Goal: Information Seeking & Learning: Learn about a topic

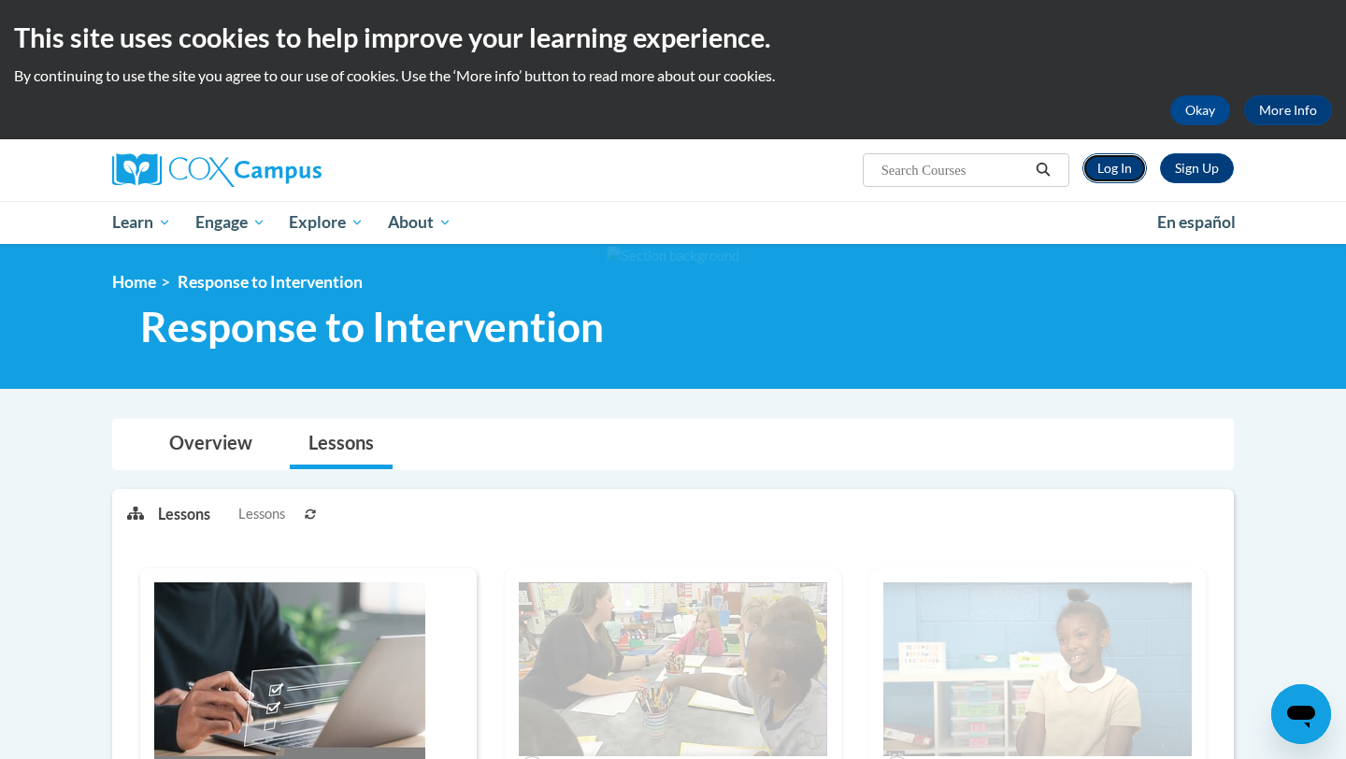
click at [1124, 170] on link "Log In" at bounding box center [1115, 168] width 65 height 30
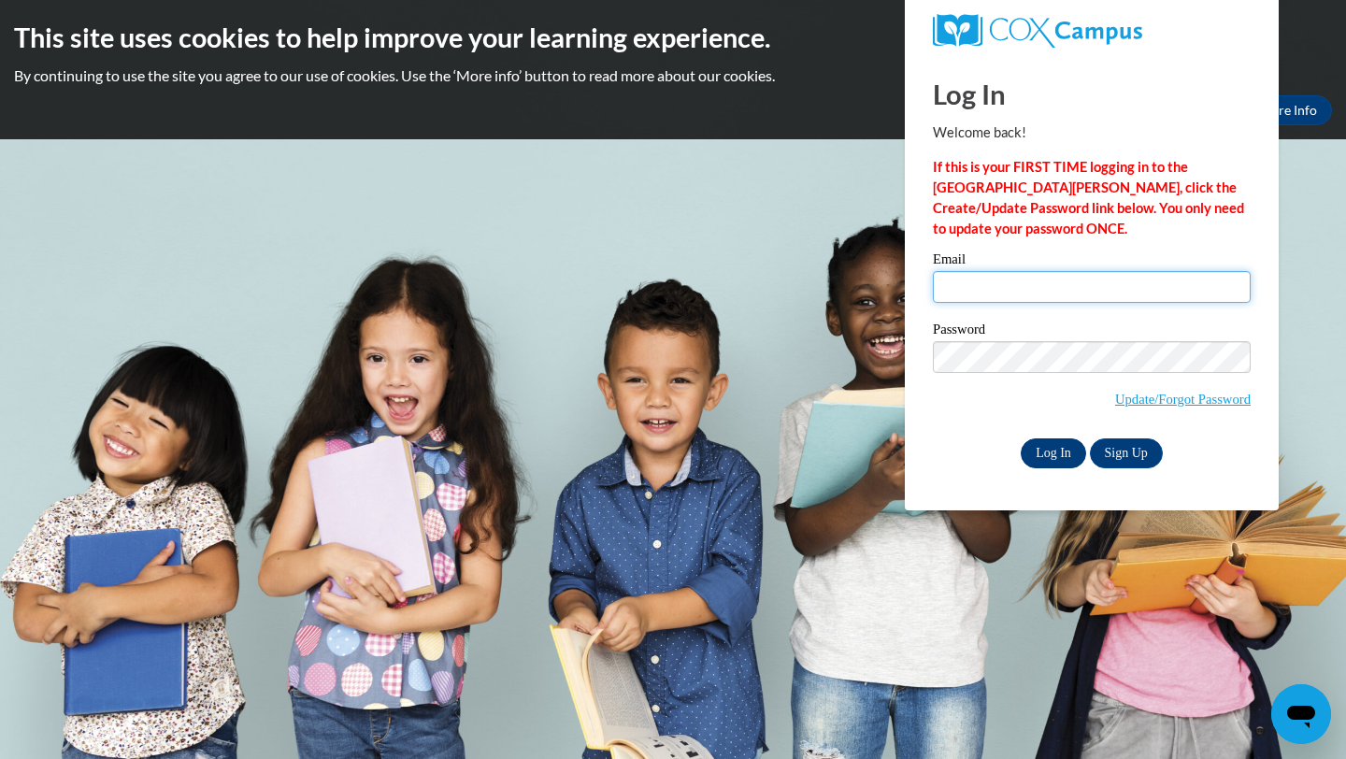
type input "carcurry@valdosta.edu"
click at [1066, 447] on input "Log In" at bounding box center [1053, 453] width 65 height 30
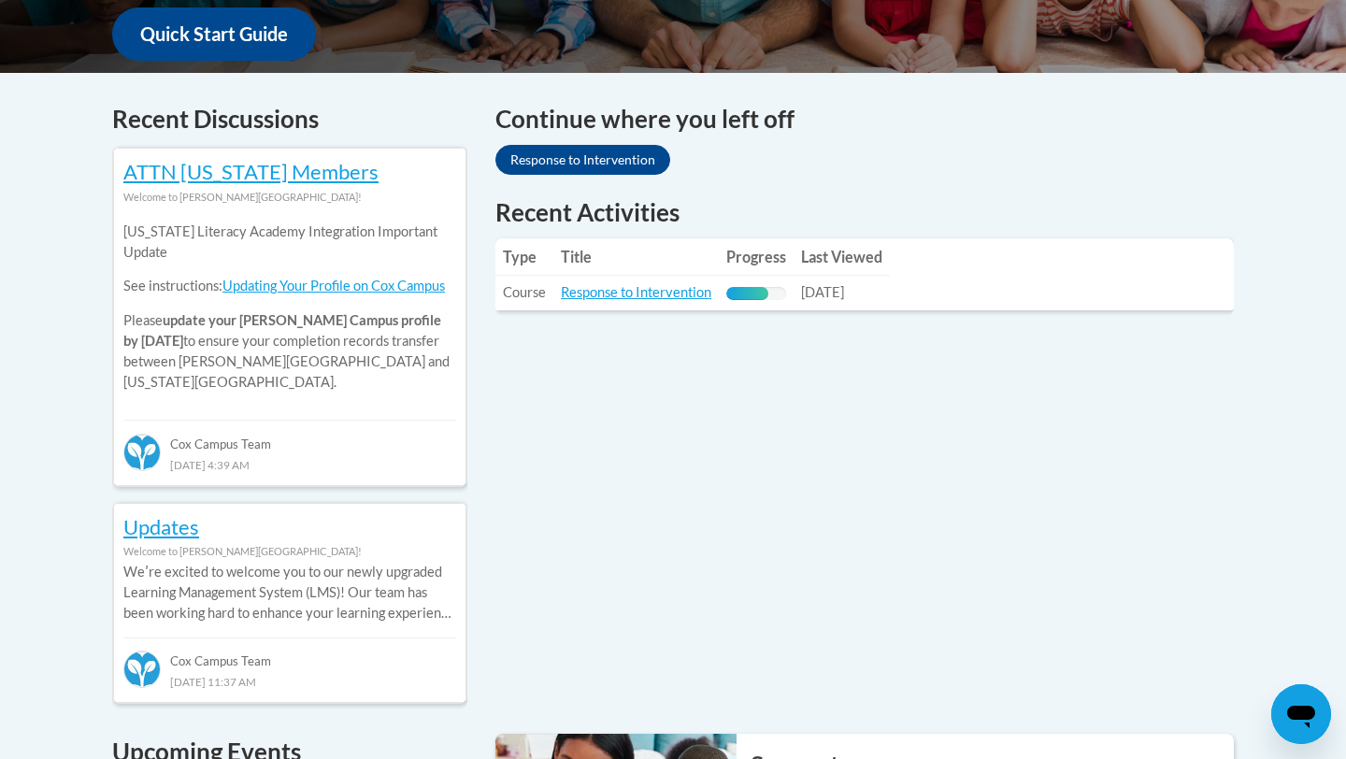
scroll to position [597, 0]
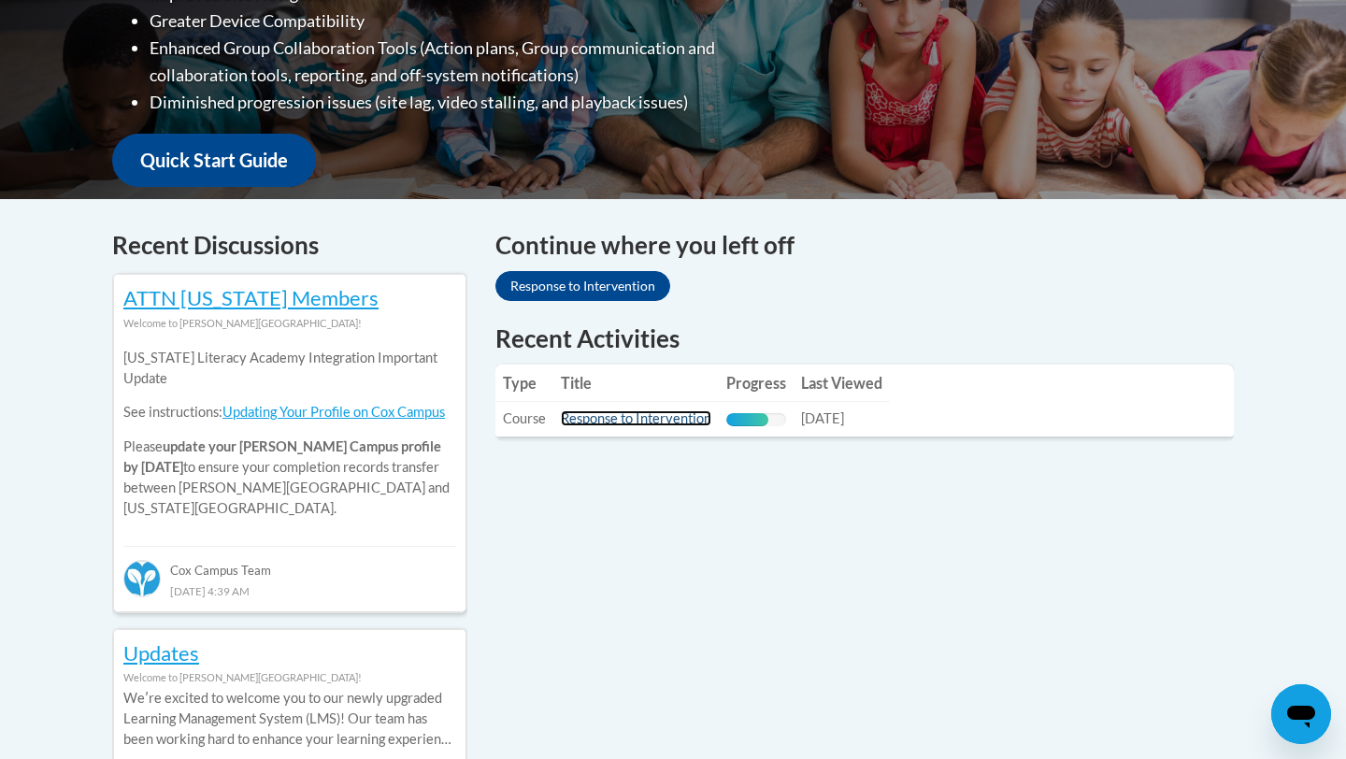
click at [657, 422] on link "Response to Intervention" at bounding box center [636, 418] width 151 height 16
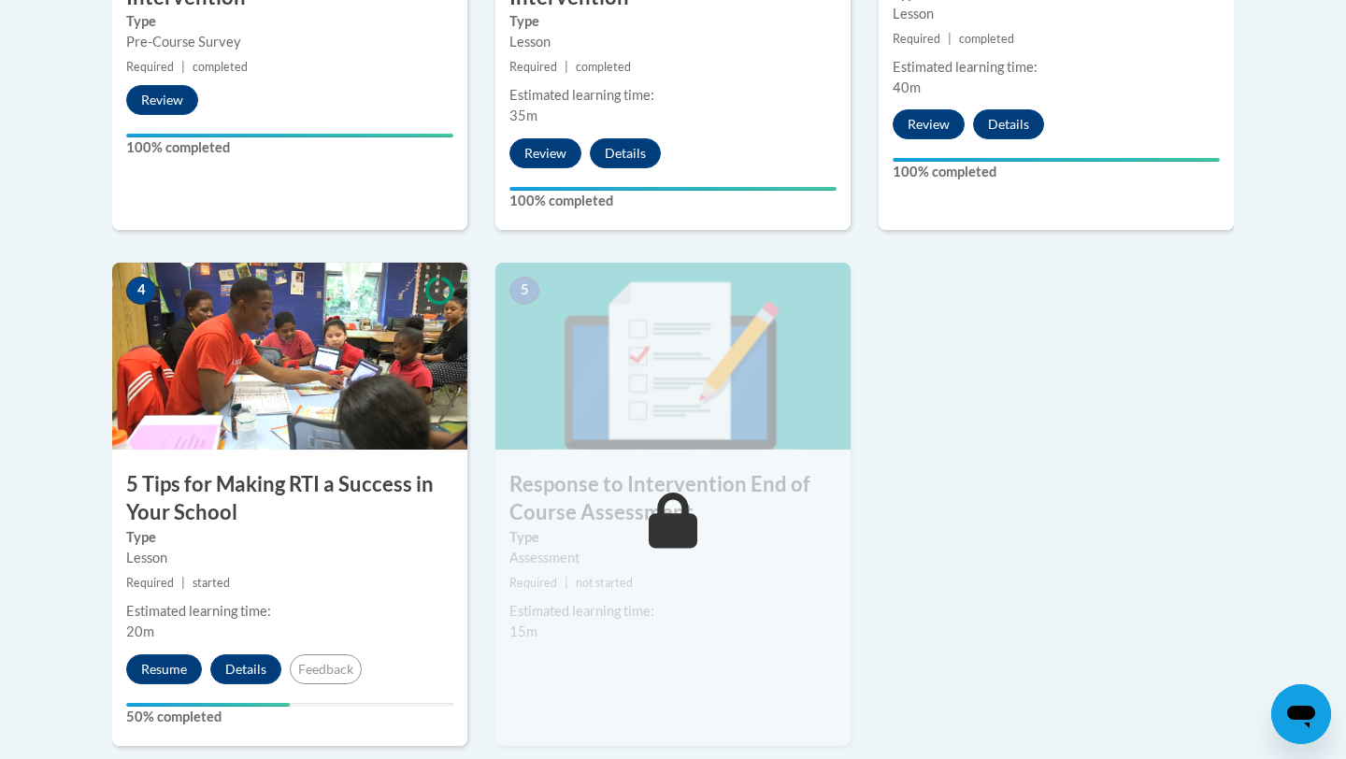
scroll to position [885, 0]
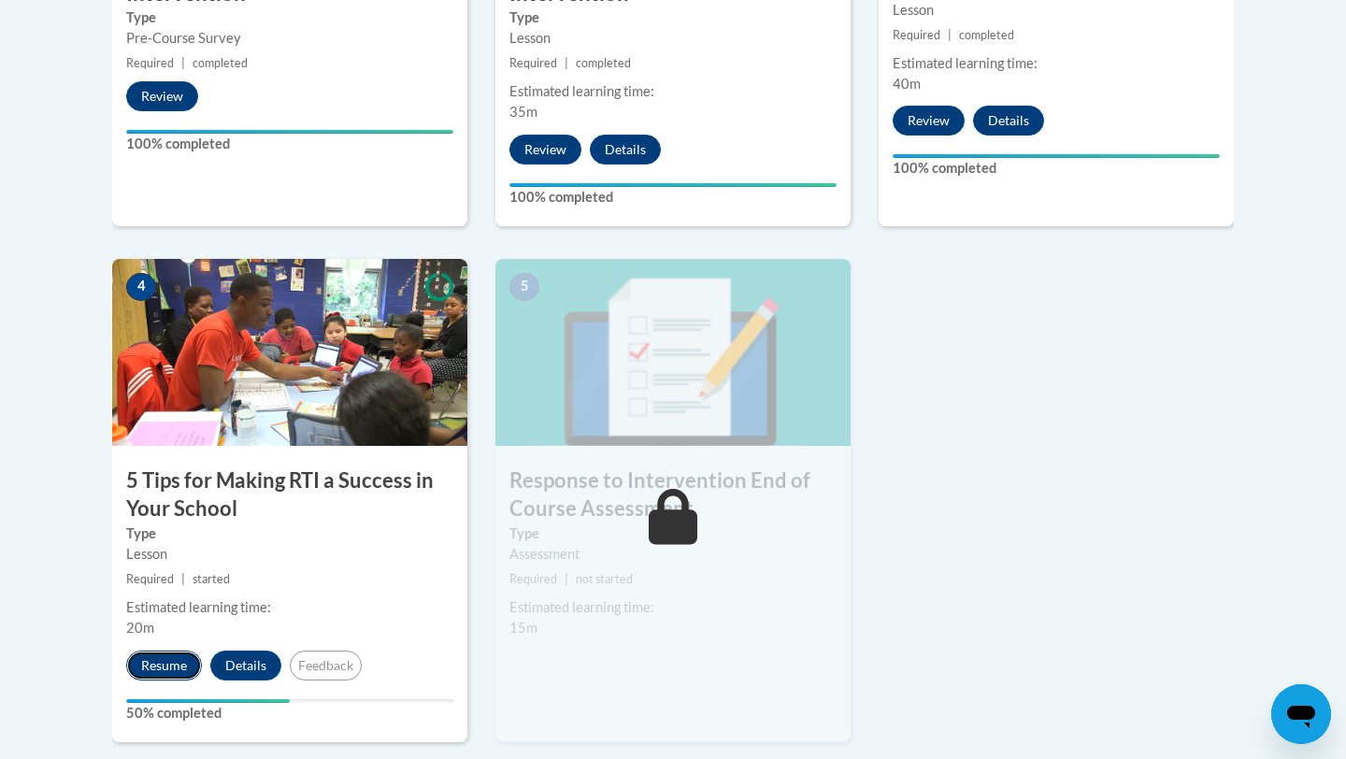
click at [175, 675] on button "Resume" at bounding box center [164, 666] width 76 height 30
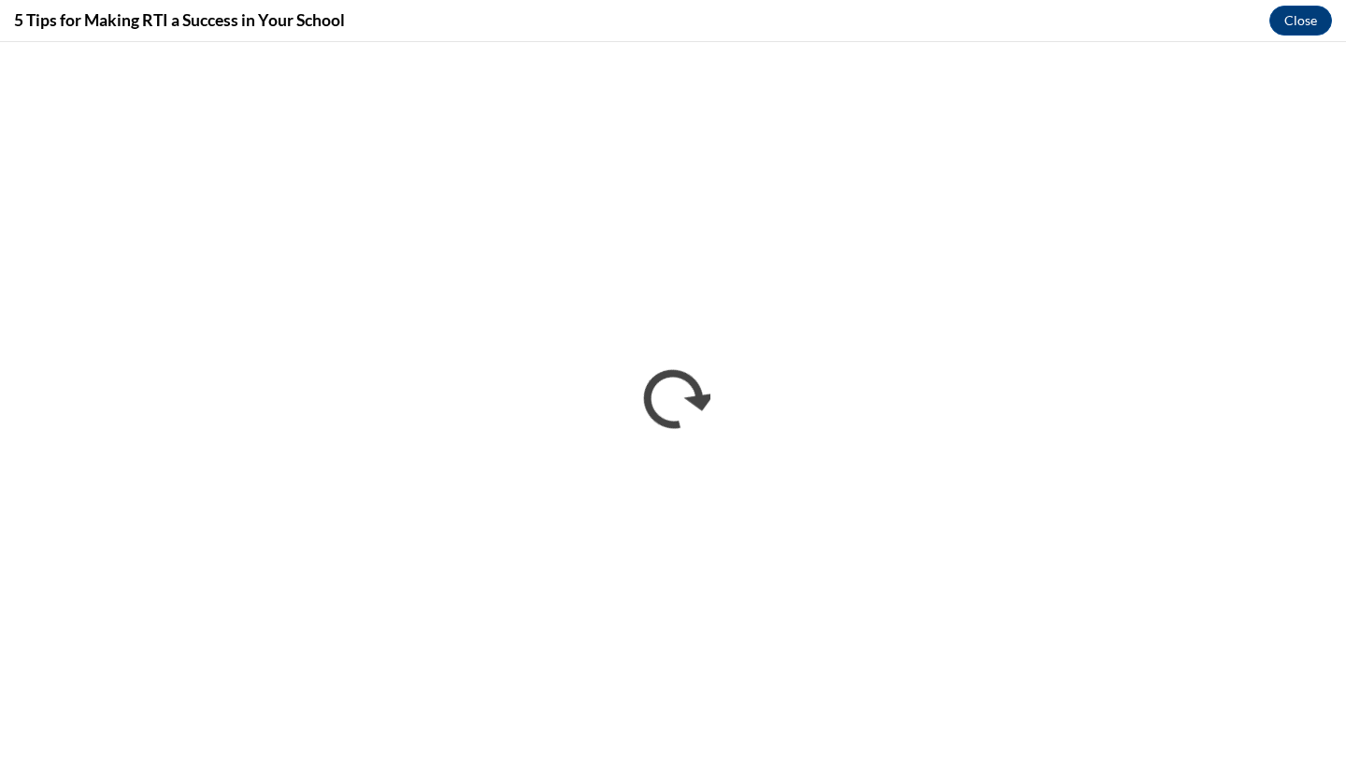
scroll to position [0, 0]
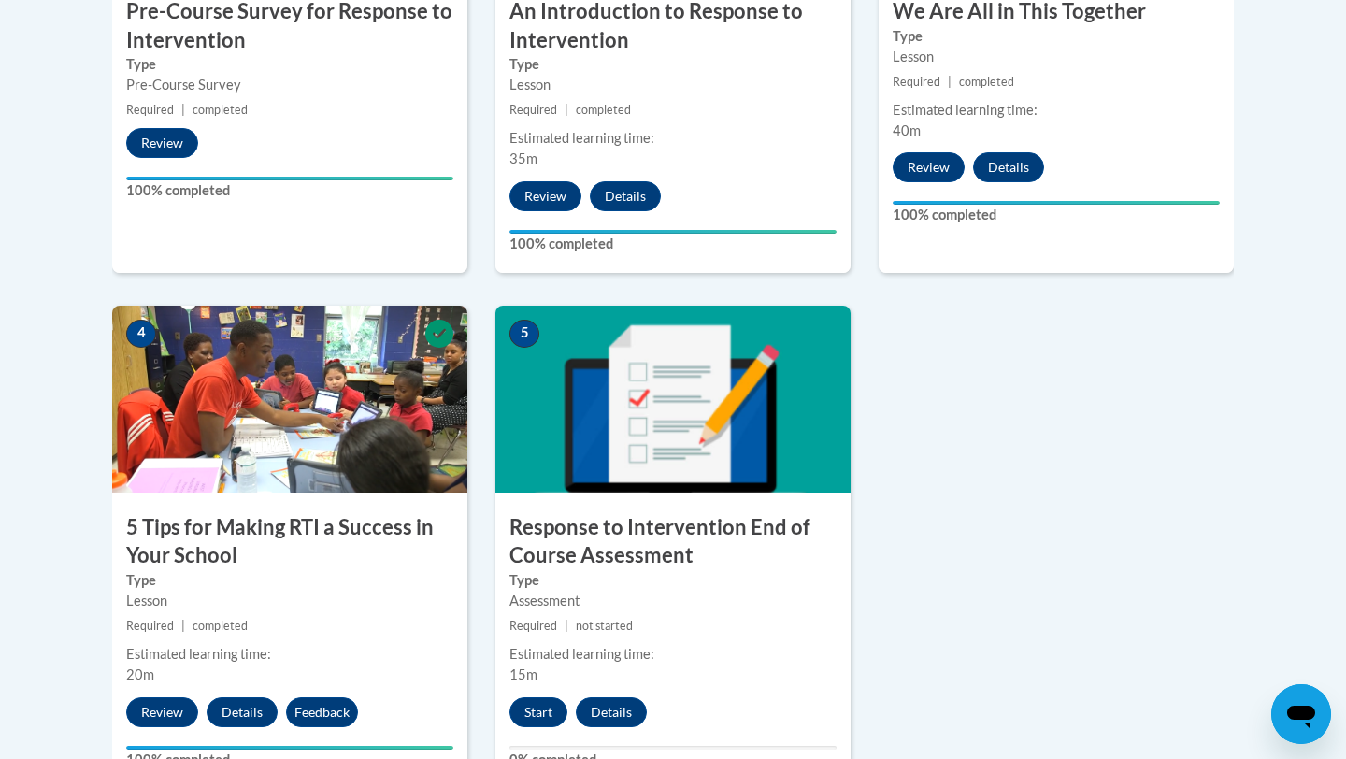
scroll to position [856, 0]
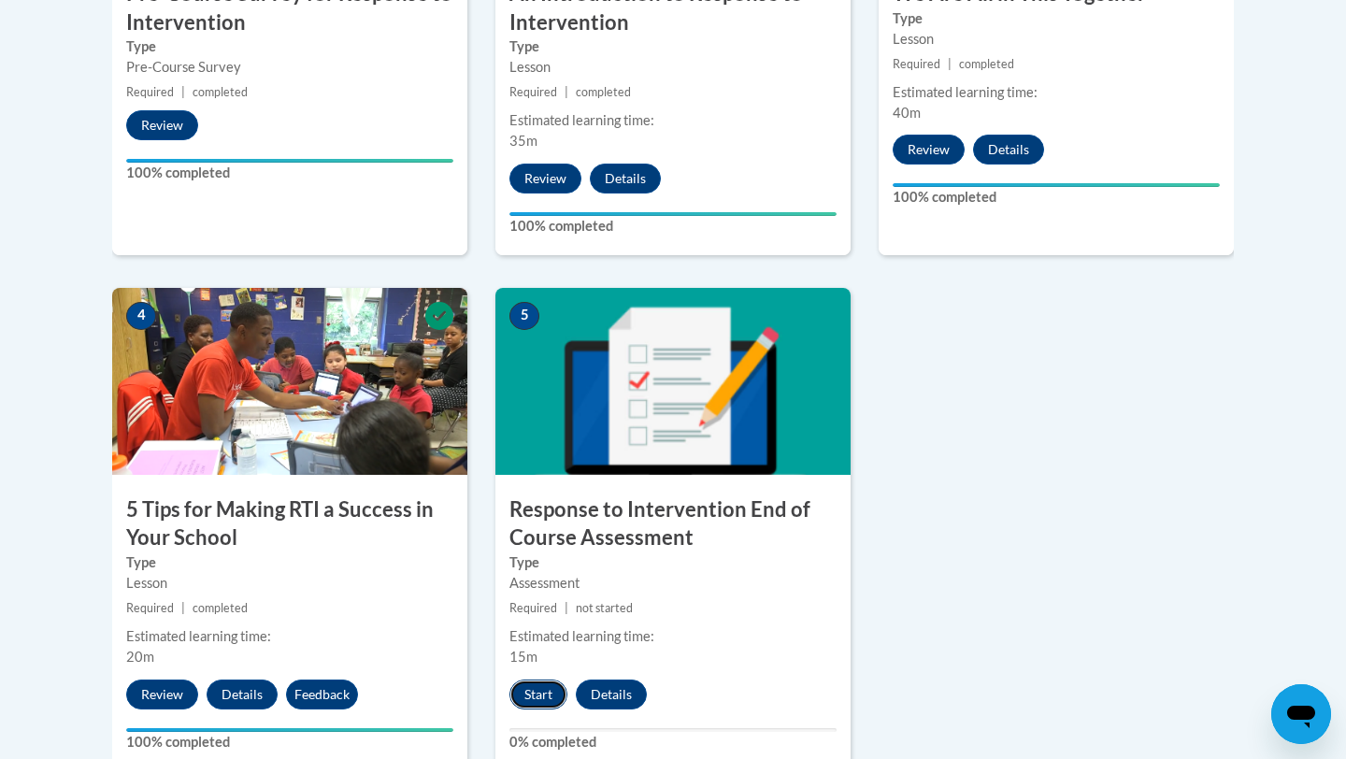
click at [545, 691] on button "Start" at bounding box center [539, 695] width 58 height 30
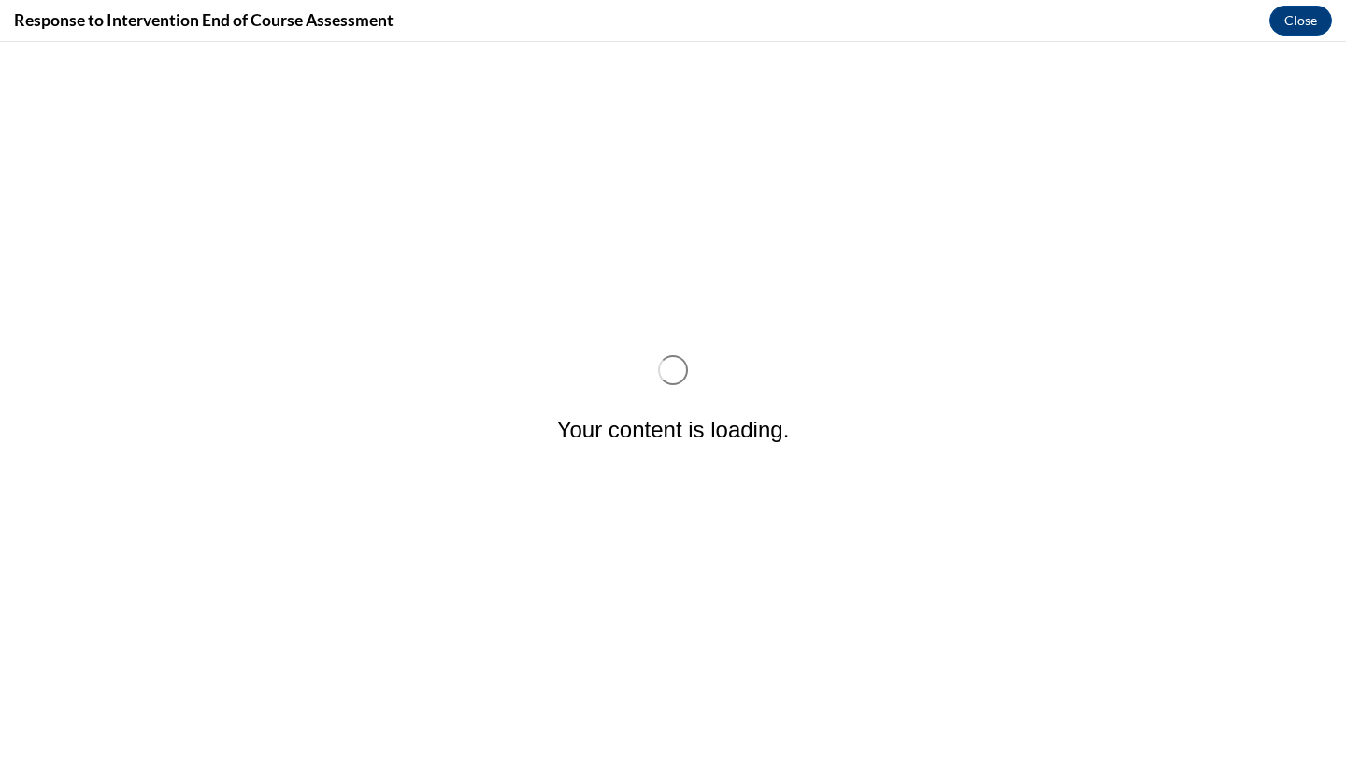
scroll to position [0, 0]
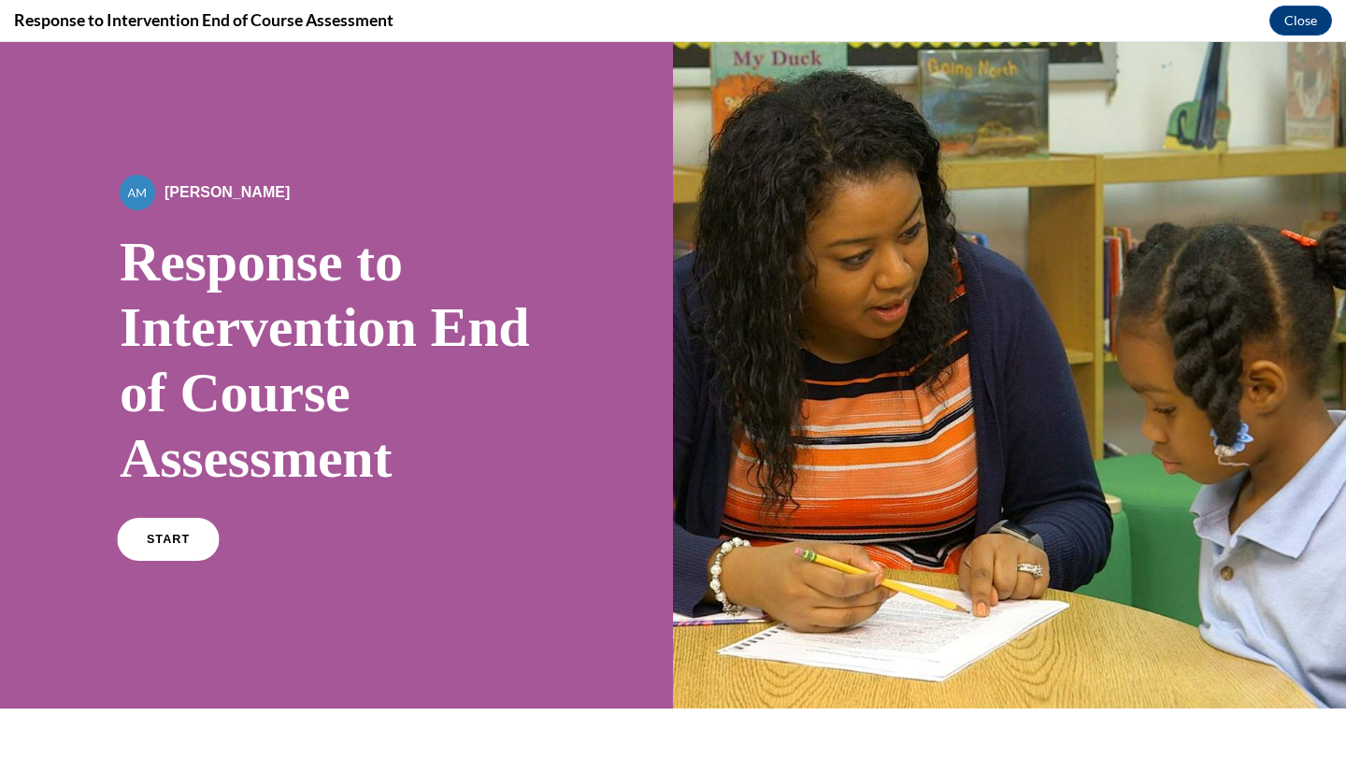
click at [198, 530] on link "START" at bounding box center [168, 539] width 102 height 43
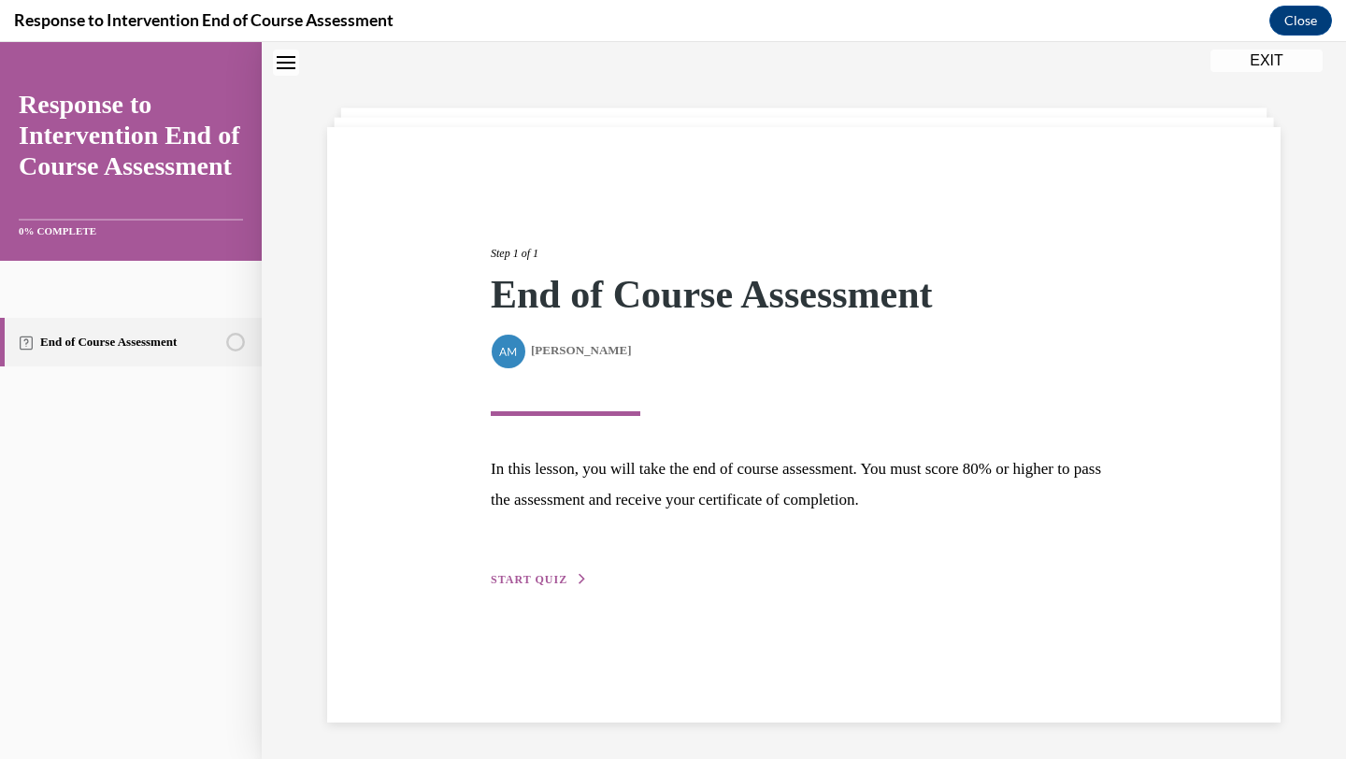
scroll to position [59, 0]
click at [540, 578] on span "START QUIZ" at bounding box center [529, 578] width 77 height 13
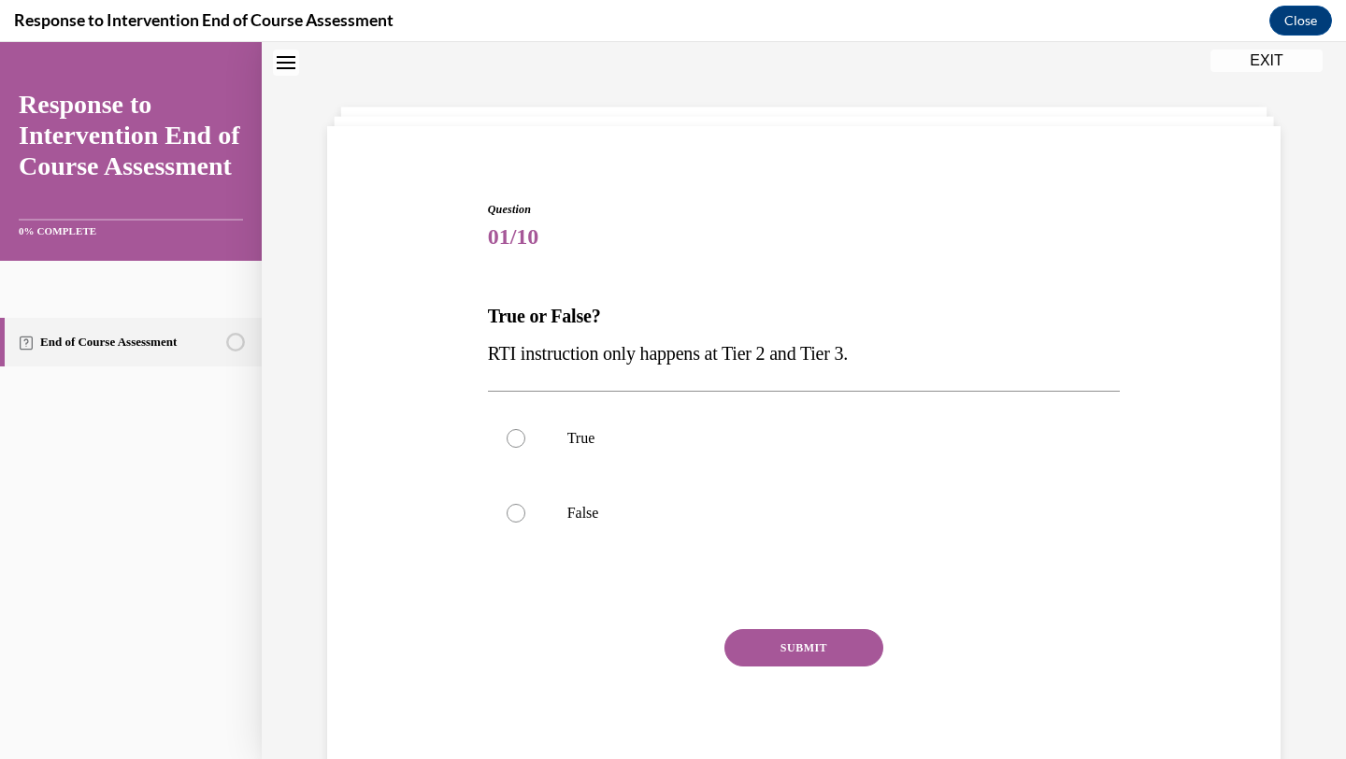
scroll to position [100, 0]
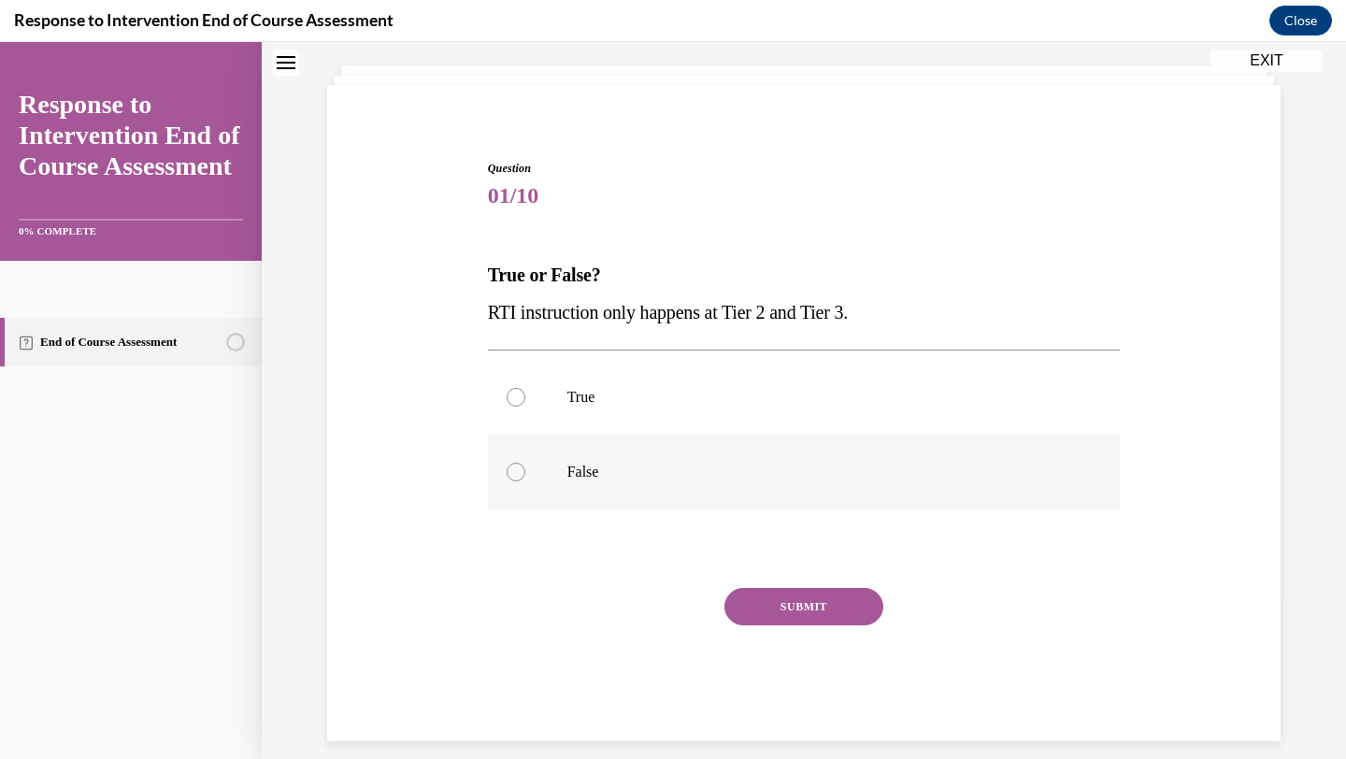
click at [549, 470] on label "False" at bounding box center [804, 472] width 633 height 75
click at [525, 470] on input "False" at bounding box center [516, 472] width 19 height 19
radio input "true"
click at [744, 617] on button "SUBMIT" at bounding box center [804, 606] width 159 height 37
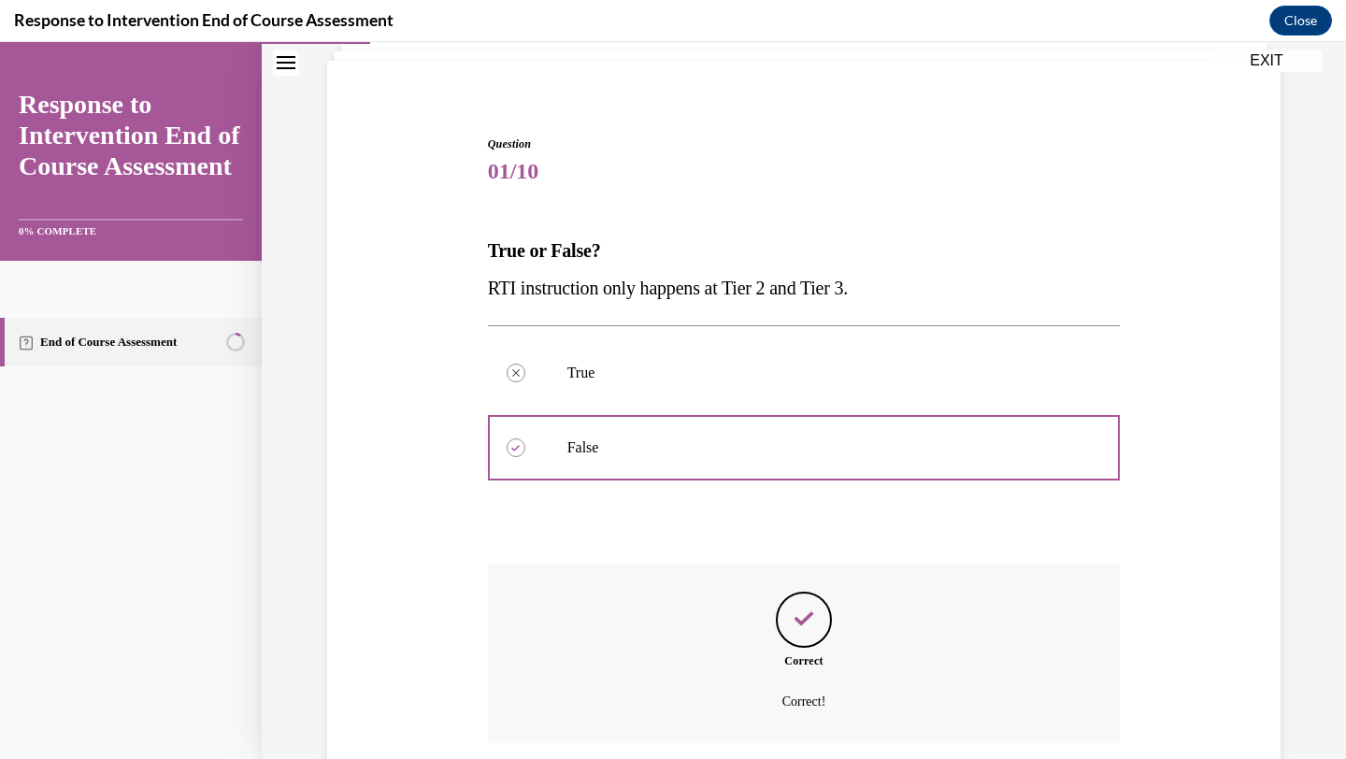
scroll to position [271, 0]
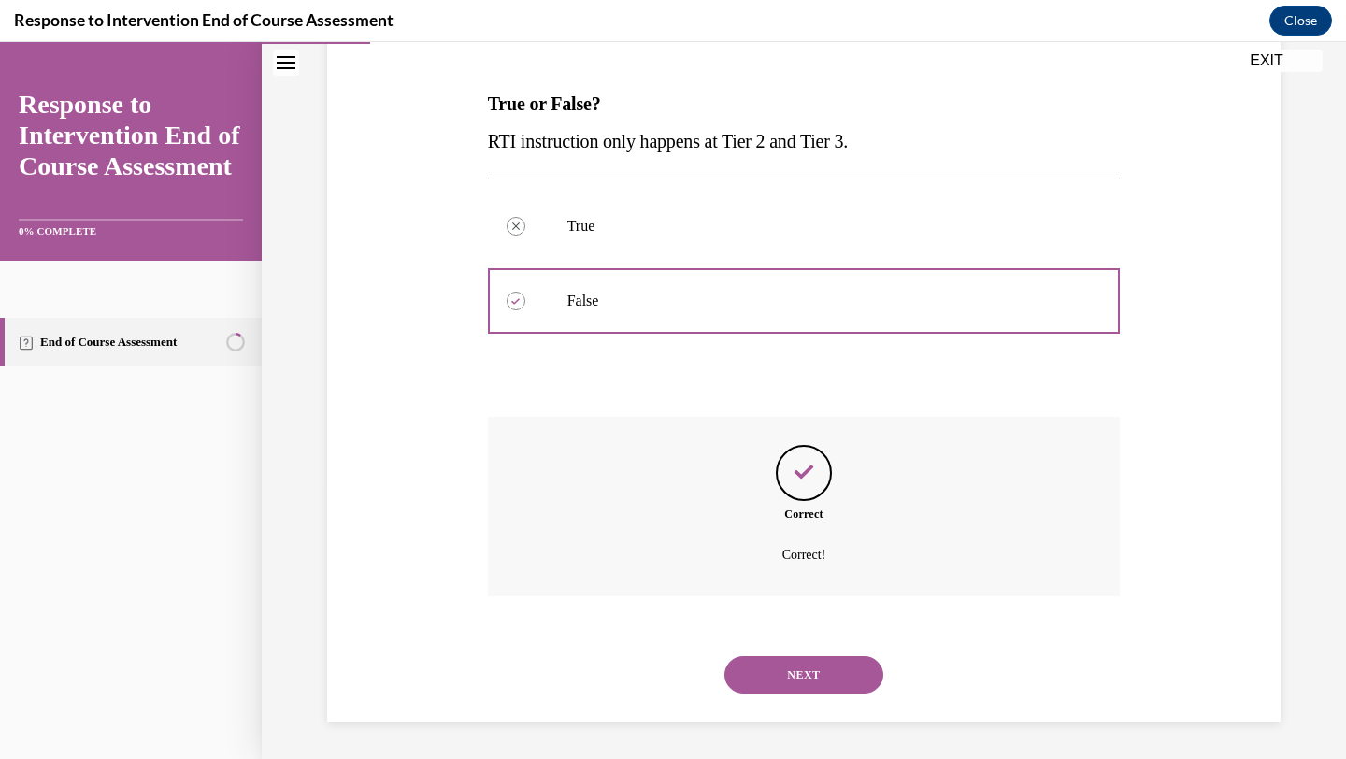
click at [806, 682] on button "NEXT" at bounding box center [804, 674] width 159 height 37
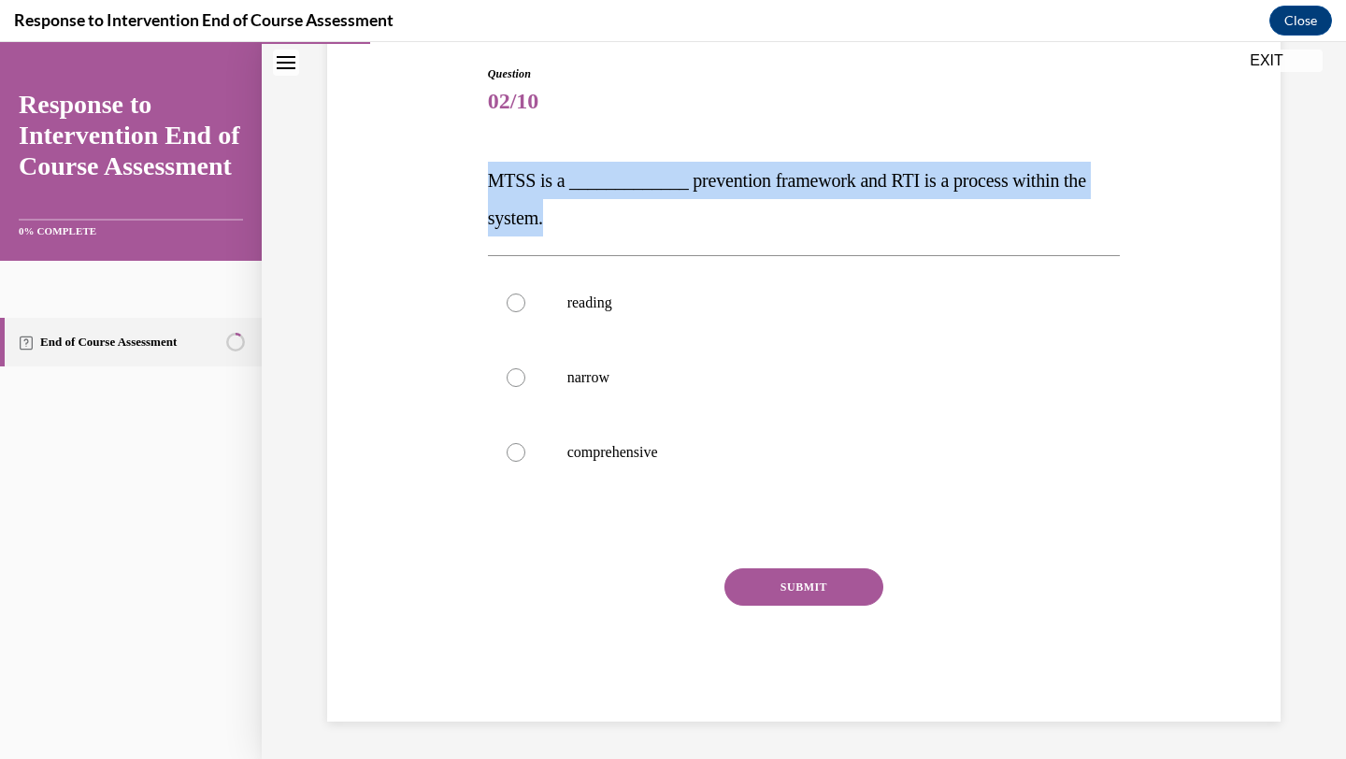
drag, startPoint x: 489, startPoint y: 172, endPoint x: 600, endPoint y: 231, distance: 125.9
click at [600, 231] on p "MTSS is a _____________ prevention framework and RTI is a process within the sy…" at bounding box center [804, 199] width 633 height 75
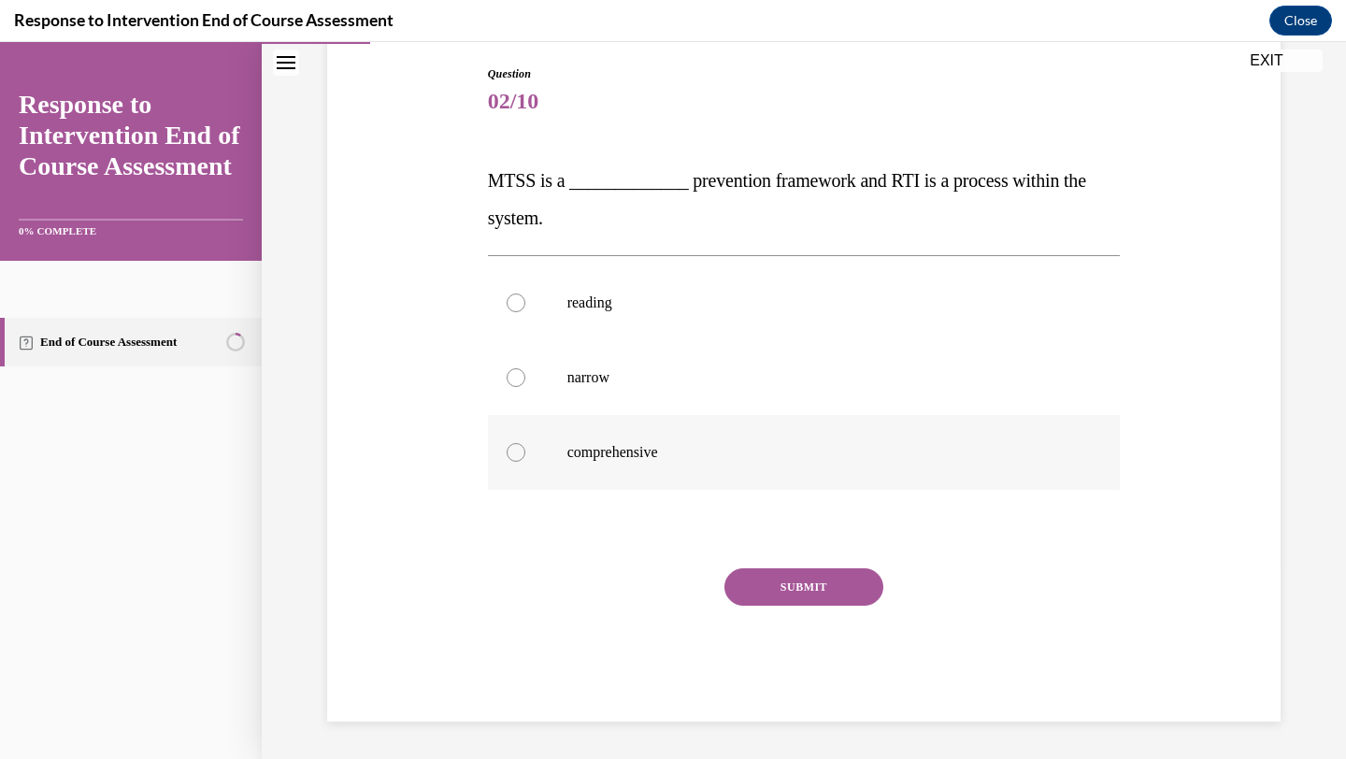
click at [624, 453] on p "comprehensive" at bounding box center [821, 452] width 507 height 19
click at [525, 453] on input "comprehensive" at bounding box center [516, 452] width 19 height 19
radio input "true"
click at [788, 595] on button "SUBMIT" at bounding box center [804, 586] width 159 height 37
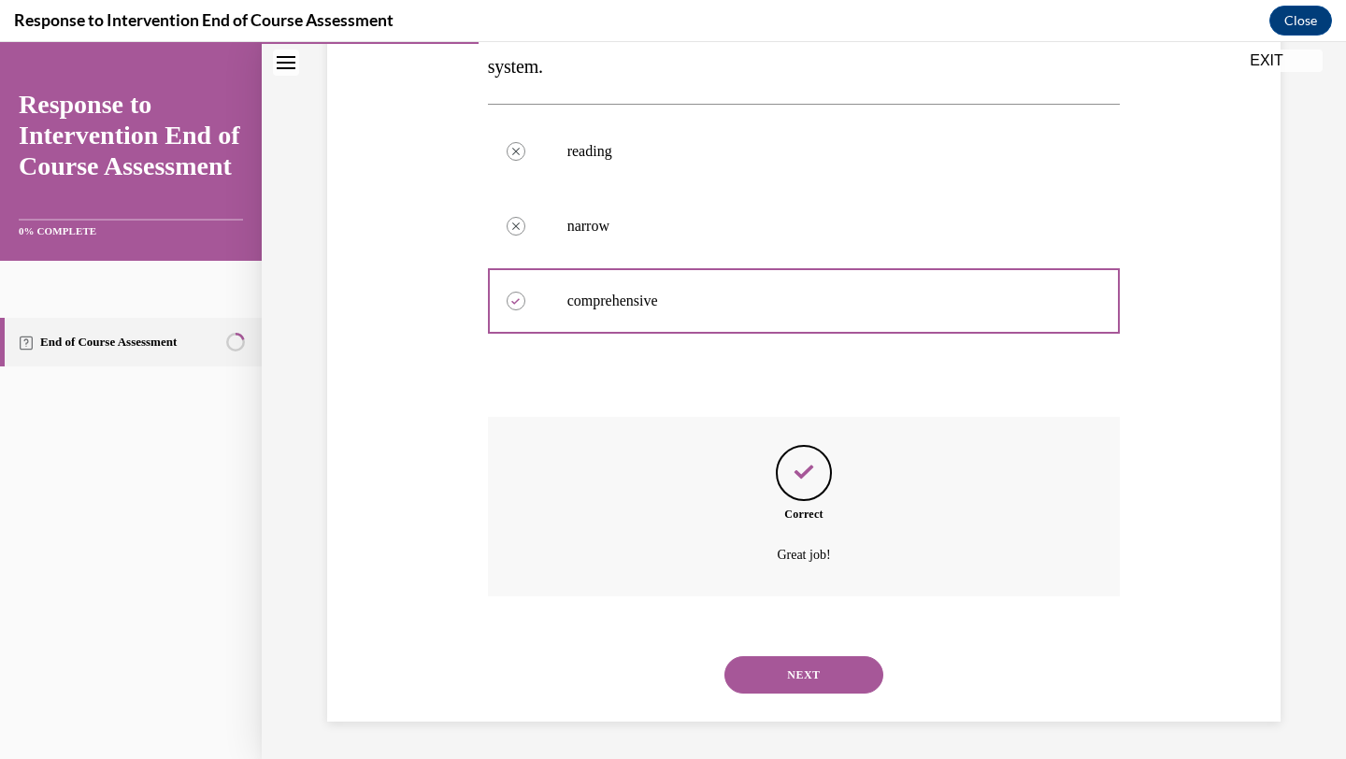
click at [811, 663] on button "NEXT" at bounding box center [804, 674] width 159 height 37
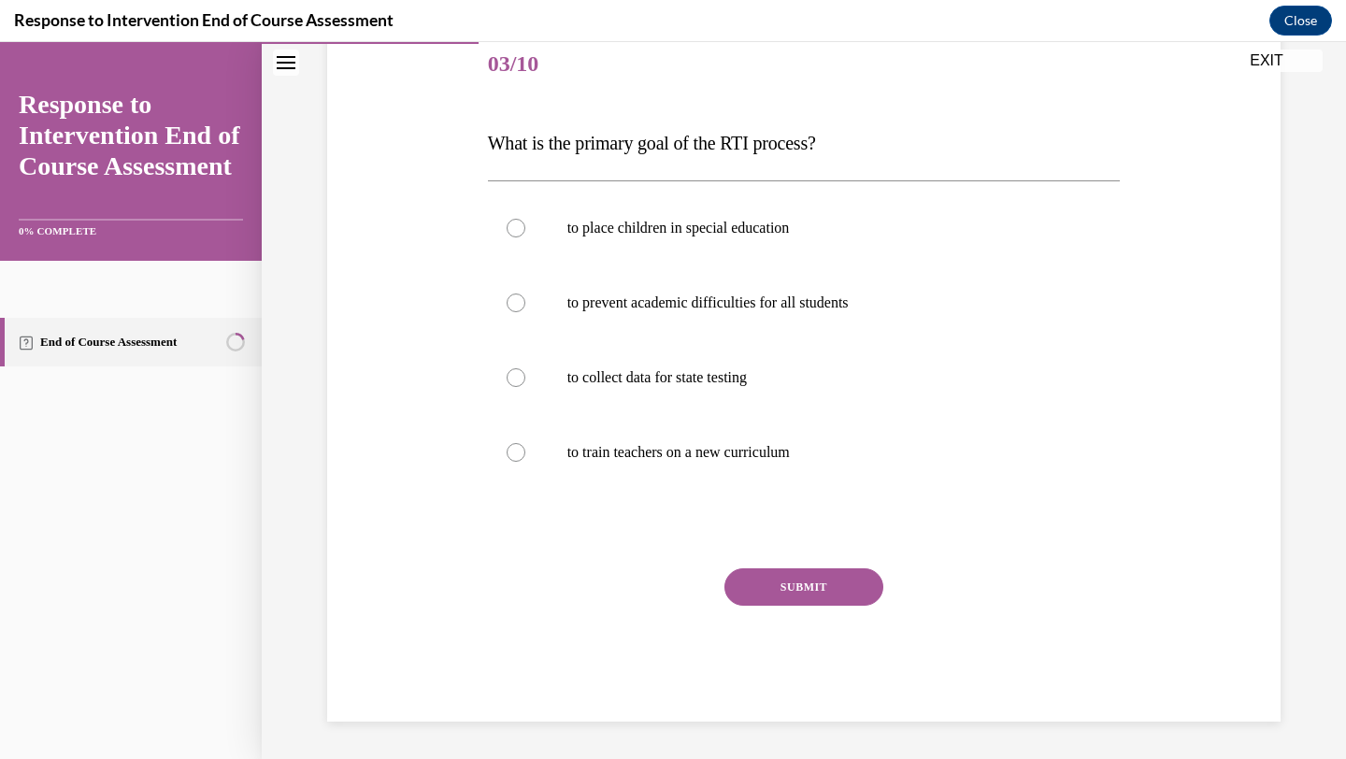
scroll to position [186, 0]
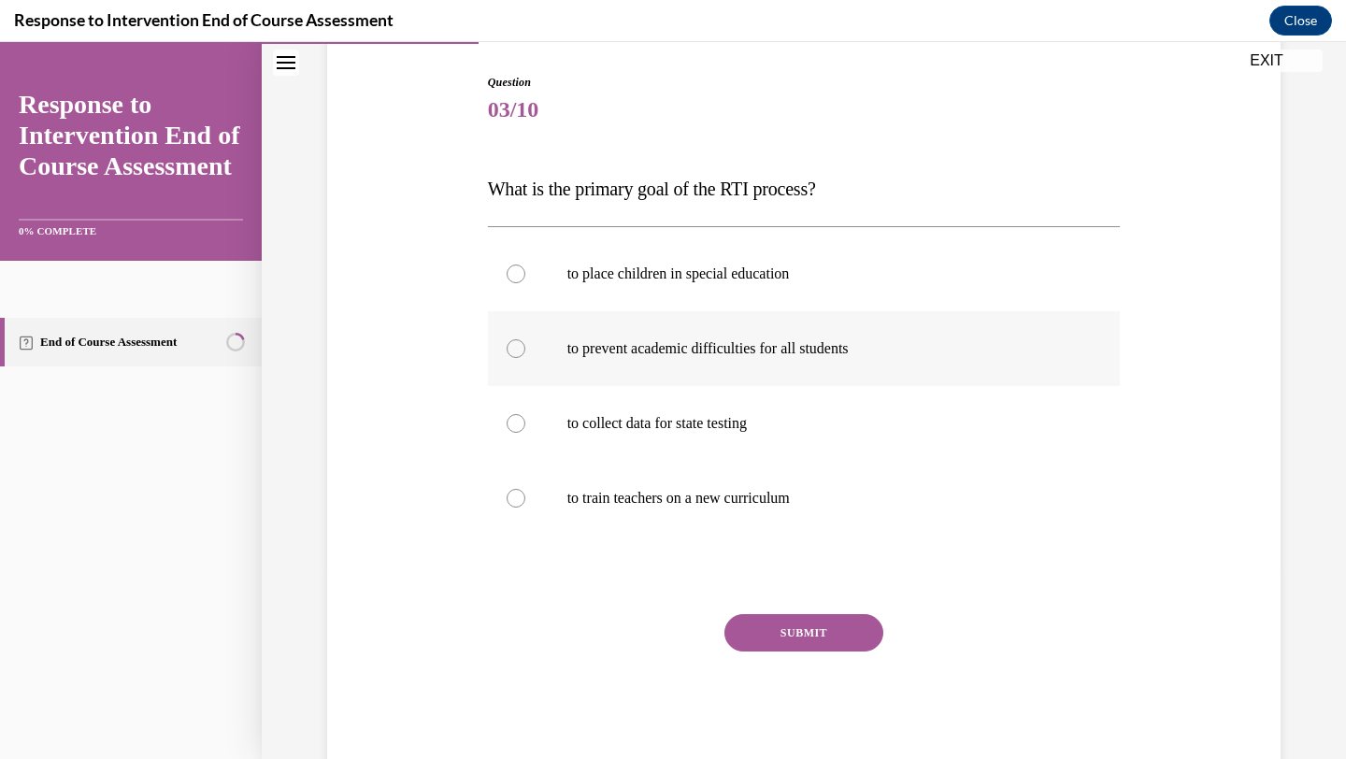
click at [742, 359] on label "to prevent academic difficulties for all students" at bounding box center [804, 348] width 633 height 75
click at [525, 358] on input "to prevent academic difficulties for all students" at bounding box center [516, 348] width 19 height 19
radio input "true"
click at [819, 632] on button "SUBMIT" at bounding box center [804, 632] width 159 height 37
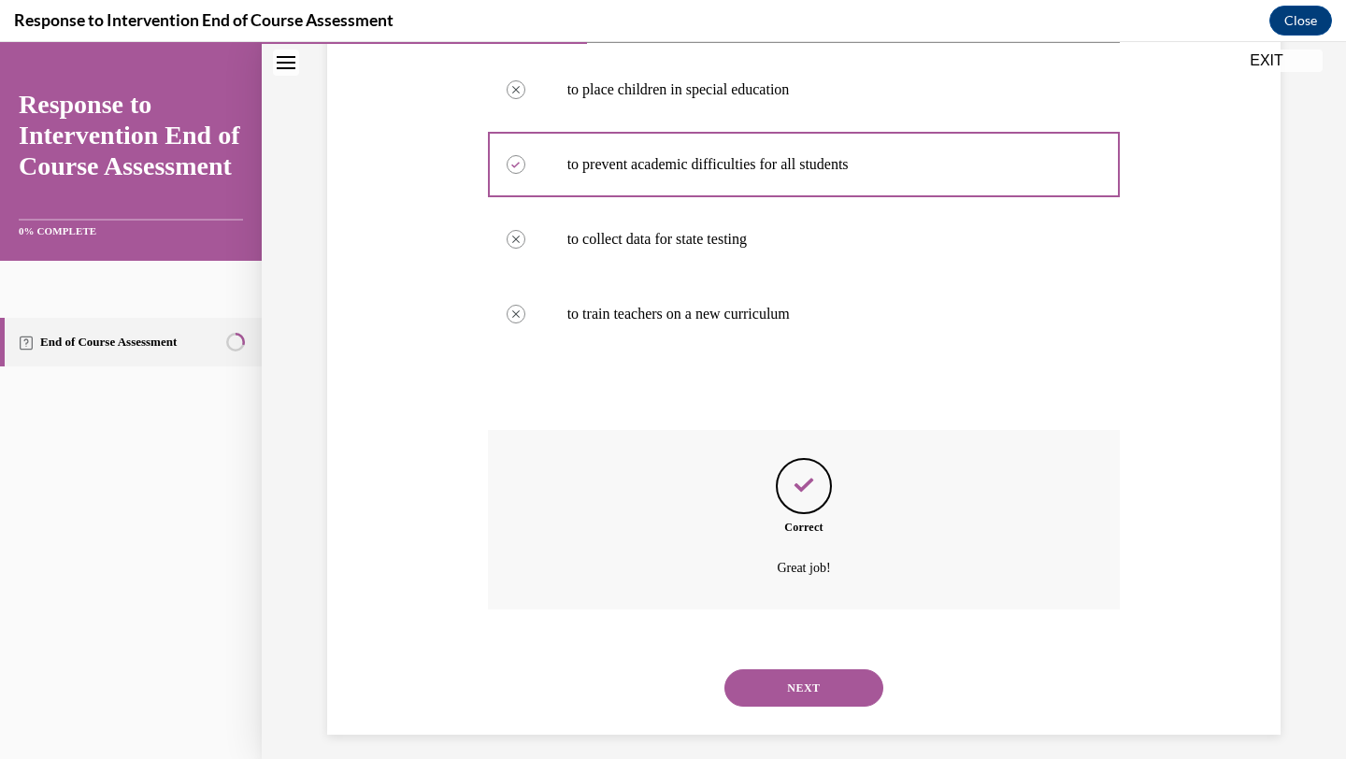
scroll to position [383, 0]
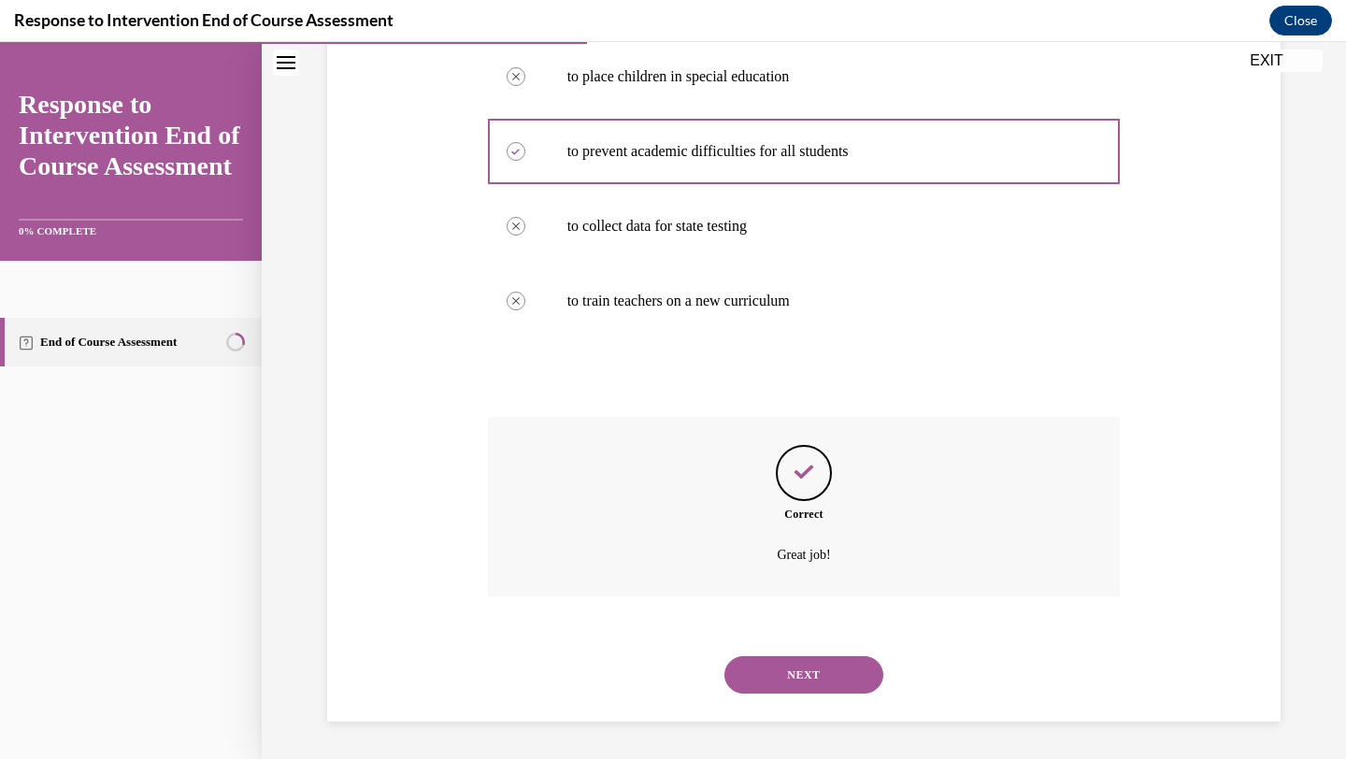
click at [784, 668] on button "NEXT" at bounding box center [804, 674] width 159 height 37
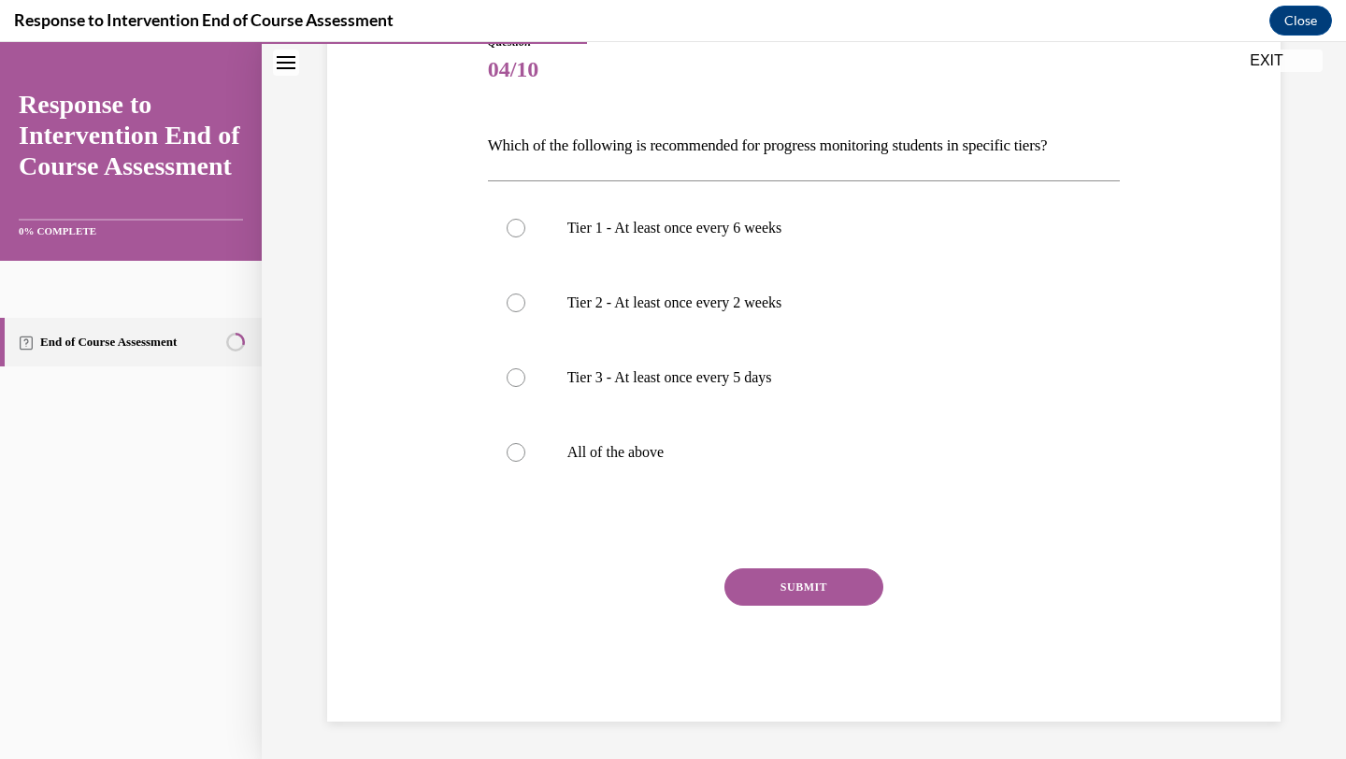
scroll to position [208, 0]
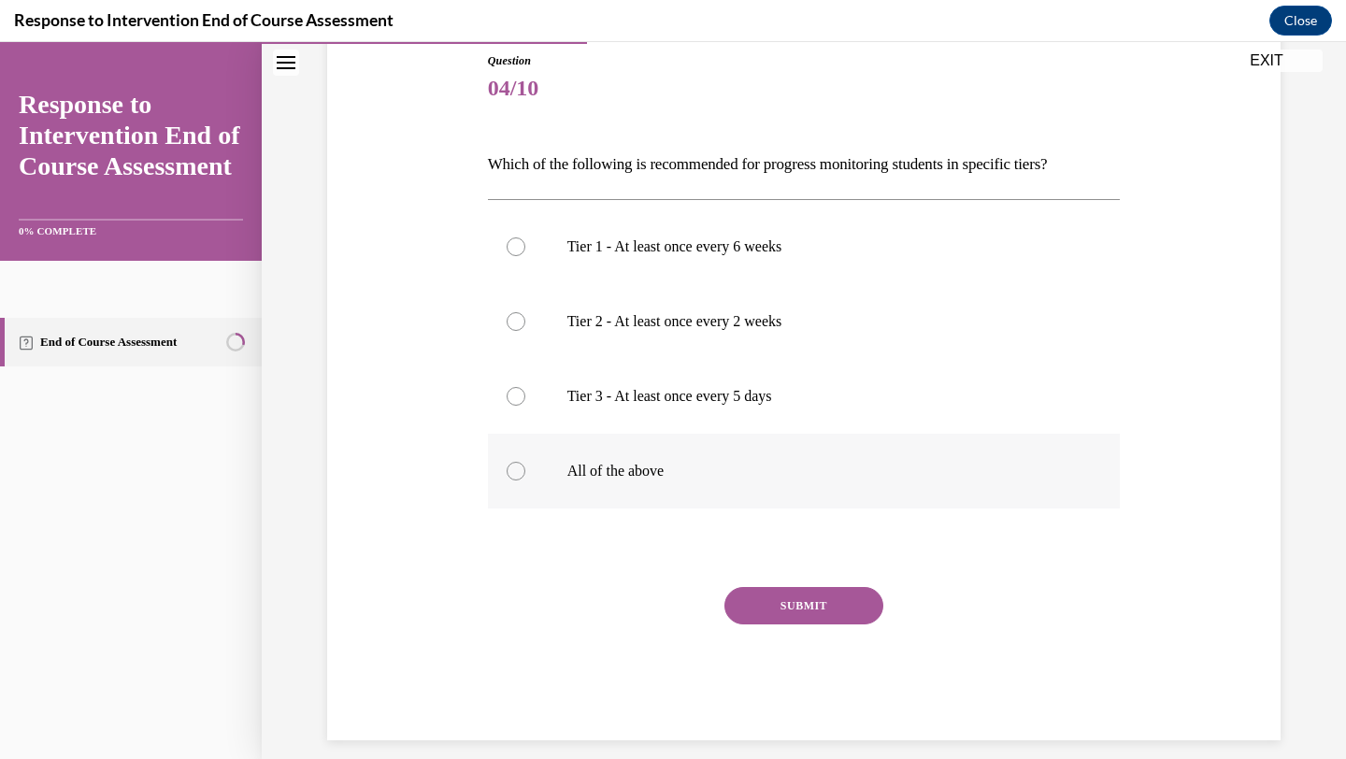
click at [641, 474] on p "All of the above" at bounding box center [821, 471] width 507 height 19
click at [525, 474] on input "All of the above" at bounding box center [516, 471] width 19 height 19
radio input "true"
click at [773, 600] on button "SUBMIT" at bounding box center [804, 605] width 159 height 37
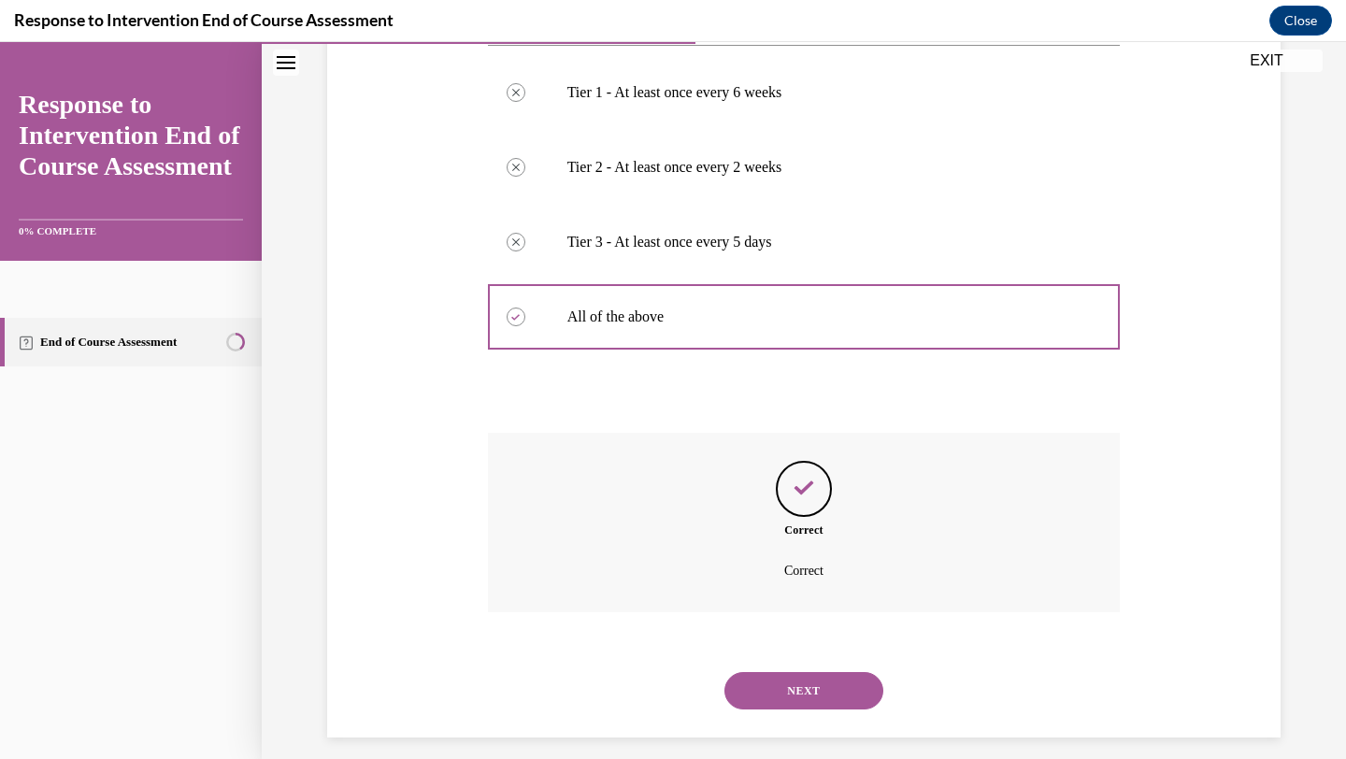
scroll to position [378, 0]
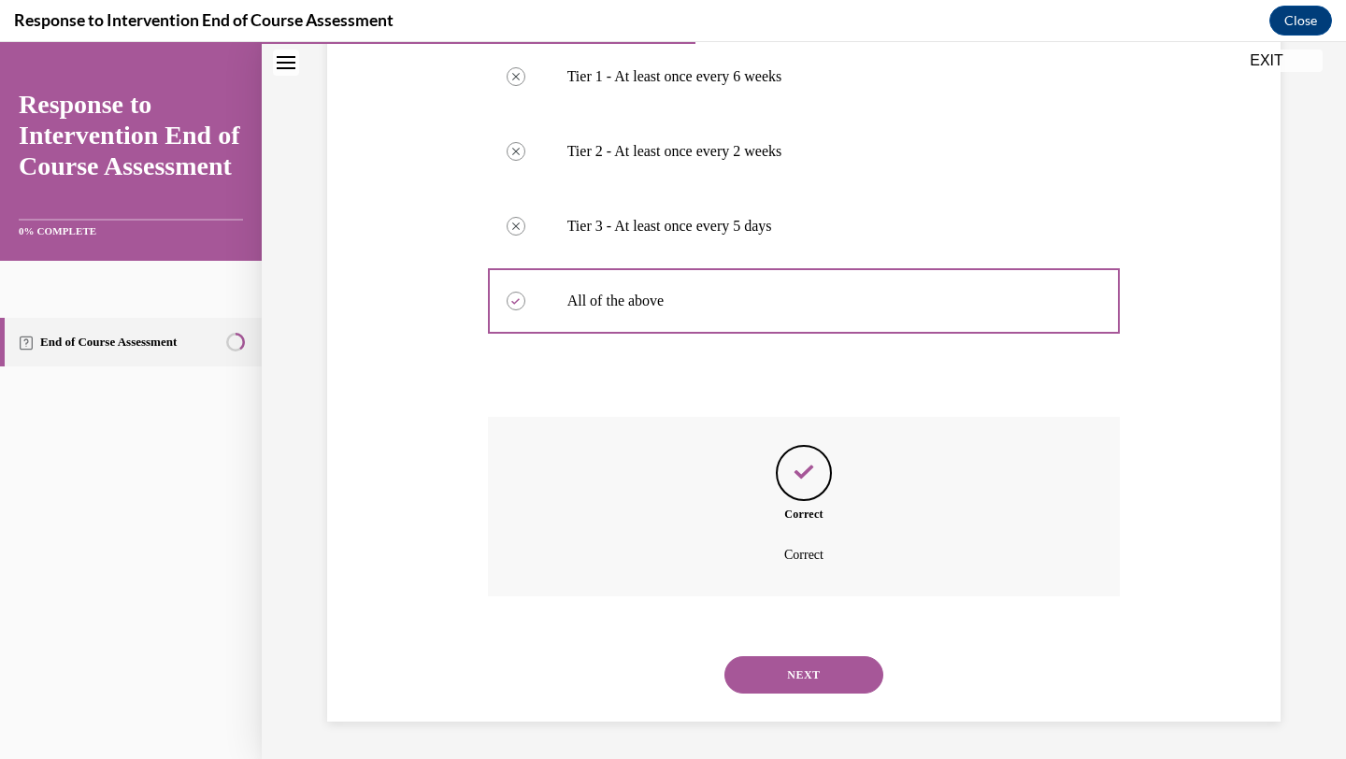
click at [799, 684] on button "NEXT" at bounding box center [804, 674] width 159 height 37
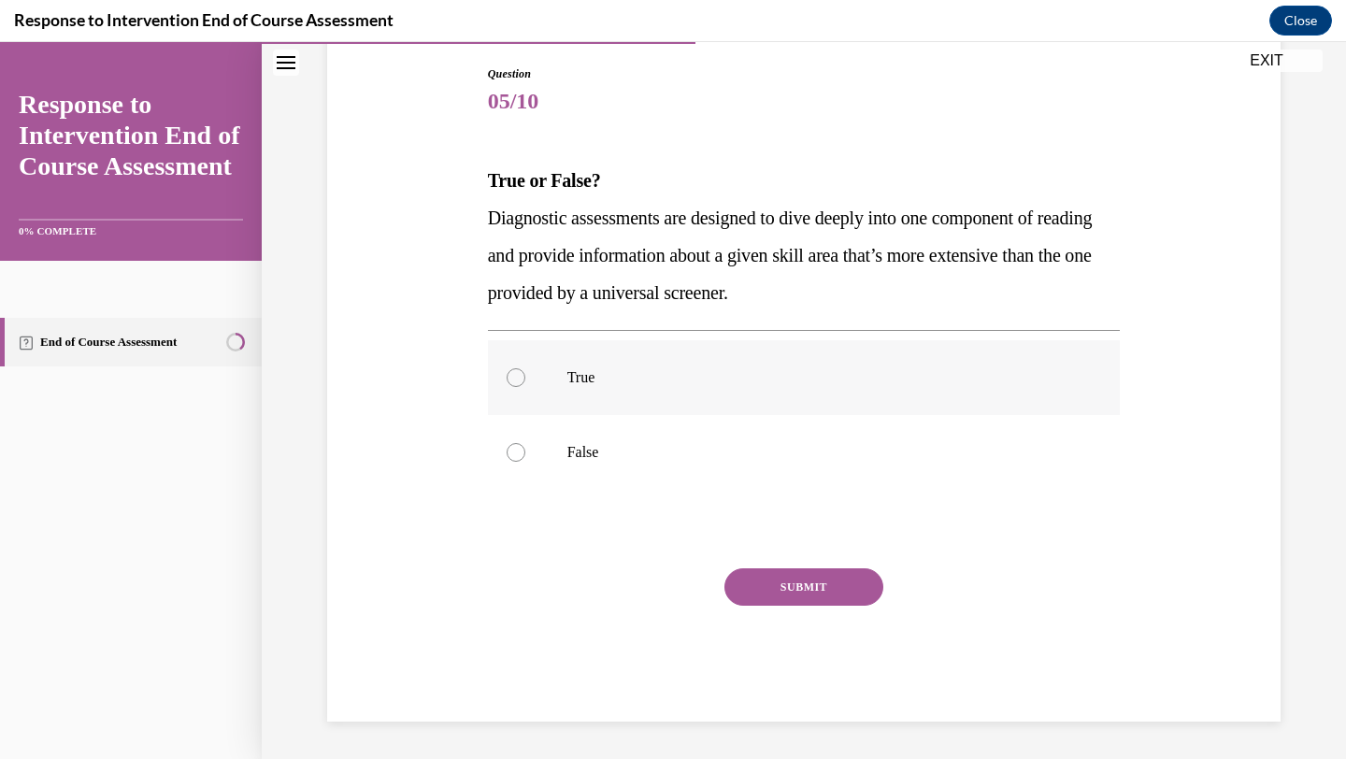
click at [714, 398] on label "True" at bounding box center [804, 377] width 633 height 75
click at [525, 387] on input "True" at bounding box center [516, 377] width 19 height 19
radio input "true"
click at [770, 582] on button "SUBMIT" at bounding box center [804, 586] width 159 height 37
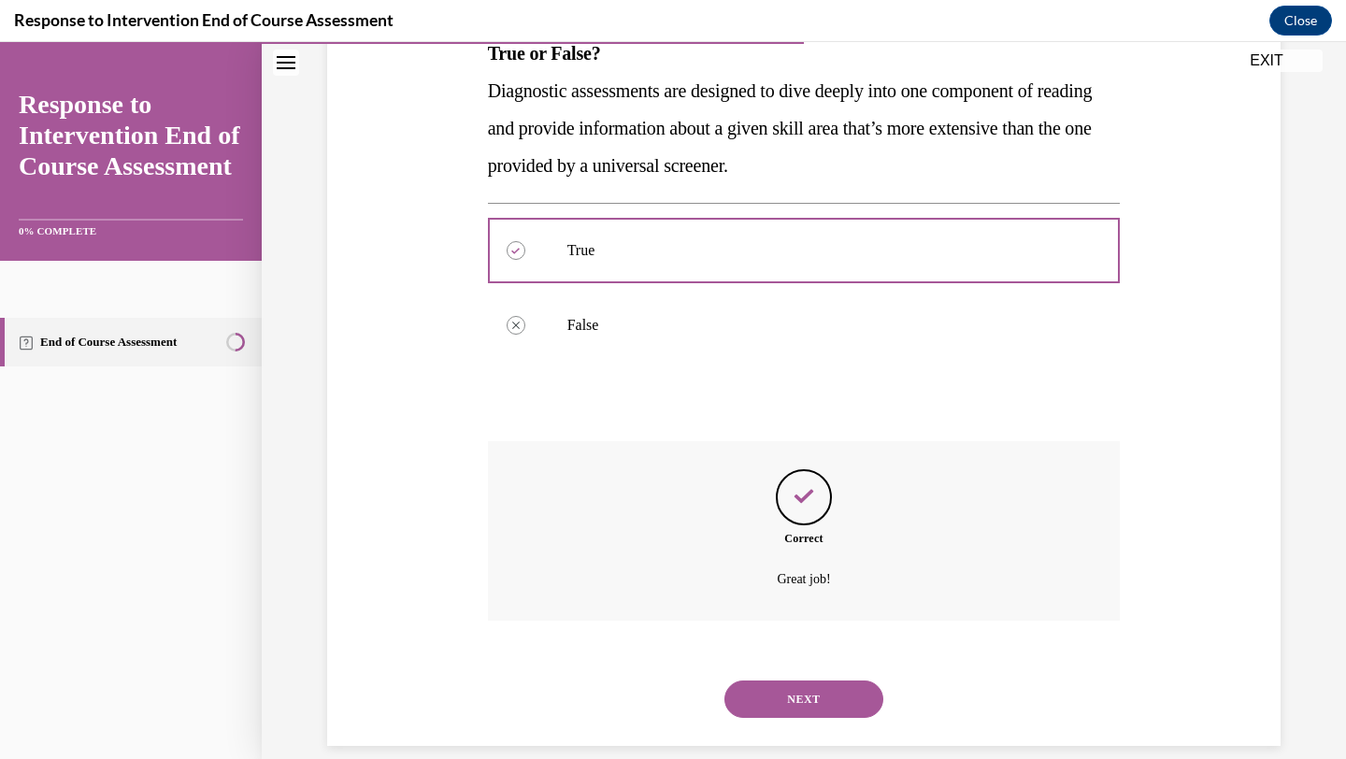
scroll to position [346, 0]
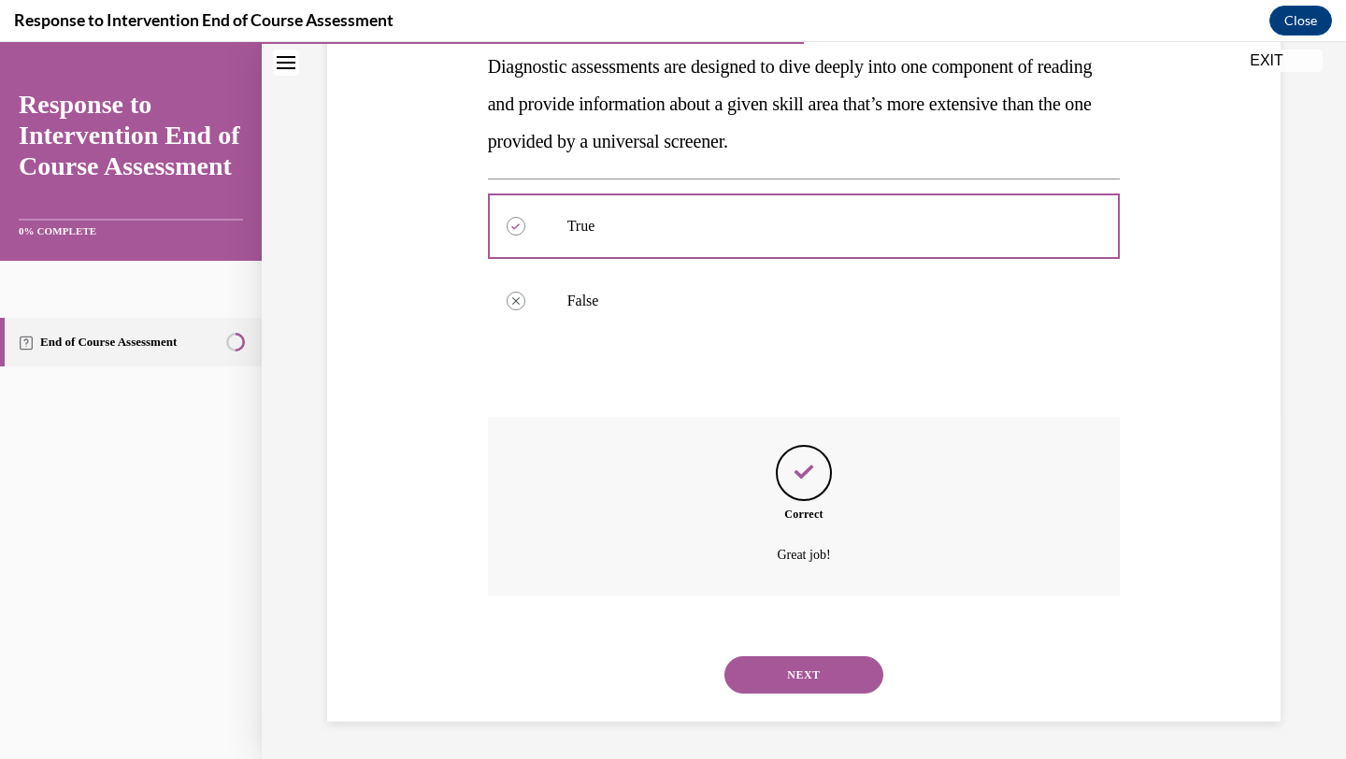
click at [809, 677] on button "NEXT" at bounding box center [804, 674] width 159 height 37
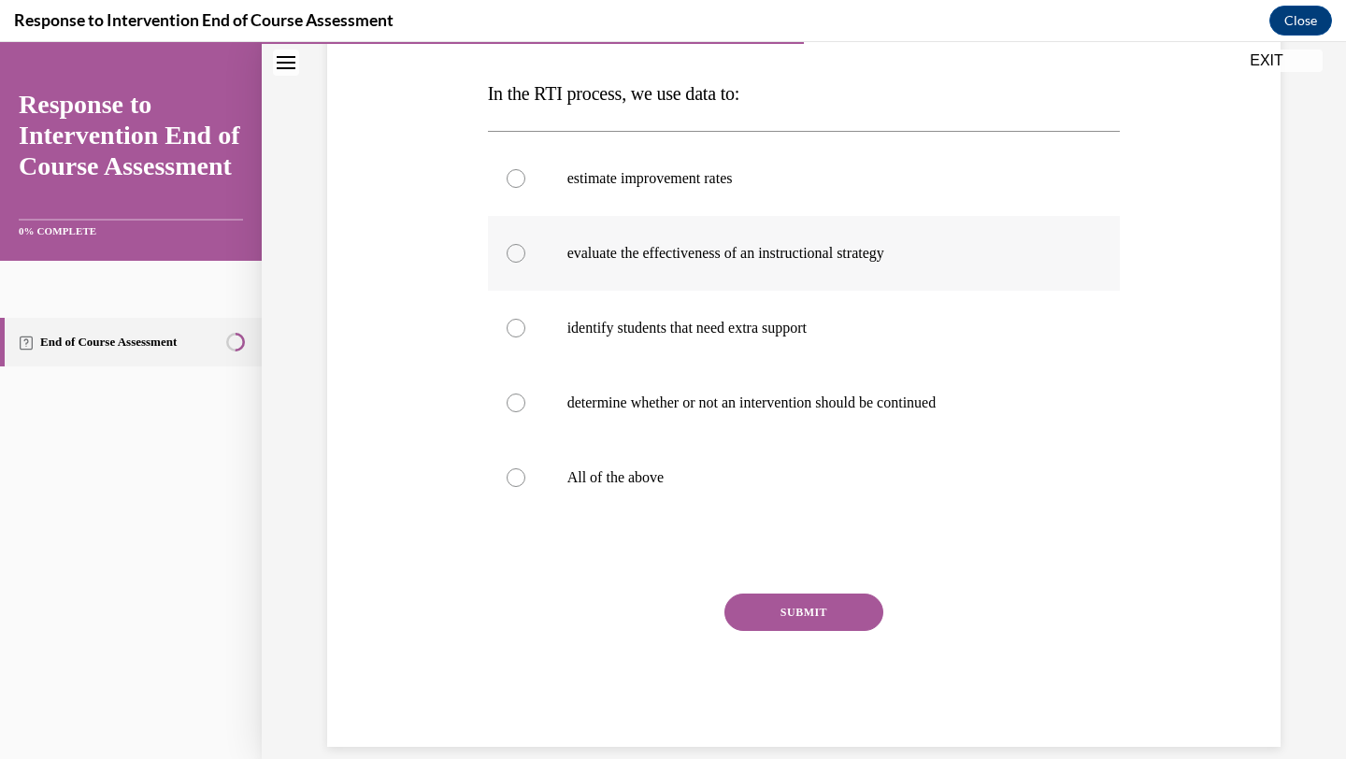
scroll to position [284, 0]
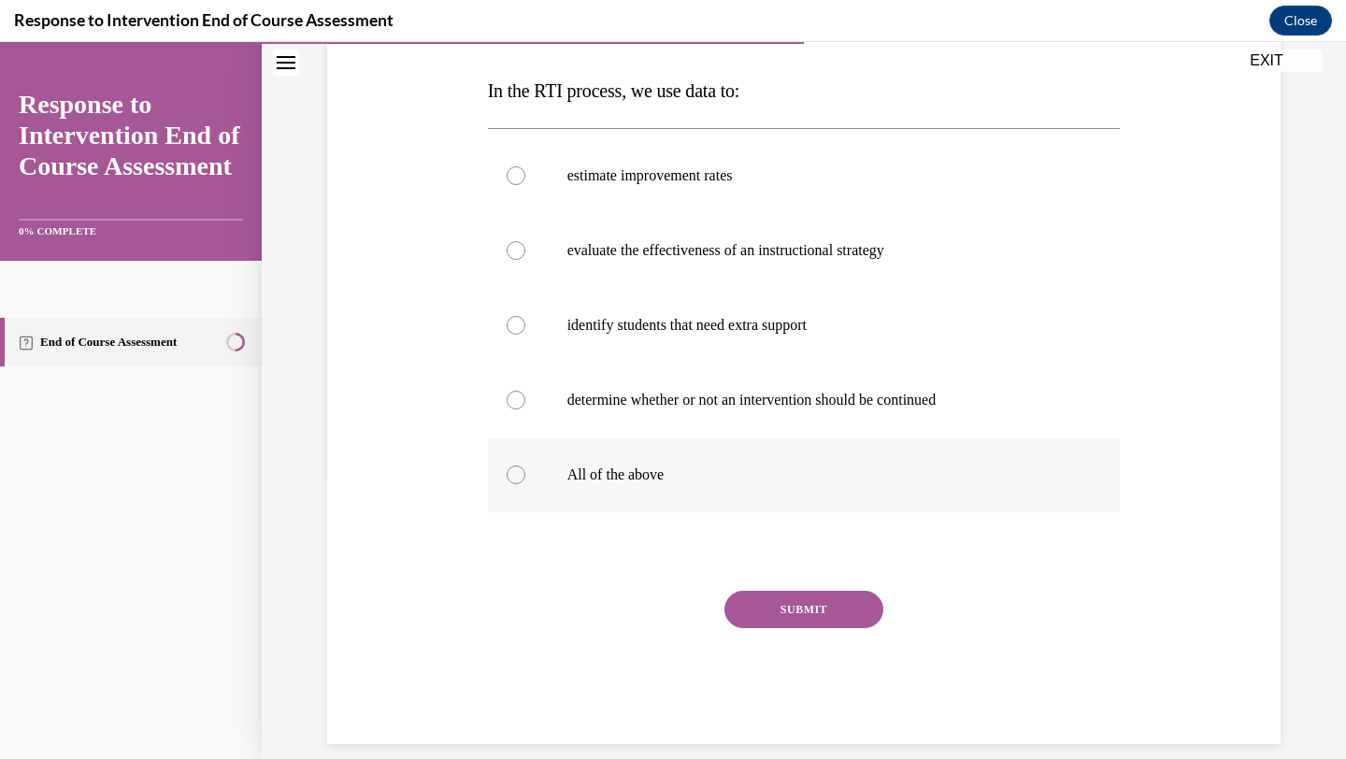
click at [724, 494] on label "All of the above" at bounding box center [804, 475] width 633 height 75
click at [525, 484] on input "All of the above" at bounding box center [516, 475] width 19 height 19
radio input "true"
click at [781, 613] on button "SUBMIT" at bounding box center [804, 609] width 159 height 37
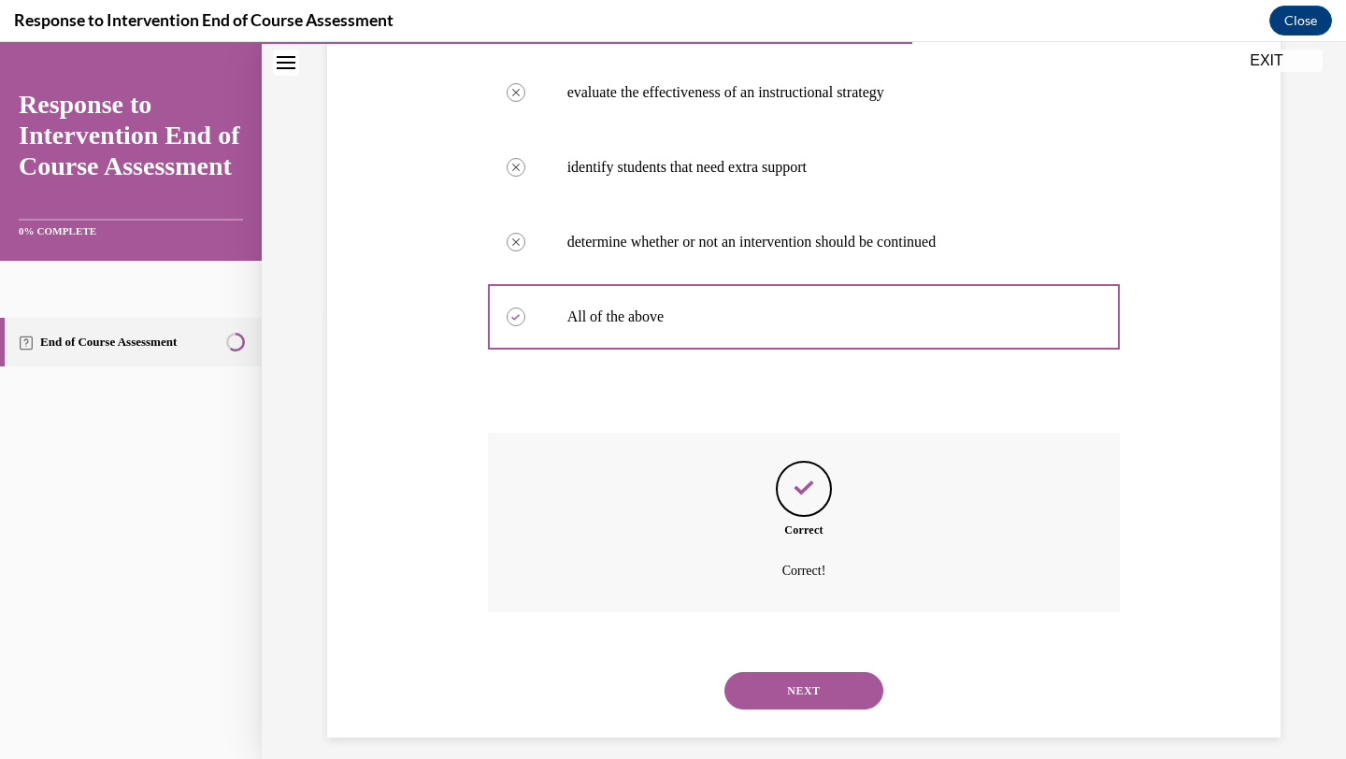
scroll to position [458, 0]
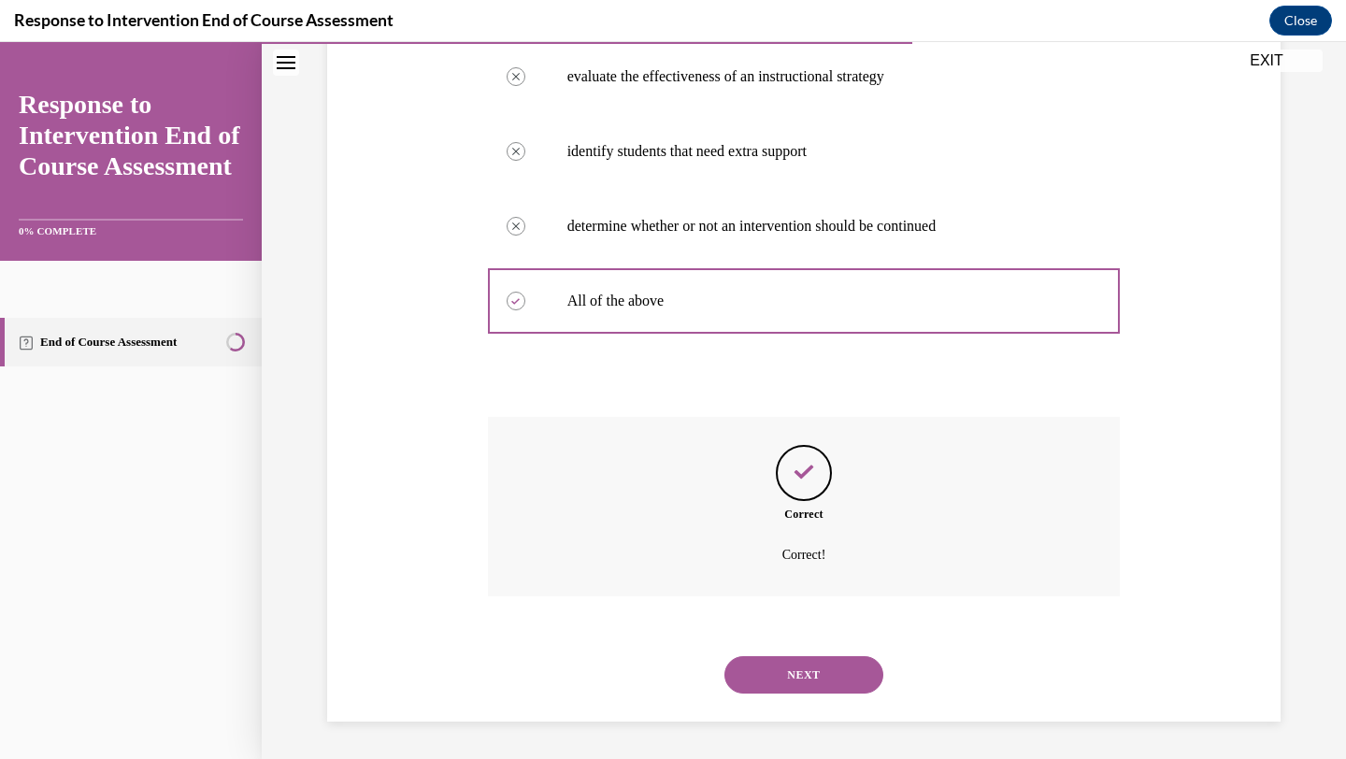
click at [807, 679] on button "NEXT" at bounding box center [804, 674] width 159 height 37
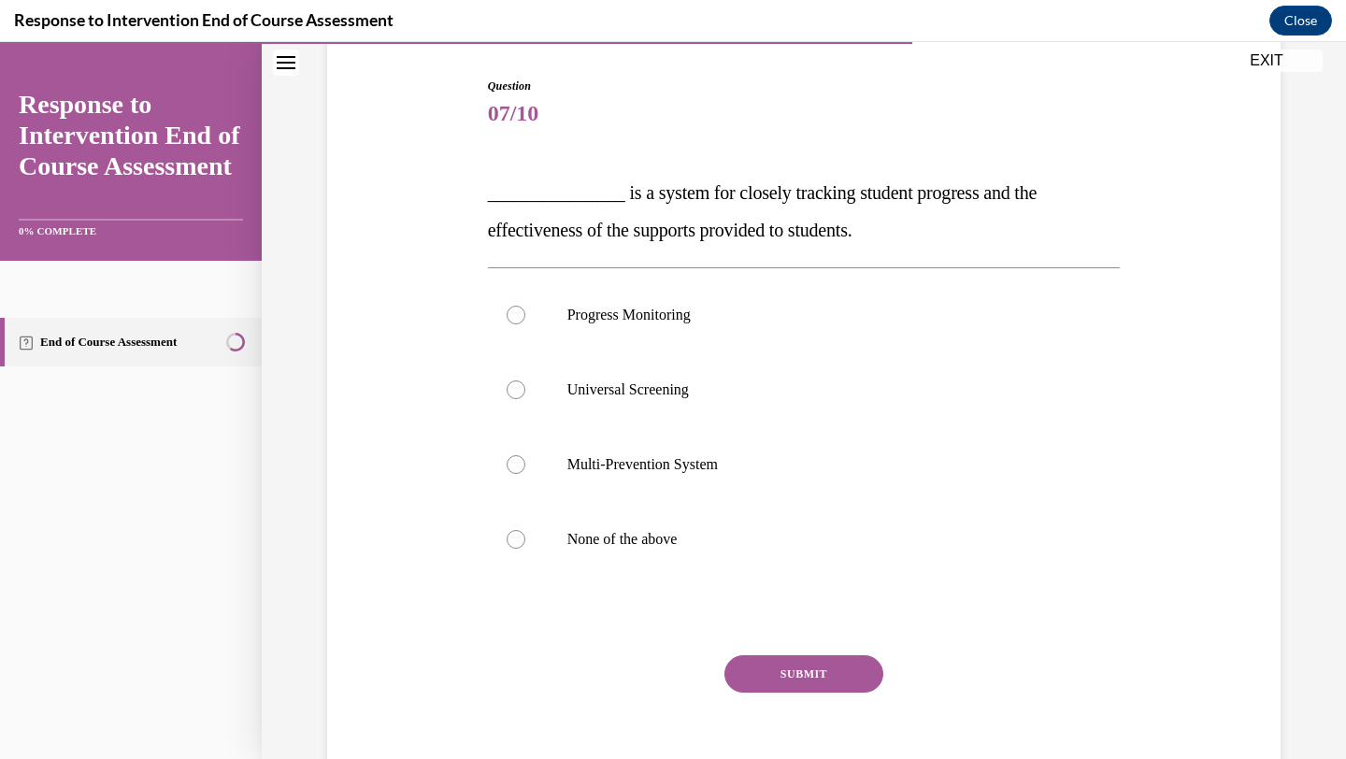
scroll to position [181, 0]
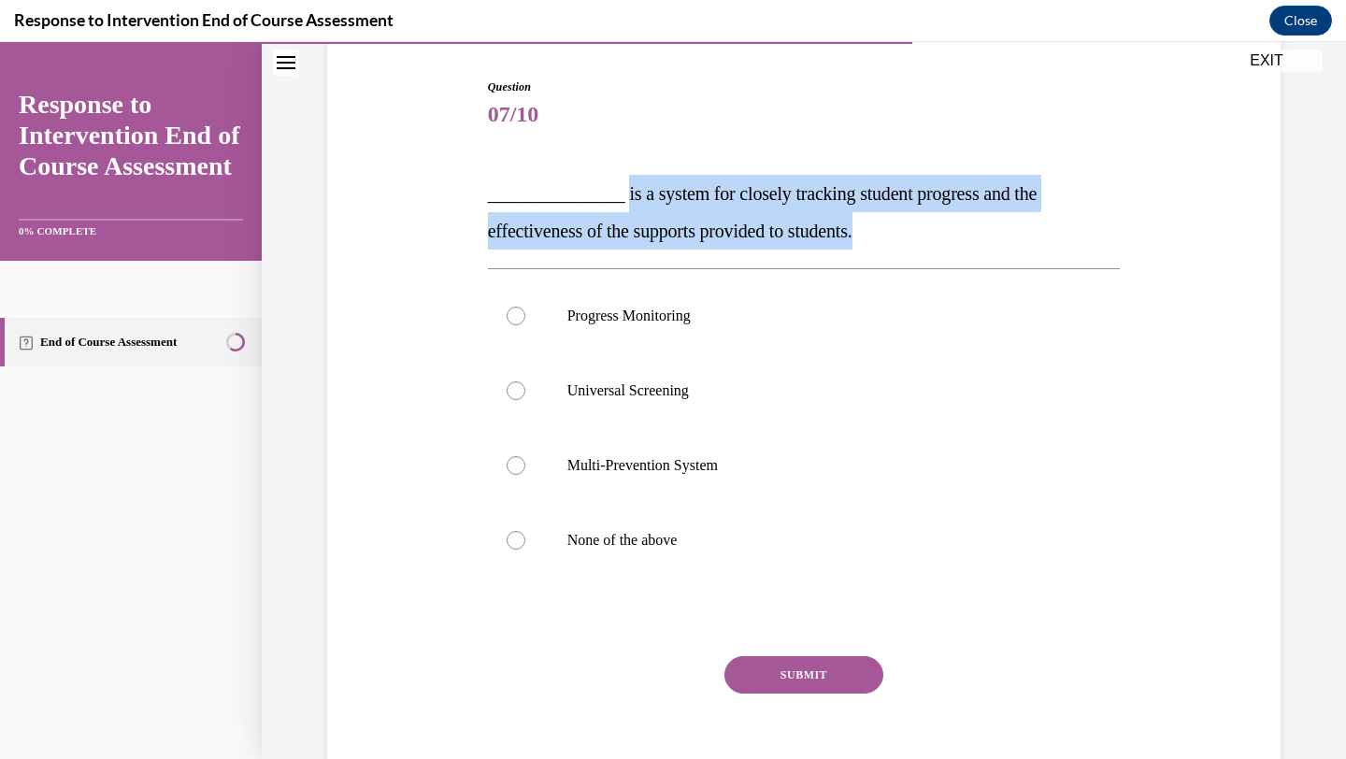
drag, startPoint x: 619, startPoint y: 188, endPoint x: 899, endPoint y: 229, distance: 283.5
click at [899, 229] on p "_______________ is a system for closely tracking student progress and the effec…" at bounding box center [804, 212] width 633 height 75
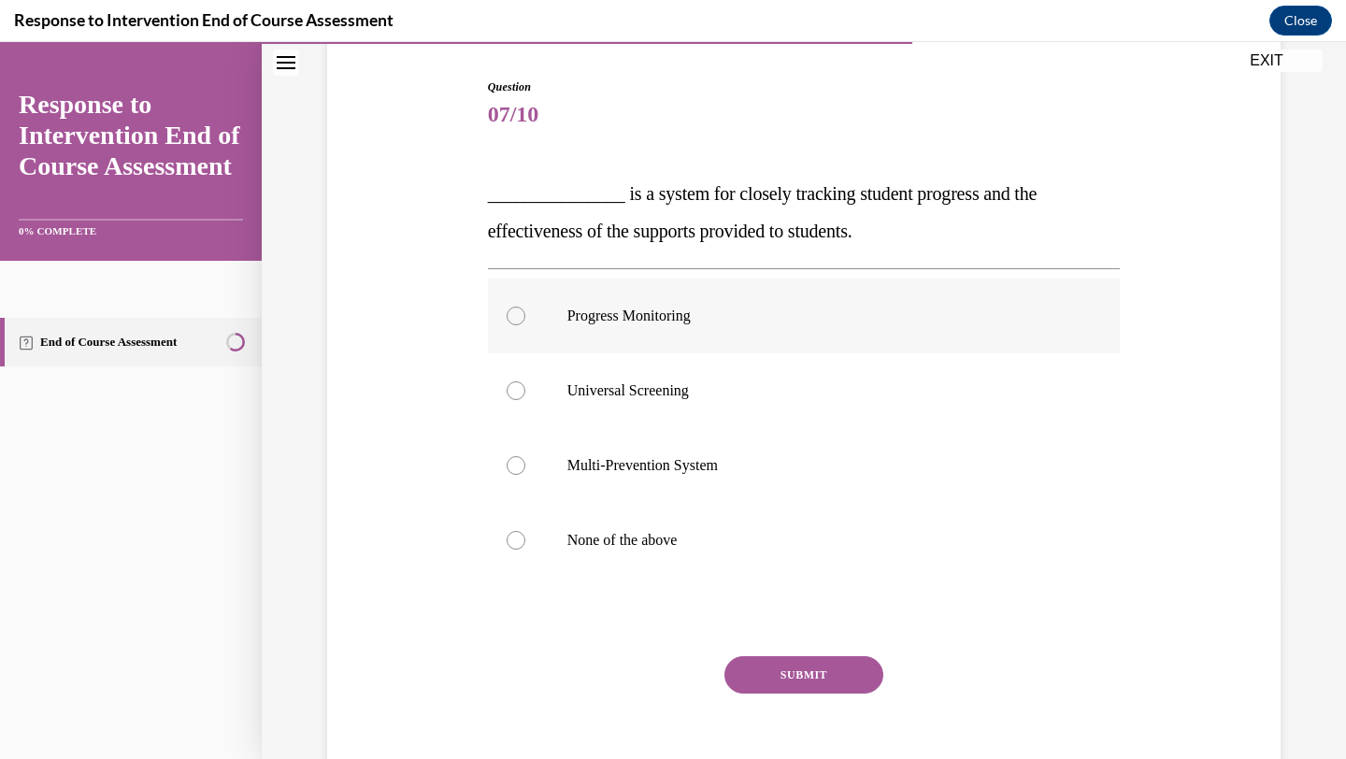
click at [627, 324] on p "Progress Monitoring" at bounding box center [821, 316] width 507 height 19
click at [525, 324] on input "Progress Monitoring" at bounding box center [516, 316] width 19 height 19
radio input "true"
click at [758, 692] on button "SUBMIT" at bounding box center [804, 674] width 159 height 37
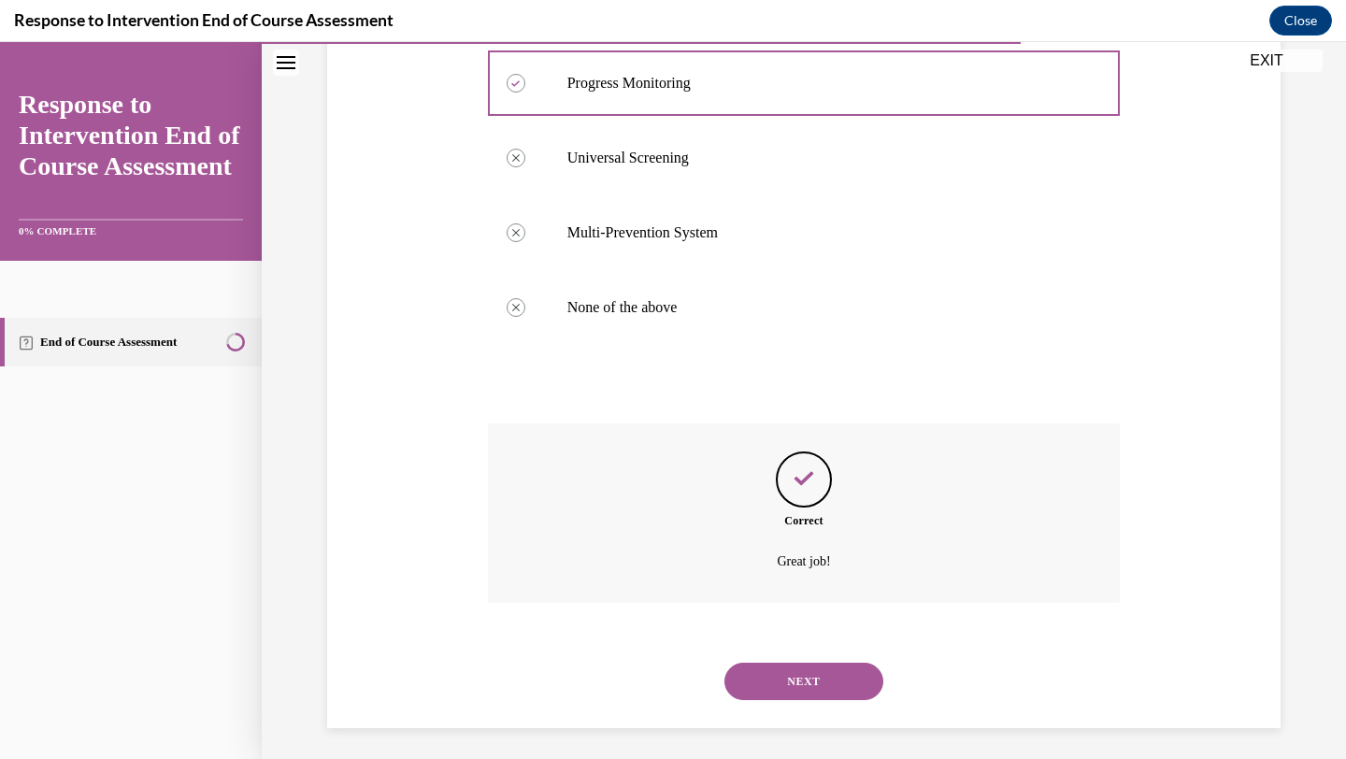
scroll to position [421, 0]
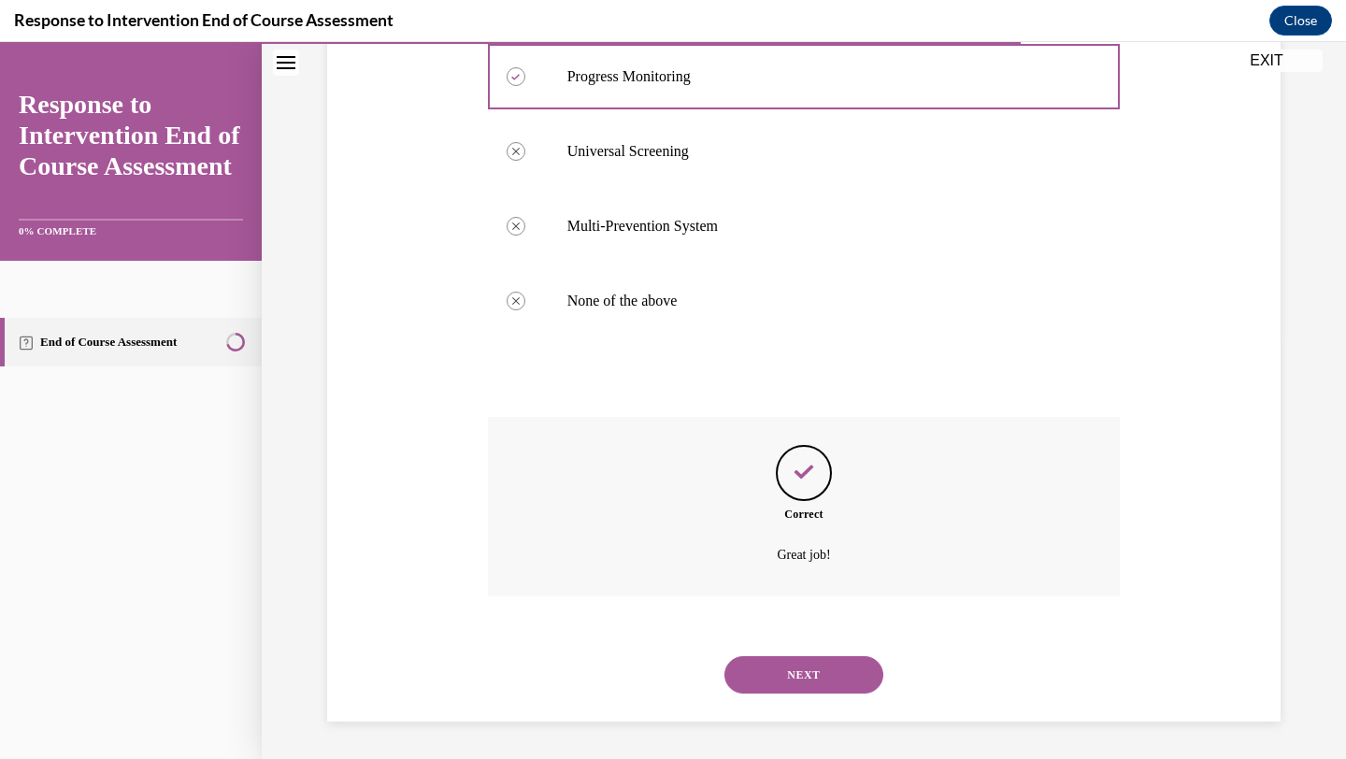
click at [773, 675] on button "NEXT" at bounding box center [804, 674] width 159 height 37
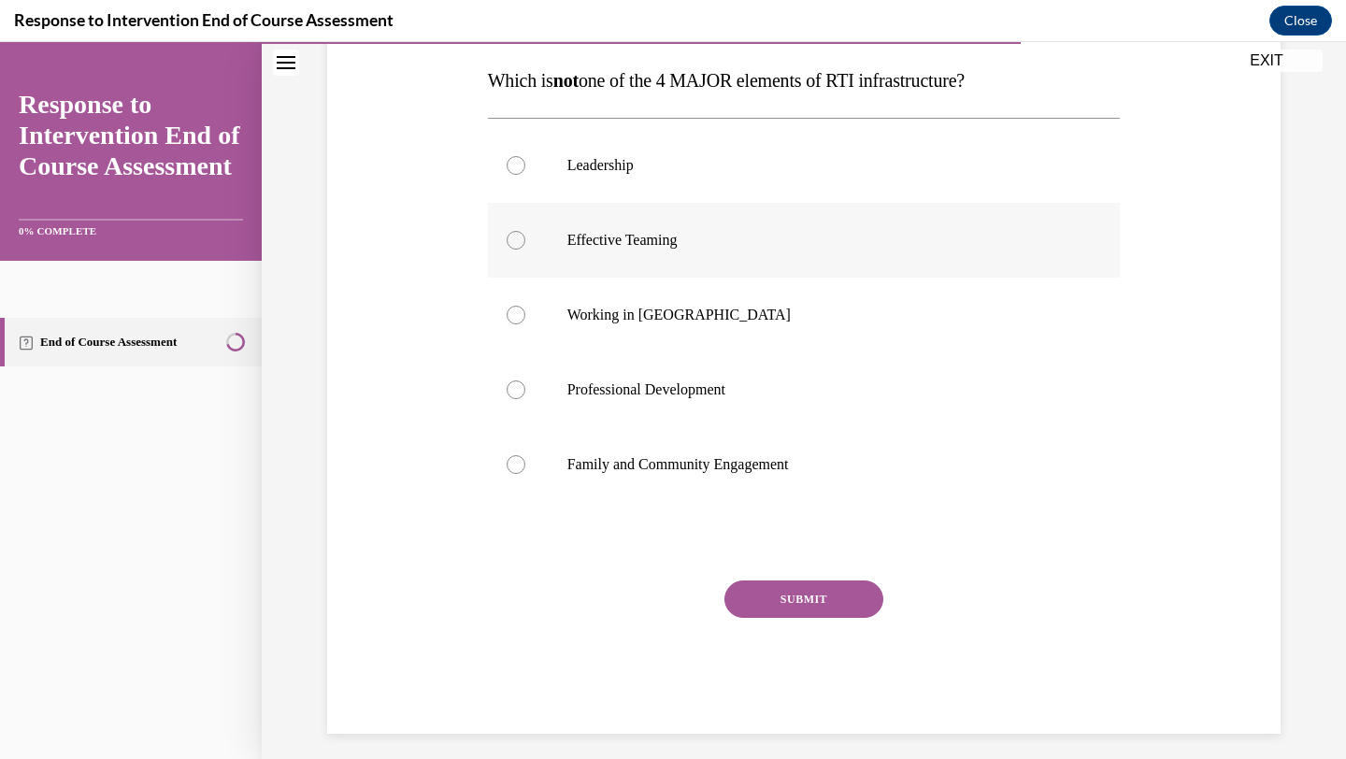
scroll to position [307, 0]
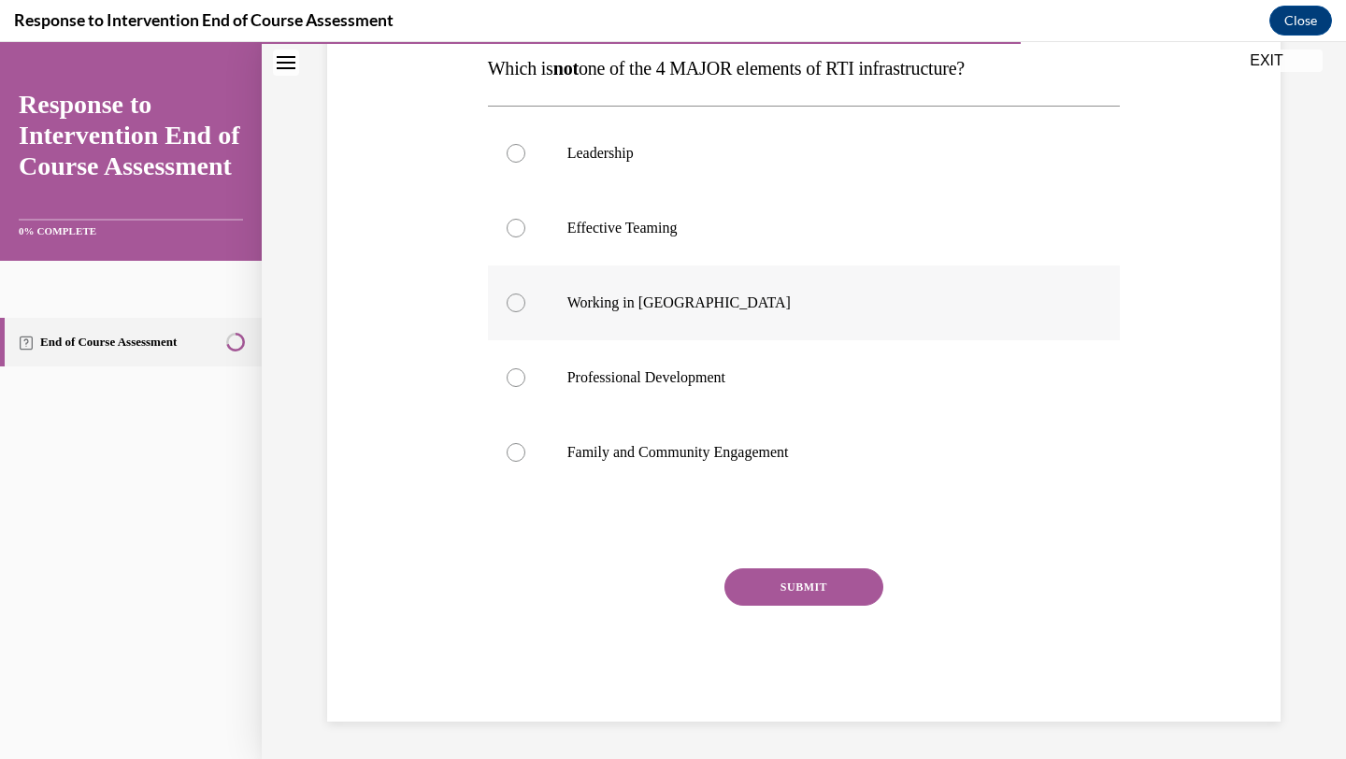
click at [654, 311] on p "Working in Silos" at bounding box center [821, 303] width 507 height 19
click at [525, 311] on input "Working in Silos" at bounding box center [516, 303] width 19 height 19
radio input "true"
click at [783, 571] on button "SUBMIT" at bounding box center [804, 586] width 159 height 37
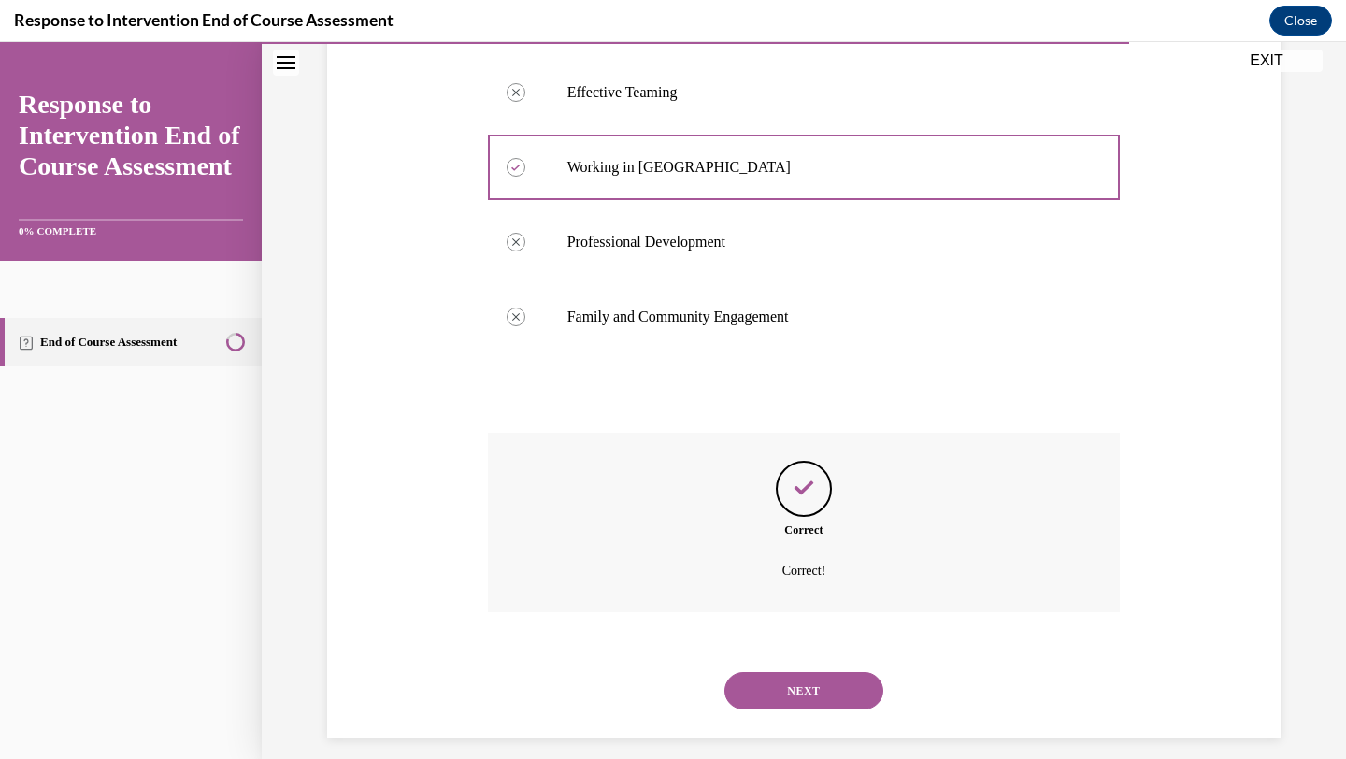
scroll to position [458, 0]
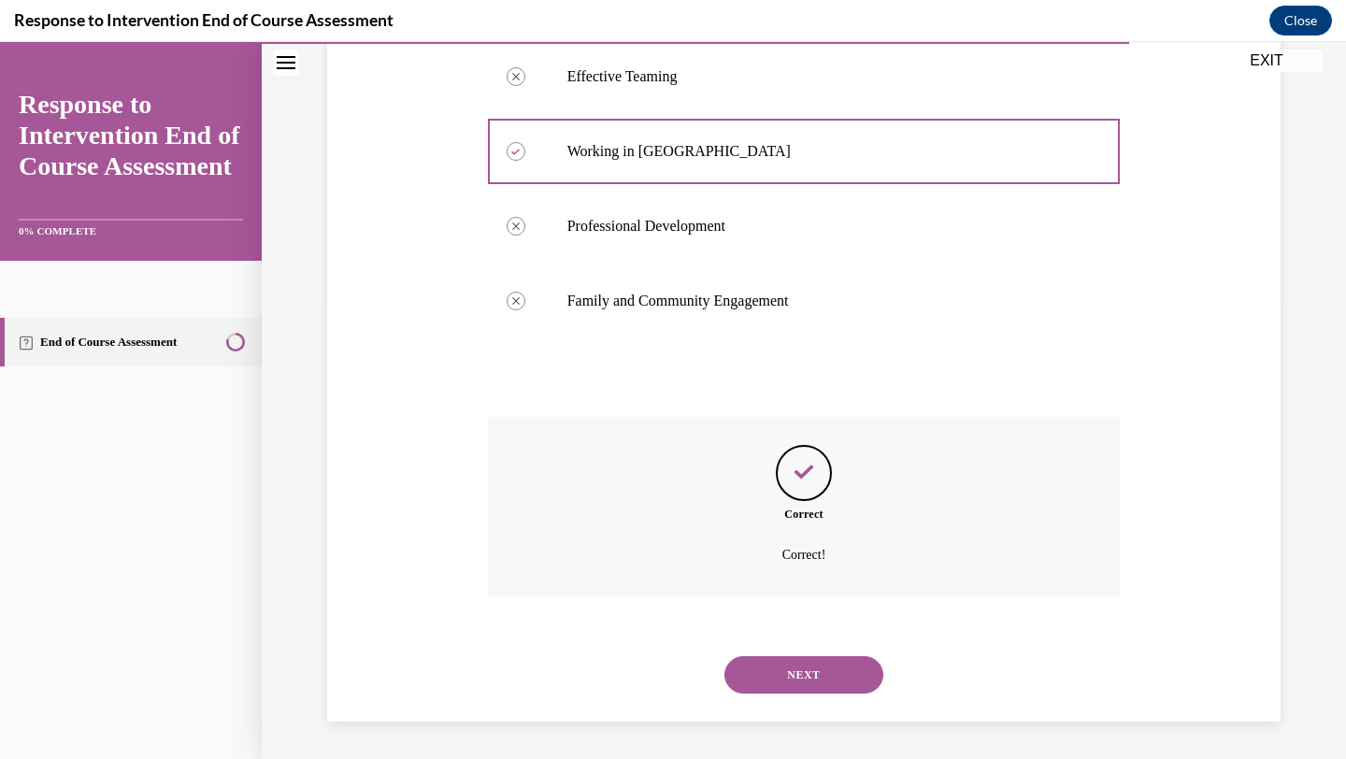
click at [815, 653] on div "NEXT" at bounding box center [804, 675] width 633 height 75
click at [812, 661] on button "NEXT" at bounding box center [804, 674] width 159 height 37
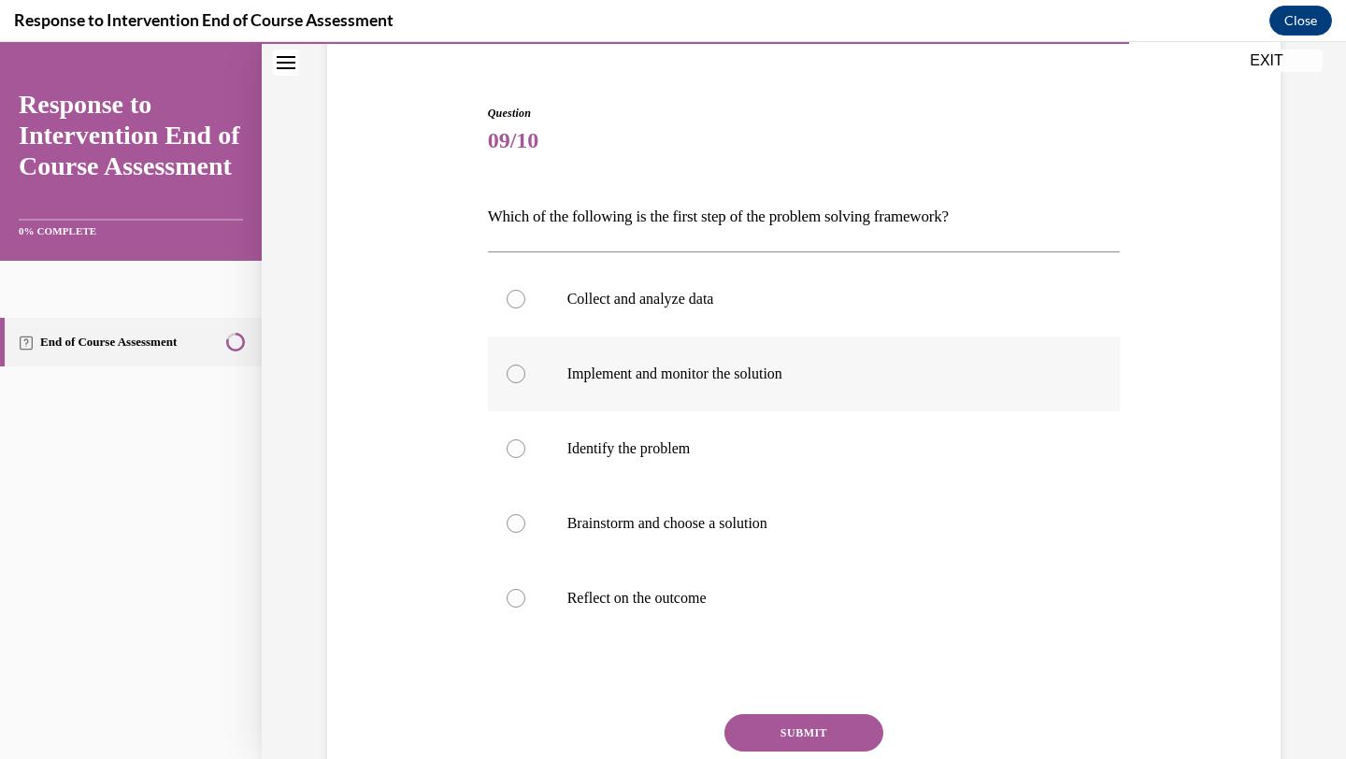
scroll to position [159, 0]
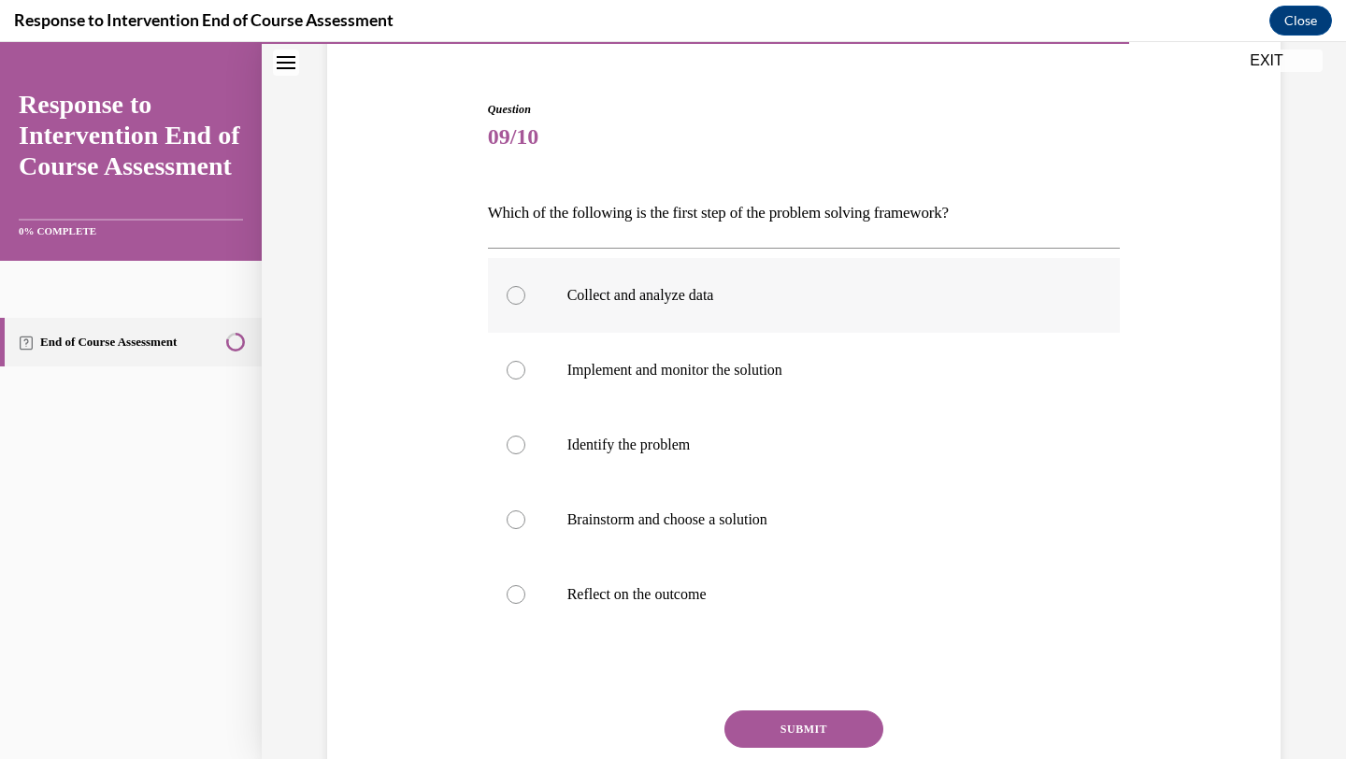
click at [775, 323] on label "Collect and analyze data" at bounding box center [804, 295] width 633 height 75
click at [525, 305] on input "Collect and analyze data" at bounding box center [516, 295] width 19 height 19
radio input "true"
click at [802, 730] on button "SUBMIT" at bounding box center [804, 729] width 159 height 37
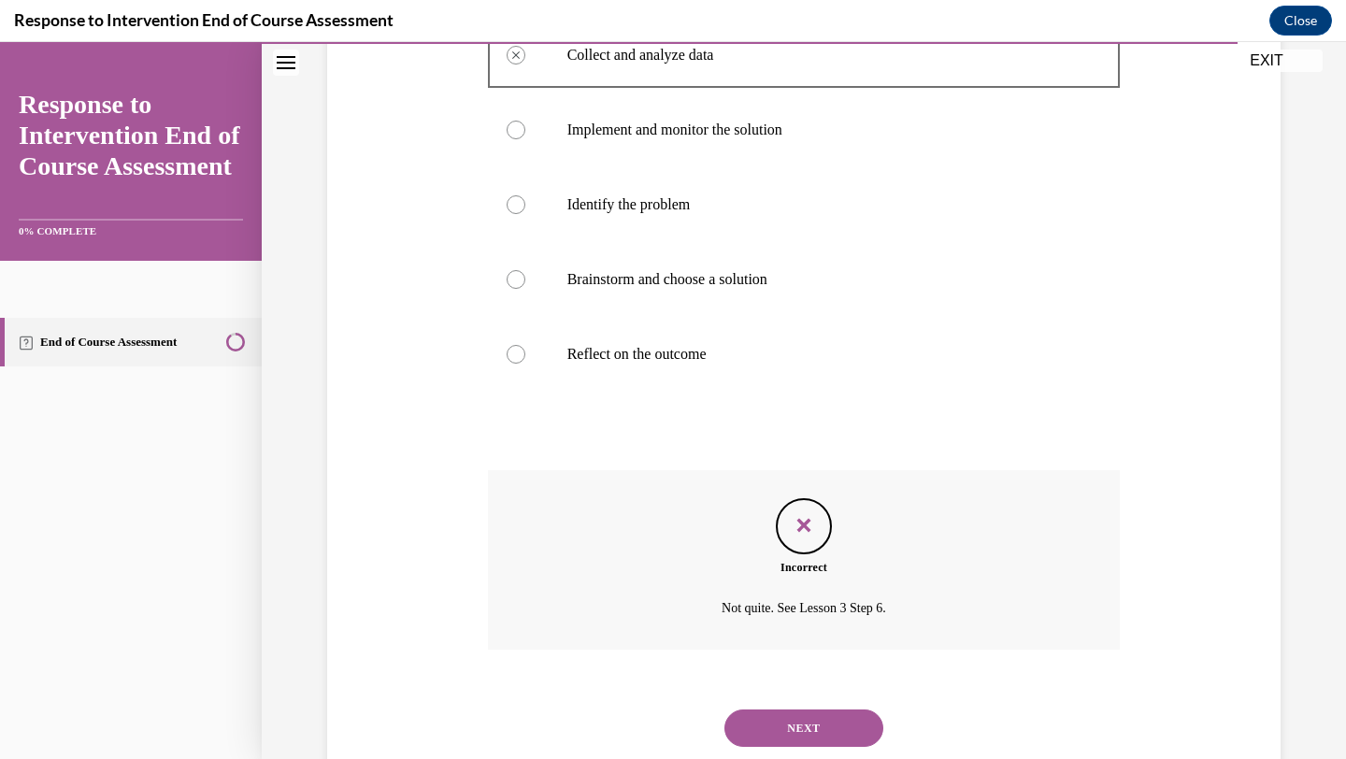
scroll to position [359, 0]
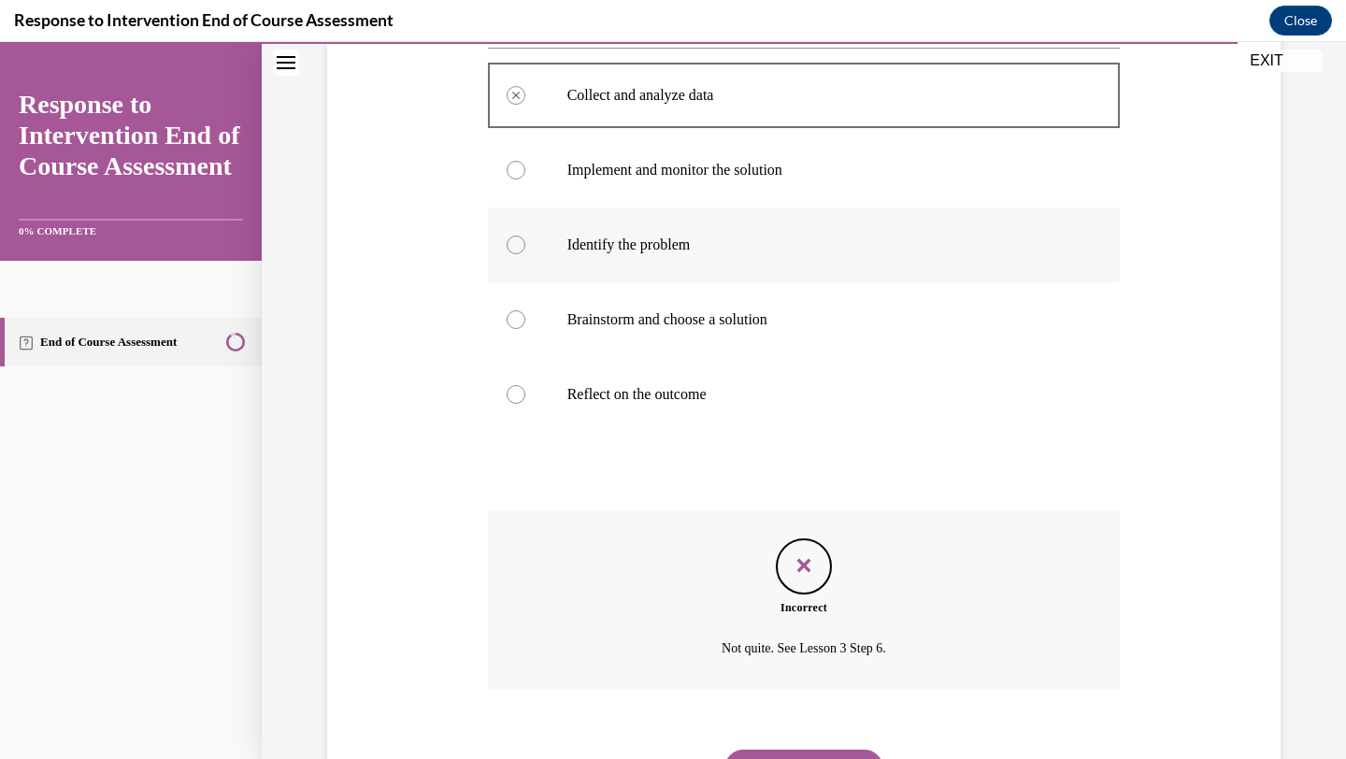
click at [740, 277] on label "Identify the problem" at bounding box center [804, 245] width 633 height 75
click at [730, 247] on p "Identify the problem" at bounding box center [821, 245] width 507 height 19
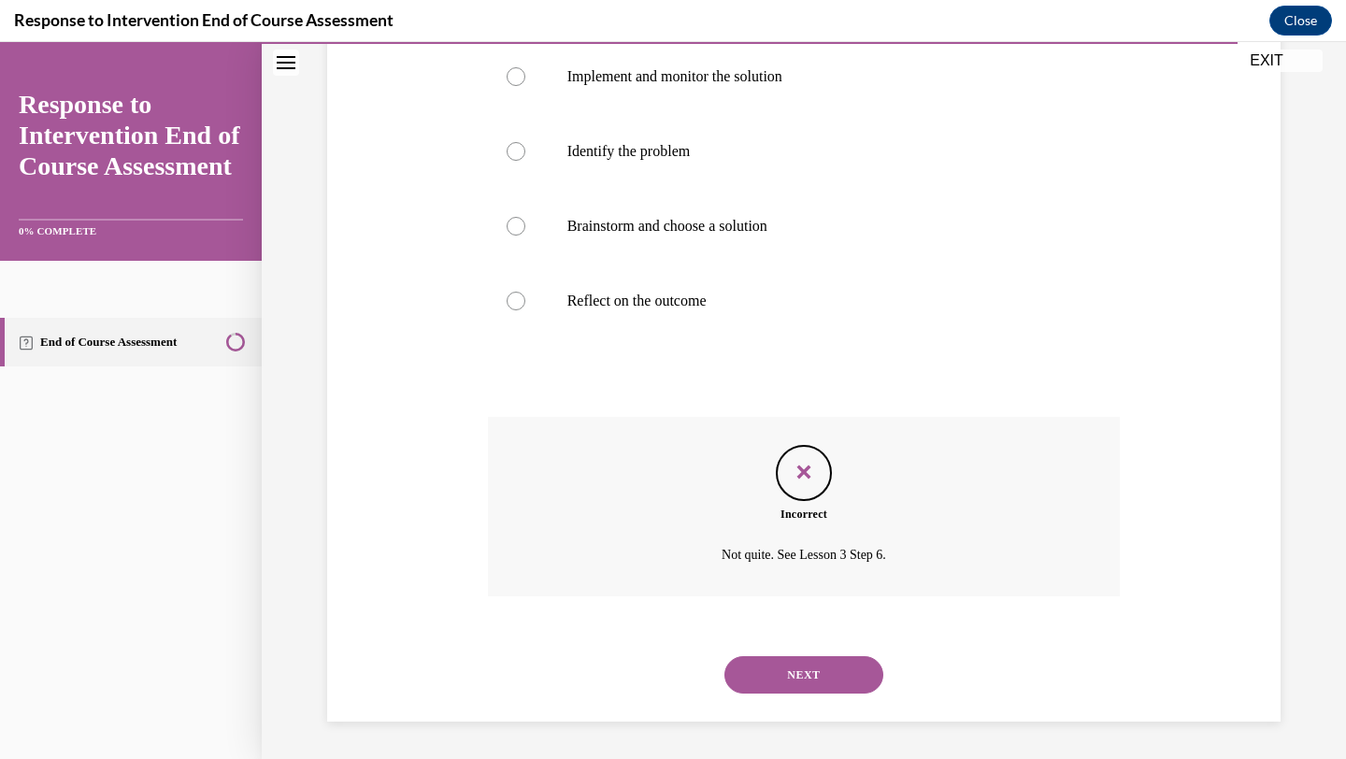
click at [801, 663] on button "NEXT" at bounding box center [804, 674] width 159 height 37
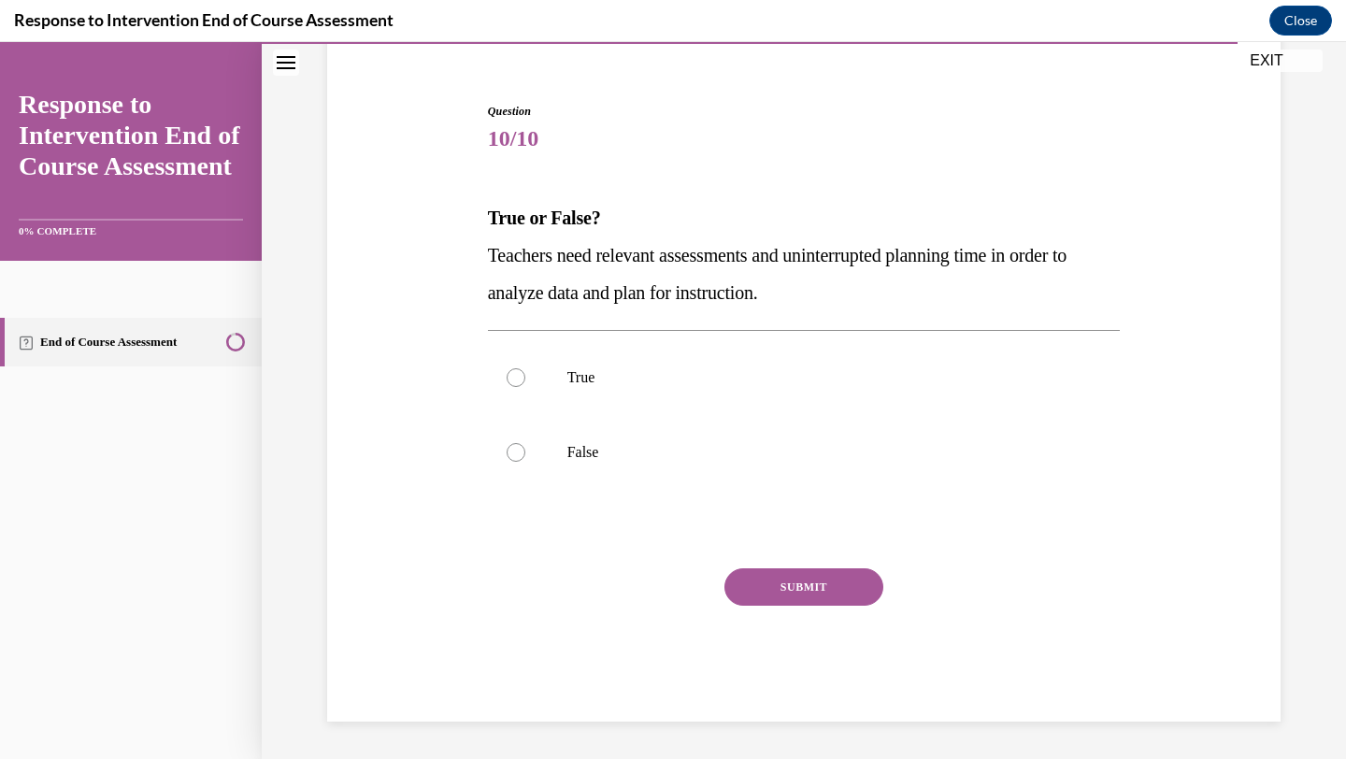
scroll to position [157, 0]
click at [707, 375] on p "True" at bounding box center [821, 377] width 507 height 19
click at [525, 375] on input "True" at bounding box center [516, 377] width 19 height 19
radio input "true"
click at [798, 579] on button "SUBMIT" at bounding box center [804, 586] width 159 height 37
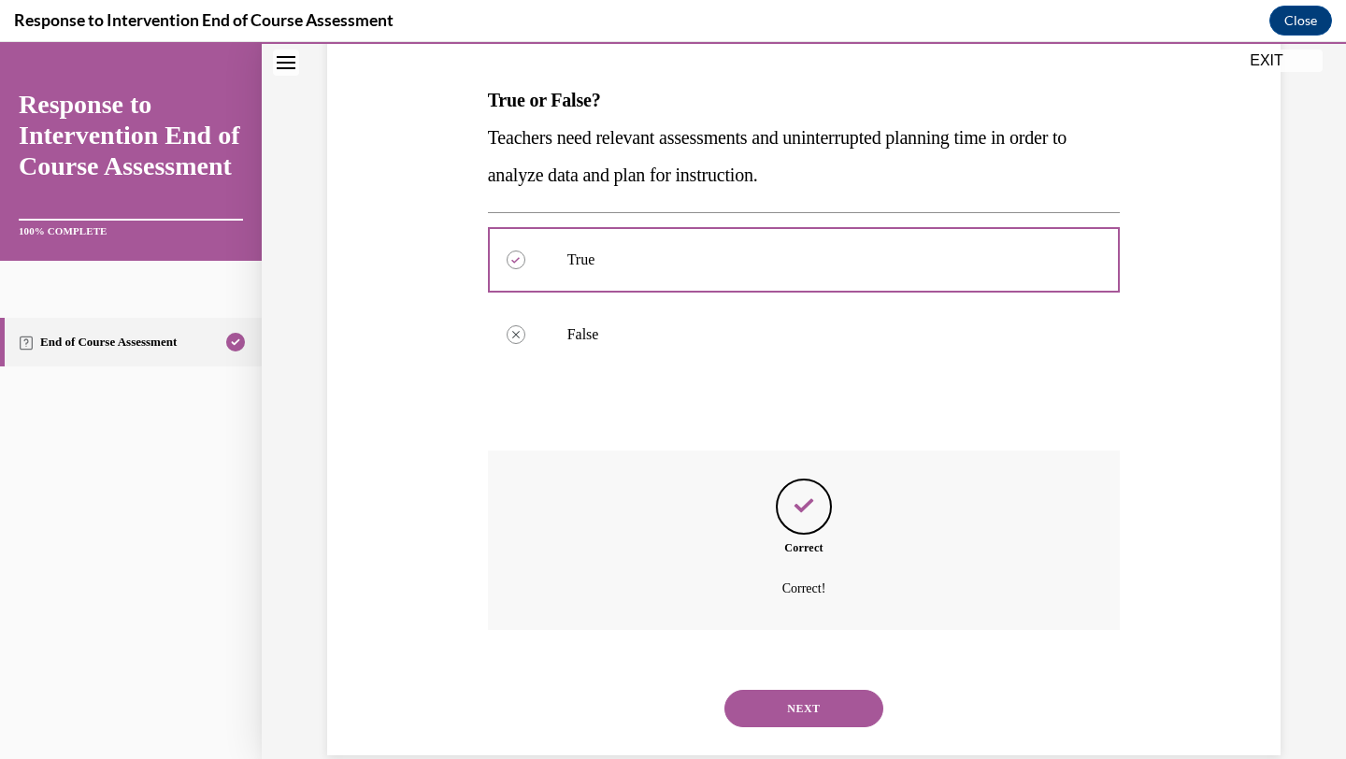
scroll to position [309, 0]
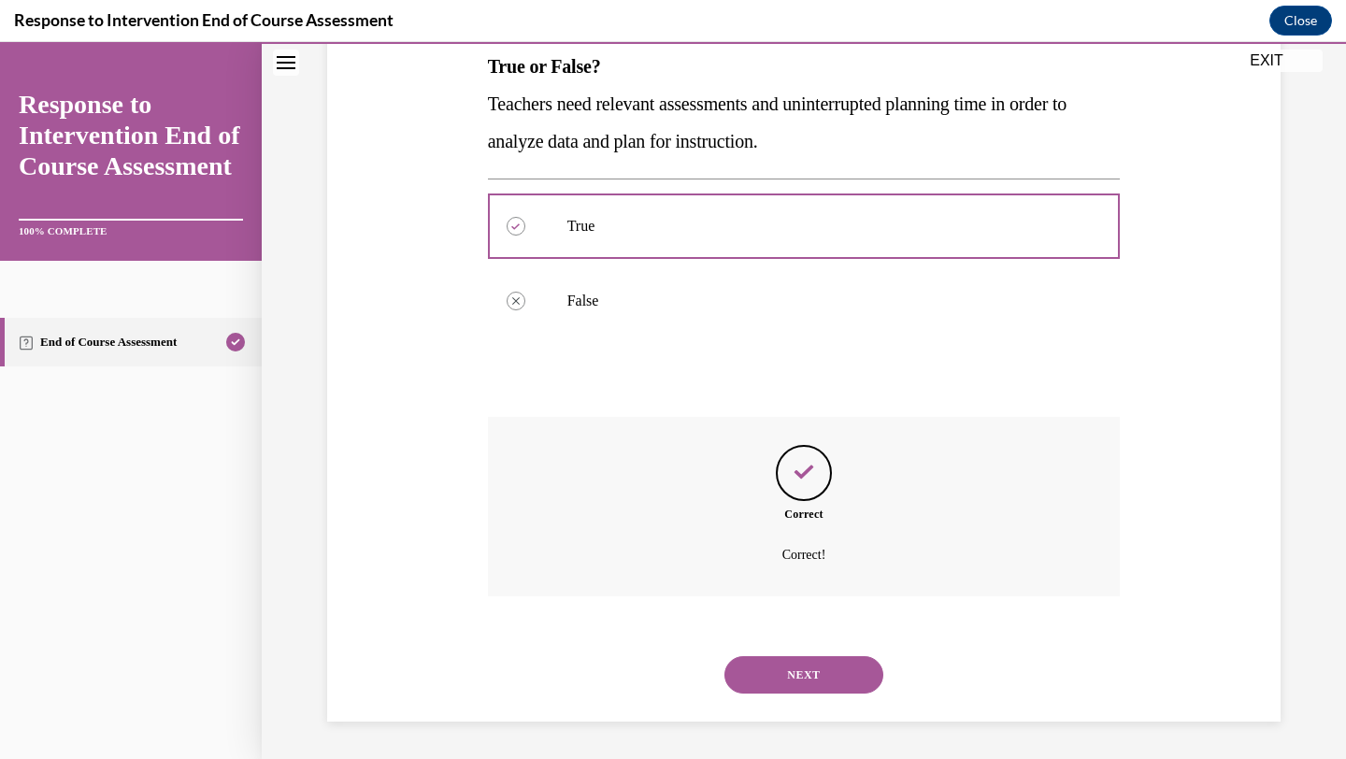
click at [826, 679] on button "NEXT" at bounding box center [804, 674] width 159 height 37
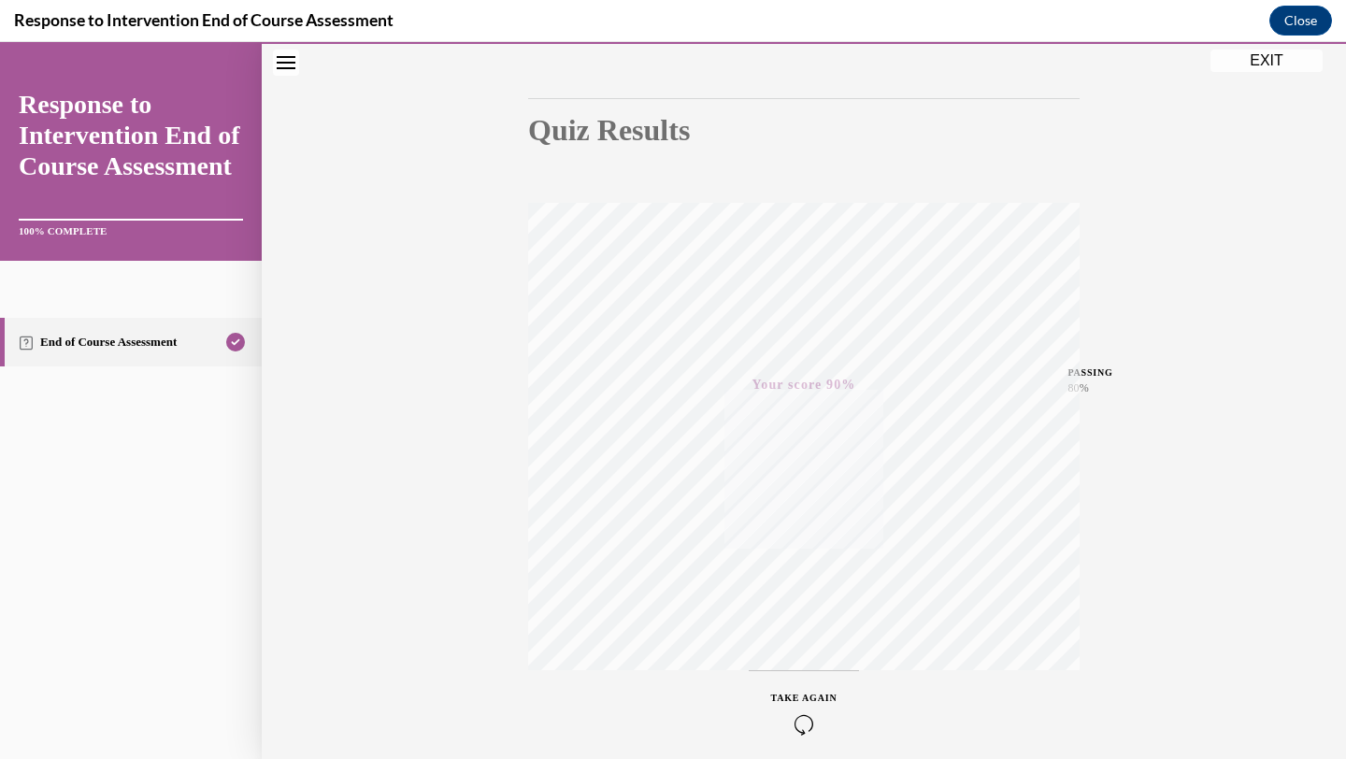
scroll to position [241, 0]
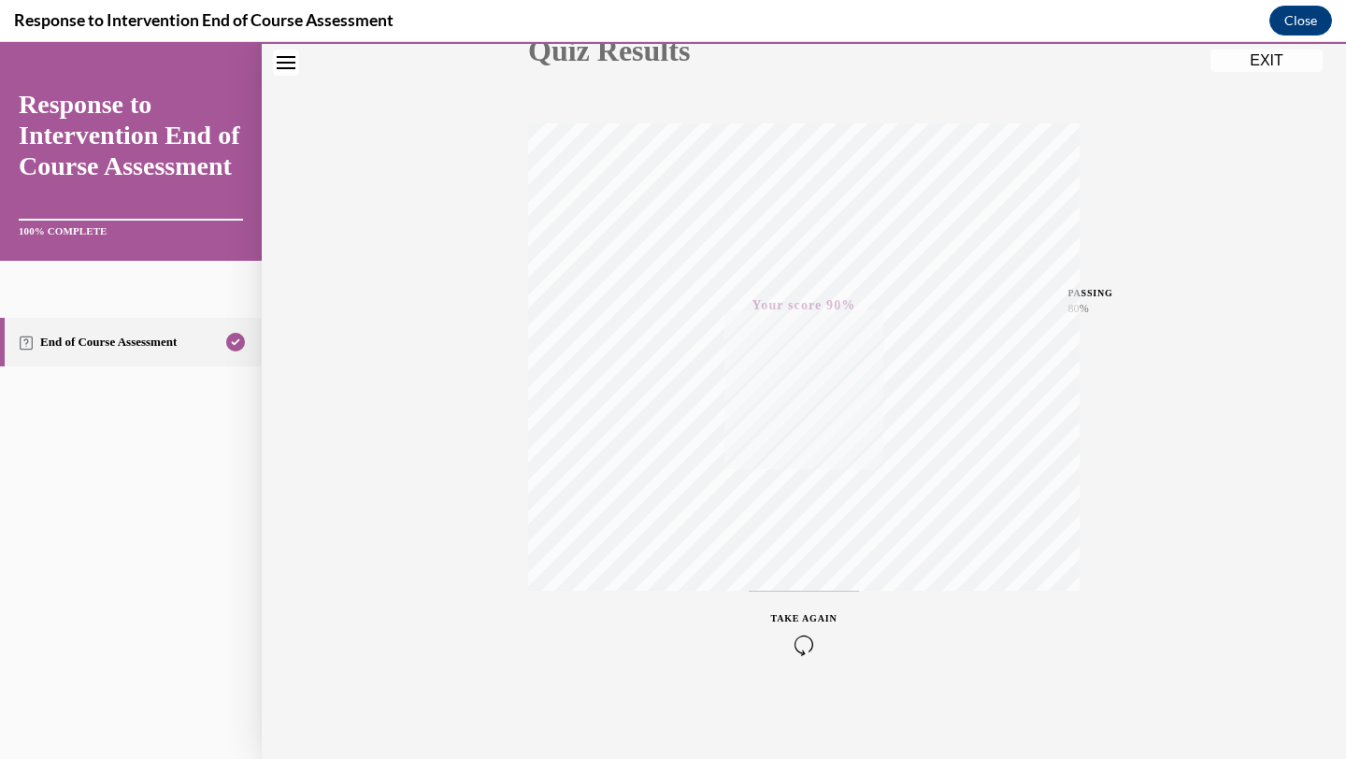
click at [1288, 64] on button "EXIT" at bounding box center [1267, 61] width 112 height 22
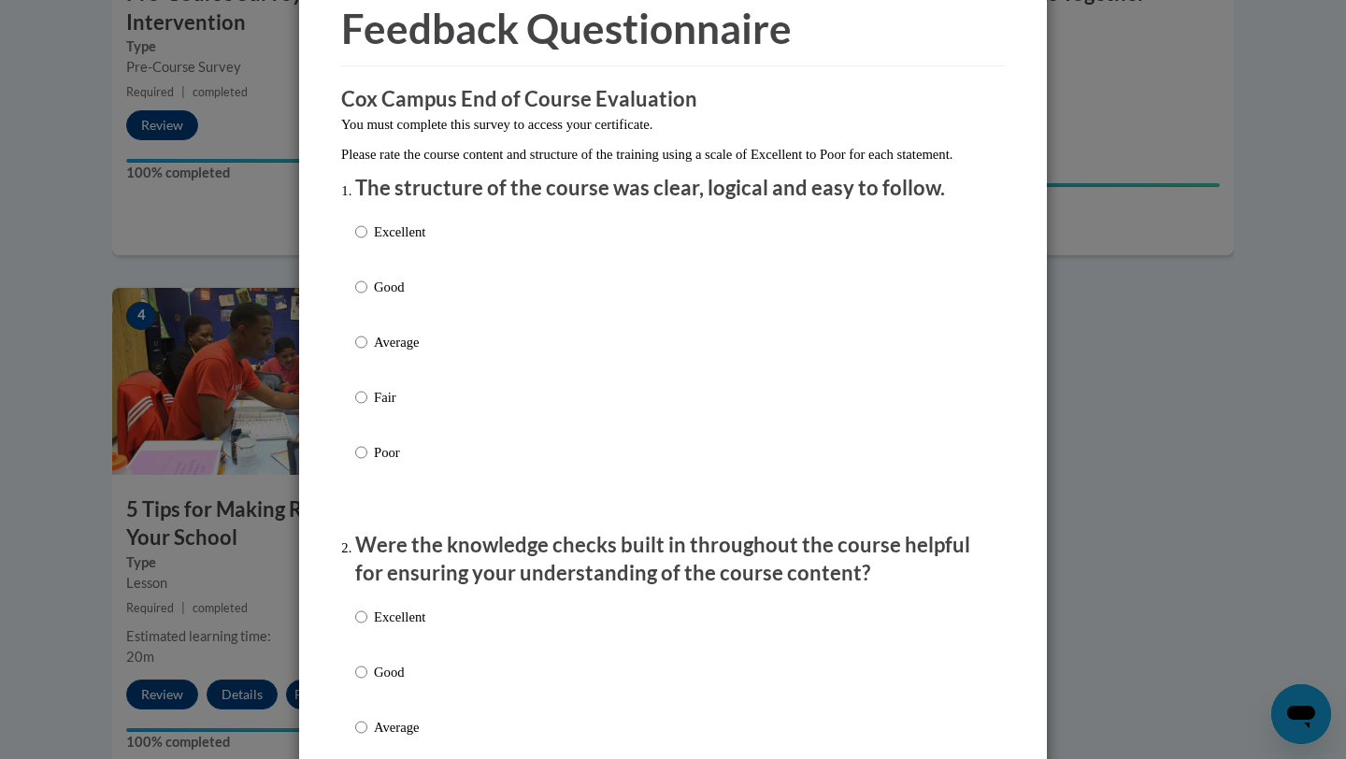
scroll to position [109, 0]
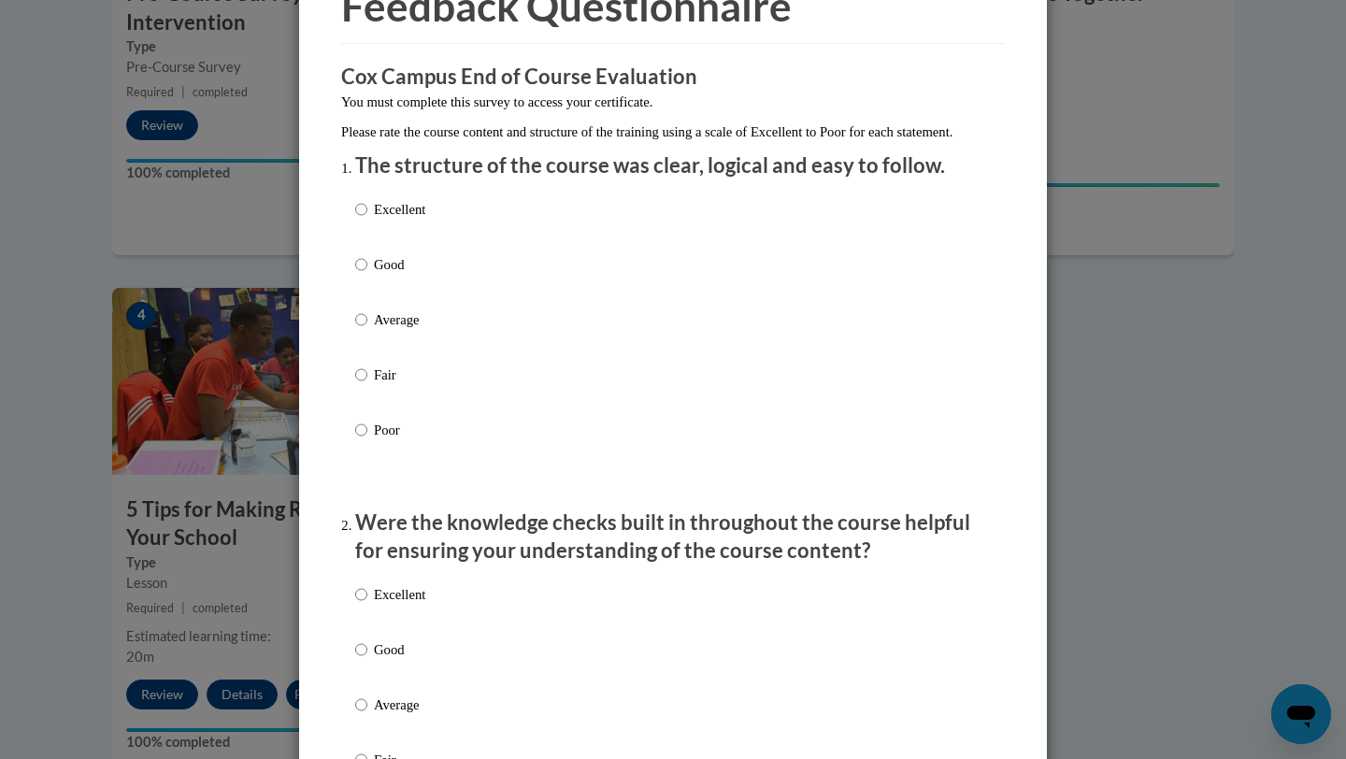
click at [401, 275] on p "Good" at bounding box center [399, 264] width 51 height 21
click at [367, 275] on input "Good" at bounding box center [361, 264] width 12 height 21
radio input "true"
click at [396, 657] on div "Excellent Good Average Fair Poor" at bounding box center [390, 720] width 70 height 290
click at [391, 660] on p "Good" at bounding box center [399, 650] width 51 height 21
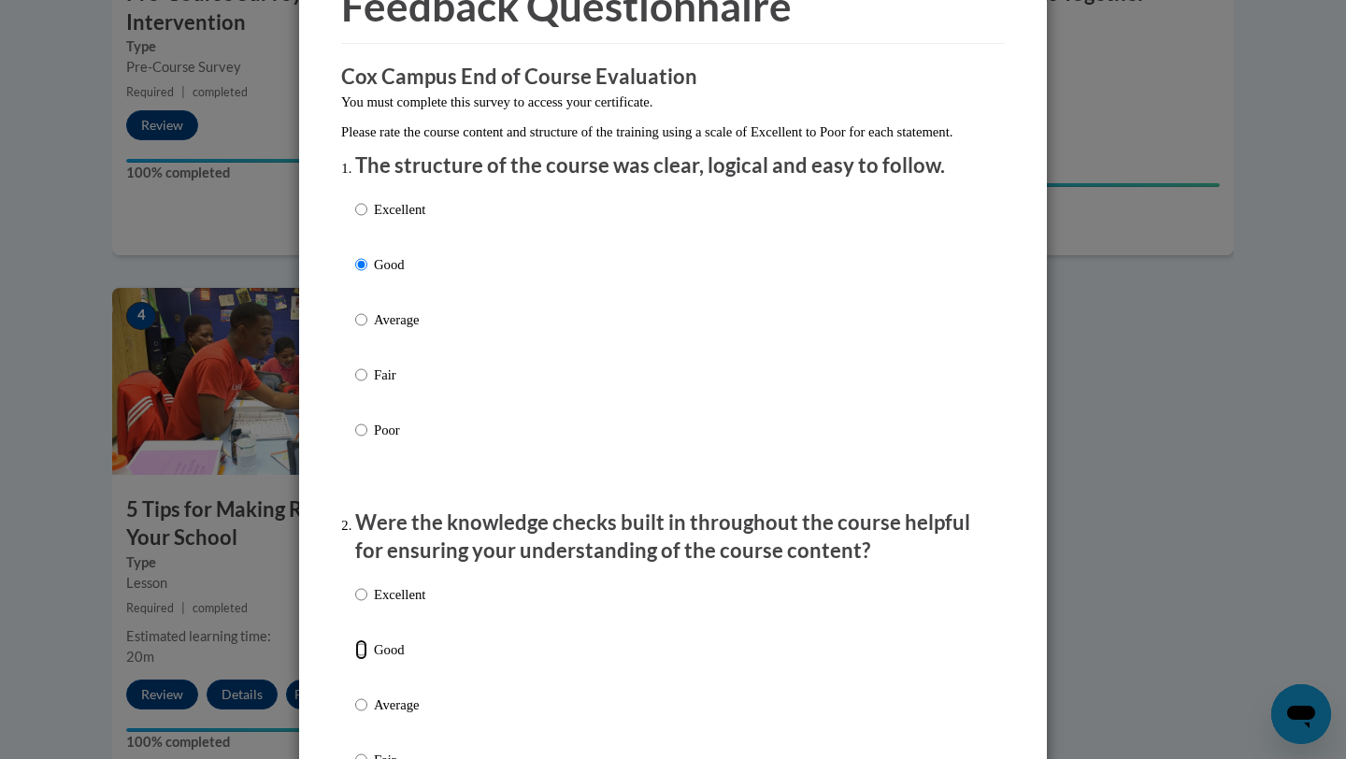
click at [367, 660] on input "Good" at bounding box center [361, 650] width 12 height 21
radio input "true"
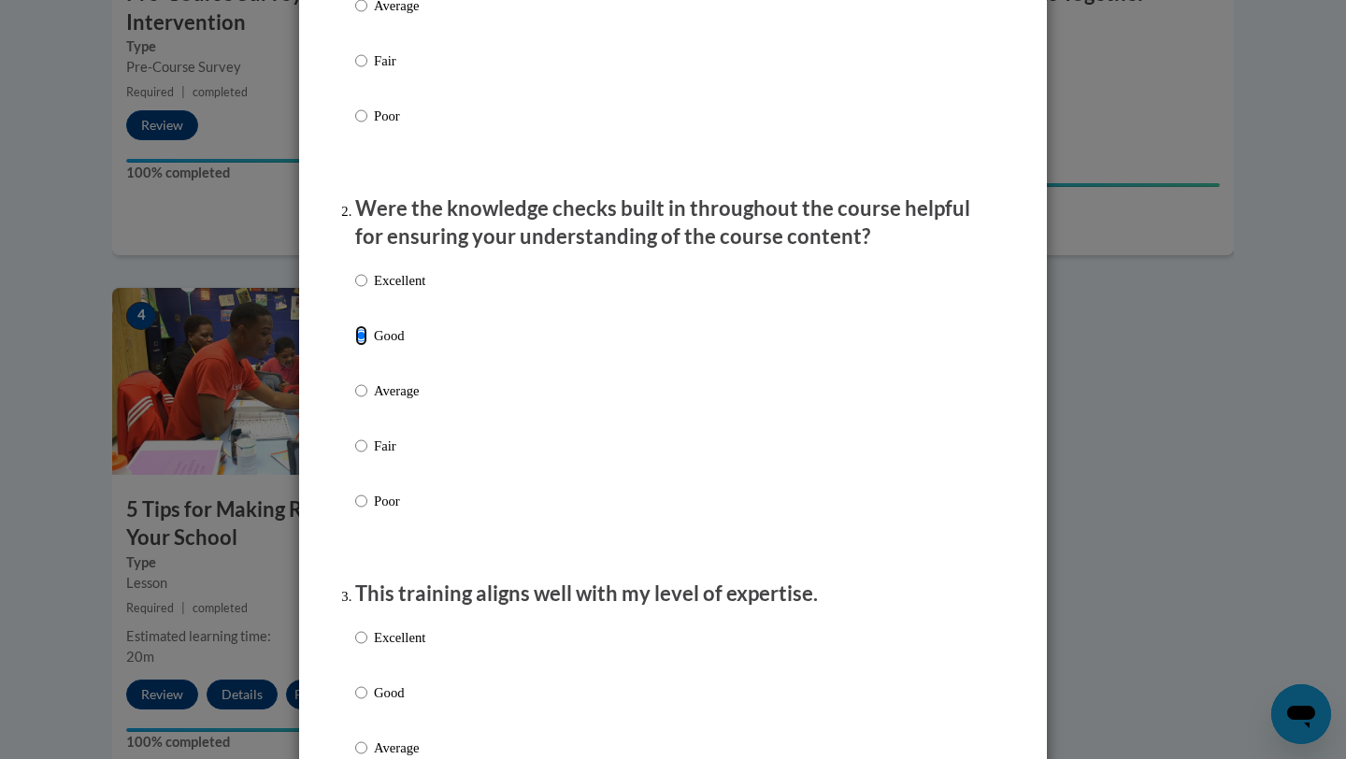
scroll to position [731, 0]
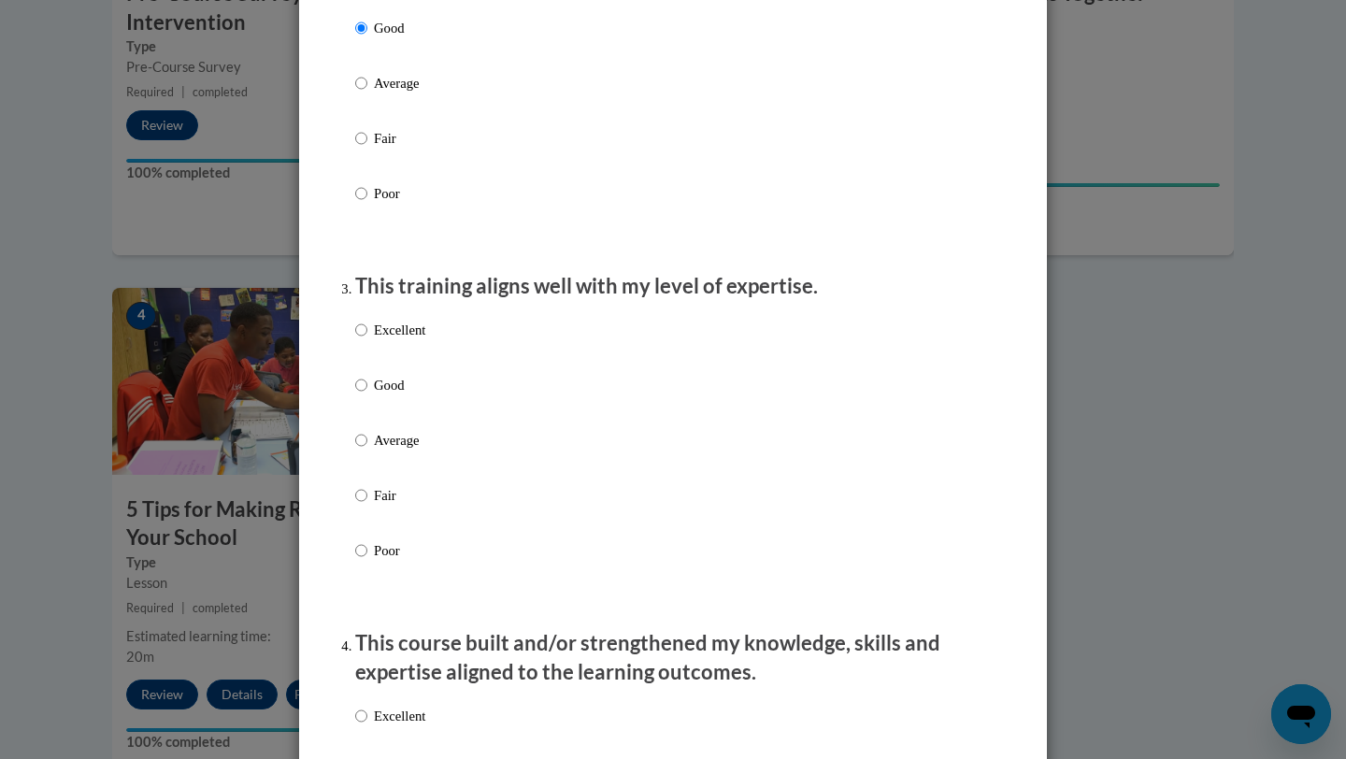
click at [386, 395] on p "Good" at bounding box center [399, 385] width 51 height 21
click at [367, 395] on input "Good" at bounding box center [361, 385] width 12 height 21
radio input "true"
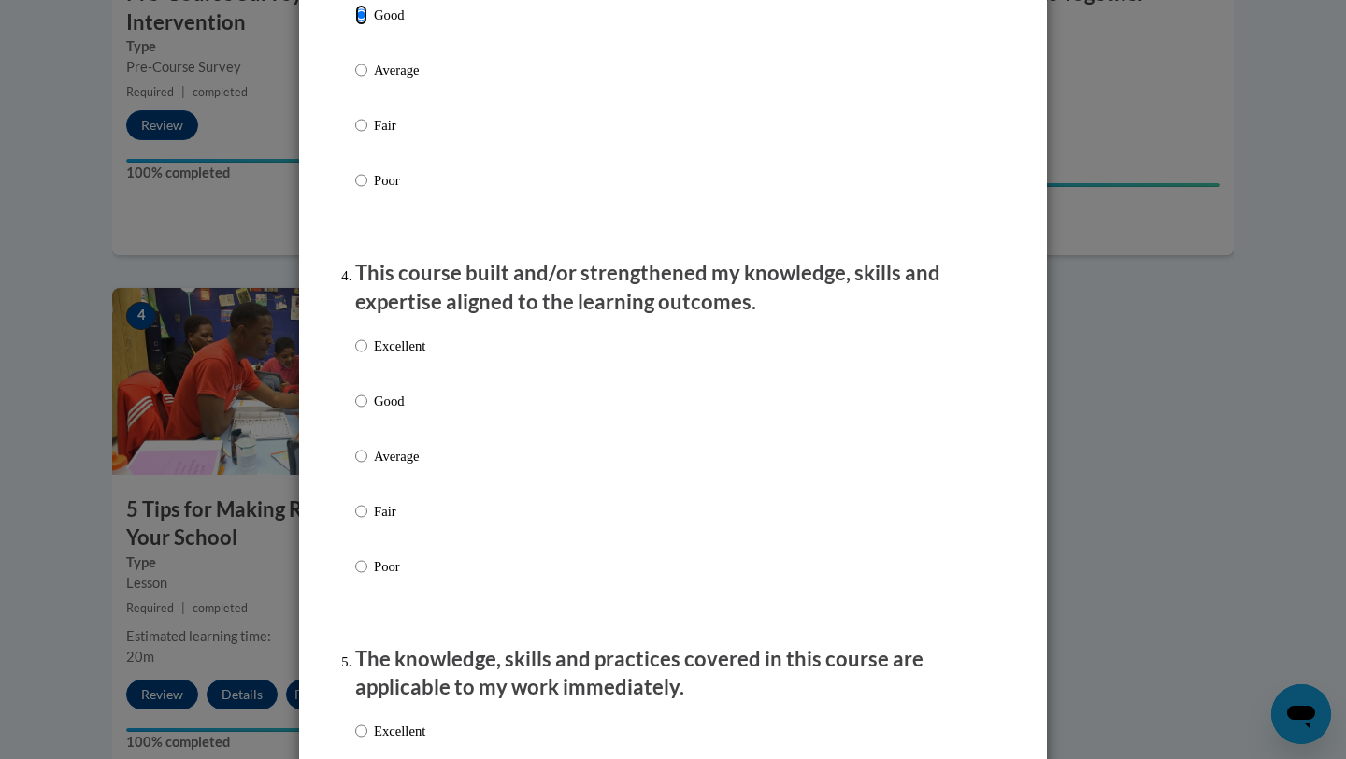
scroll to position [1112, 0]
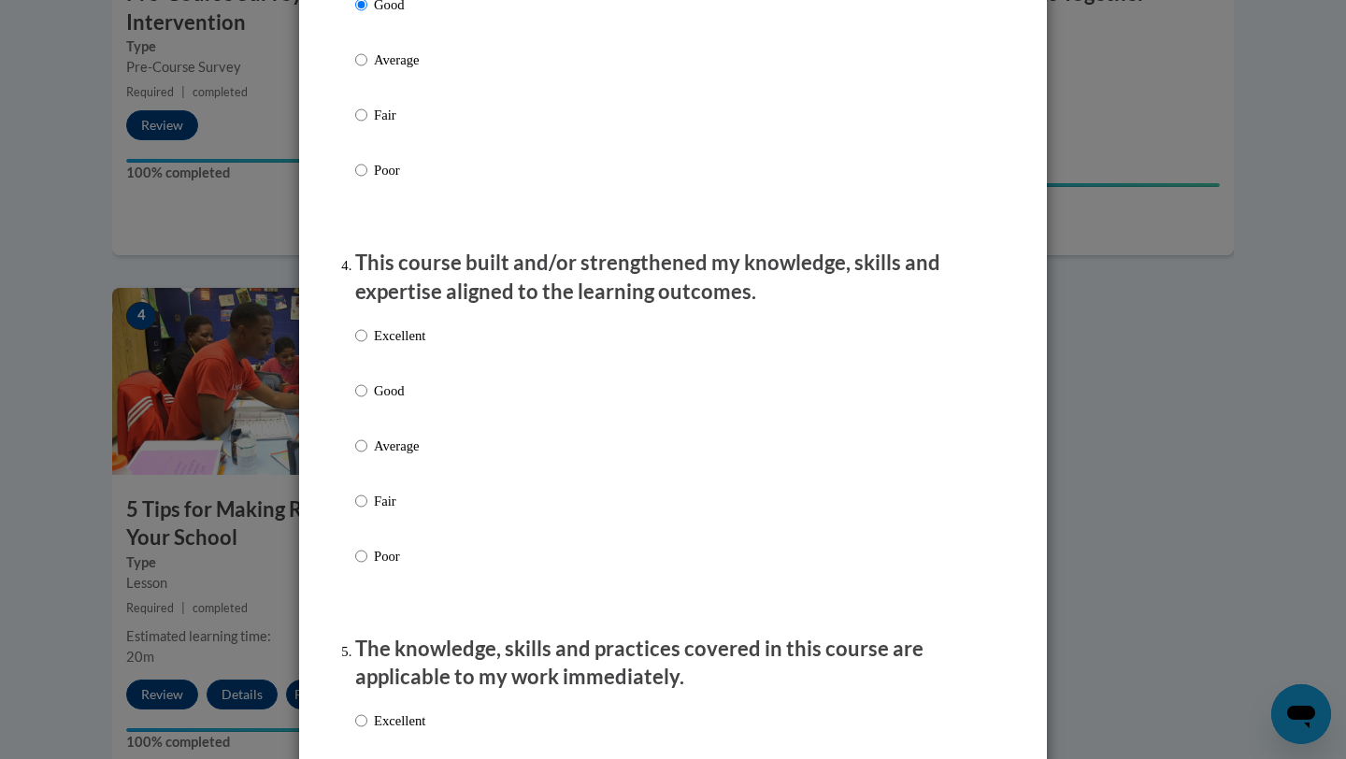
click at [385, 398] on div "Excellent Good Average Fair Poor" at bounding box center [390, 461] width 70 height 290
click at [386, 401] on p "Good" at bounding box center [399, 391] width 51 height 21
click at [367, 401] on input "Good" at bounding box center [361, 391] width 12 height 21
radio input "true"
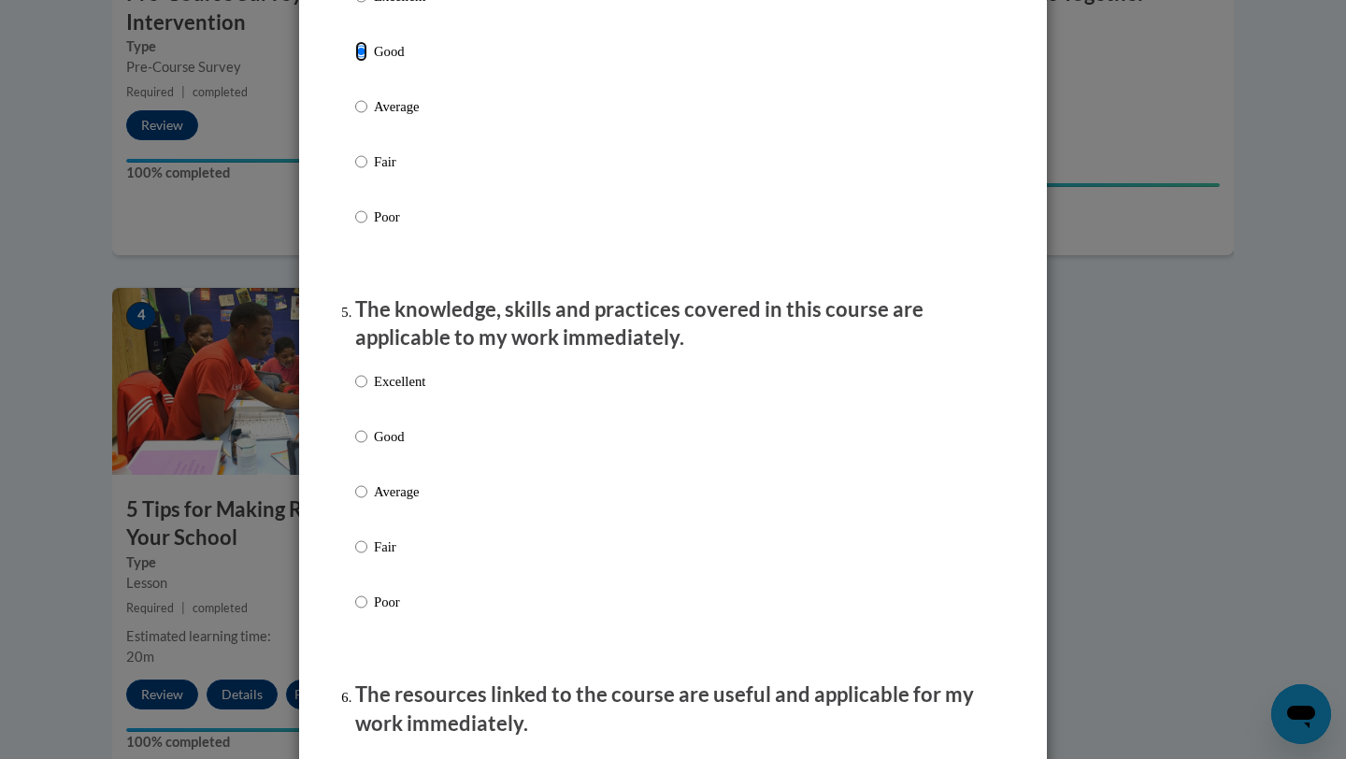
scroll to position [1531, 0]
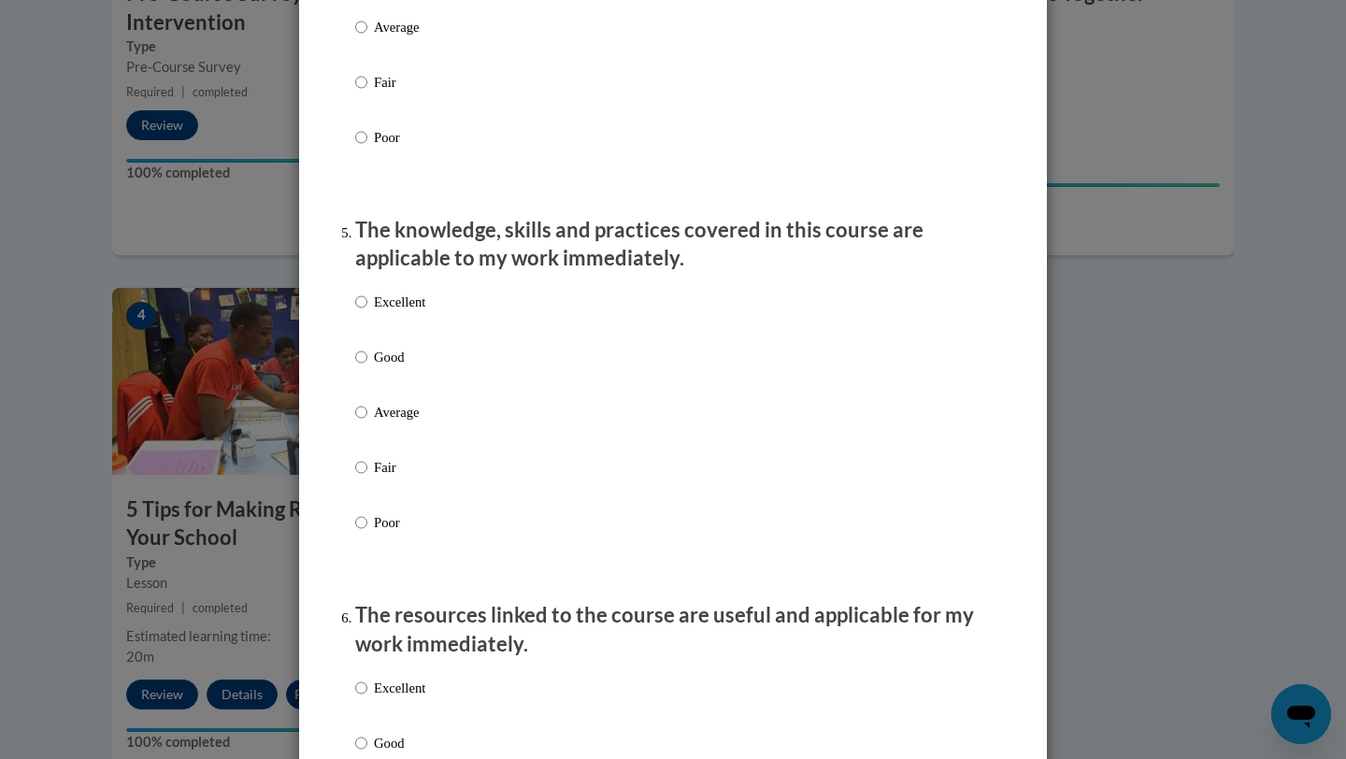
click at [382, 367] on p "Good" at bounding box center [399, 357] width 51 height 21
click at [367, 367] on input "Good" at bounding box center [361, 357] width 12 height 21
radio input "true"
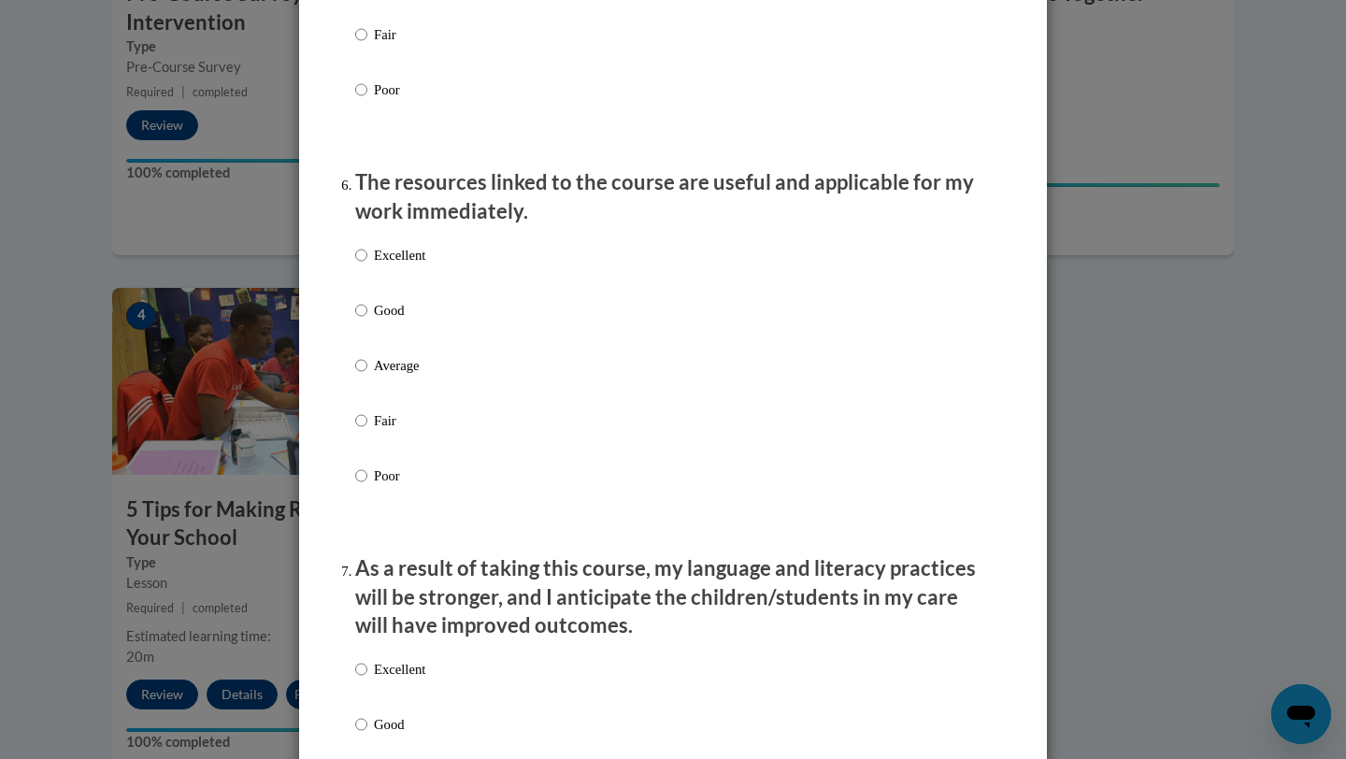
scroll to position [1997, 0]
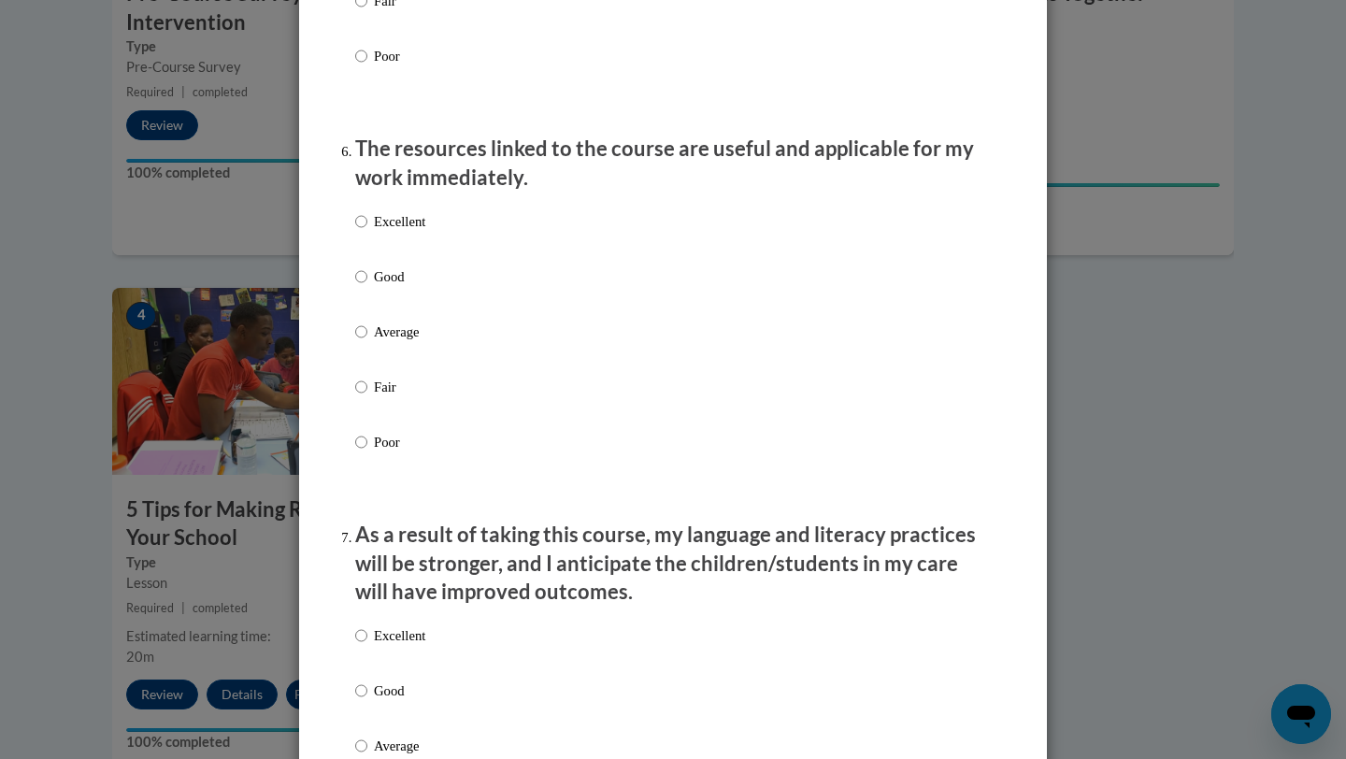
click at [391, 287] on p "Good" at bounding box center [399, 276] width 51 height 21
click at [367, 287] on input "Good" at bounding box center [361, 276] width 12 height 21
radio input "true"
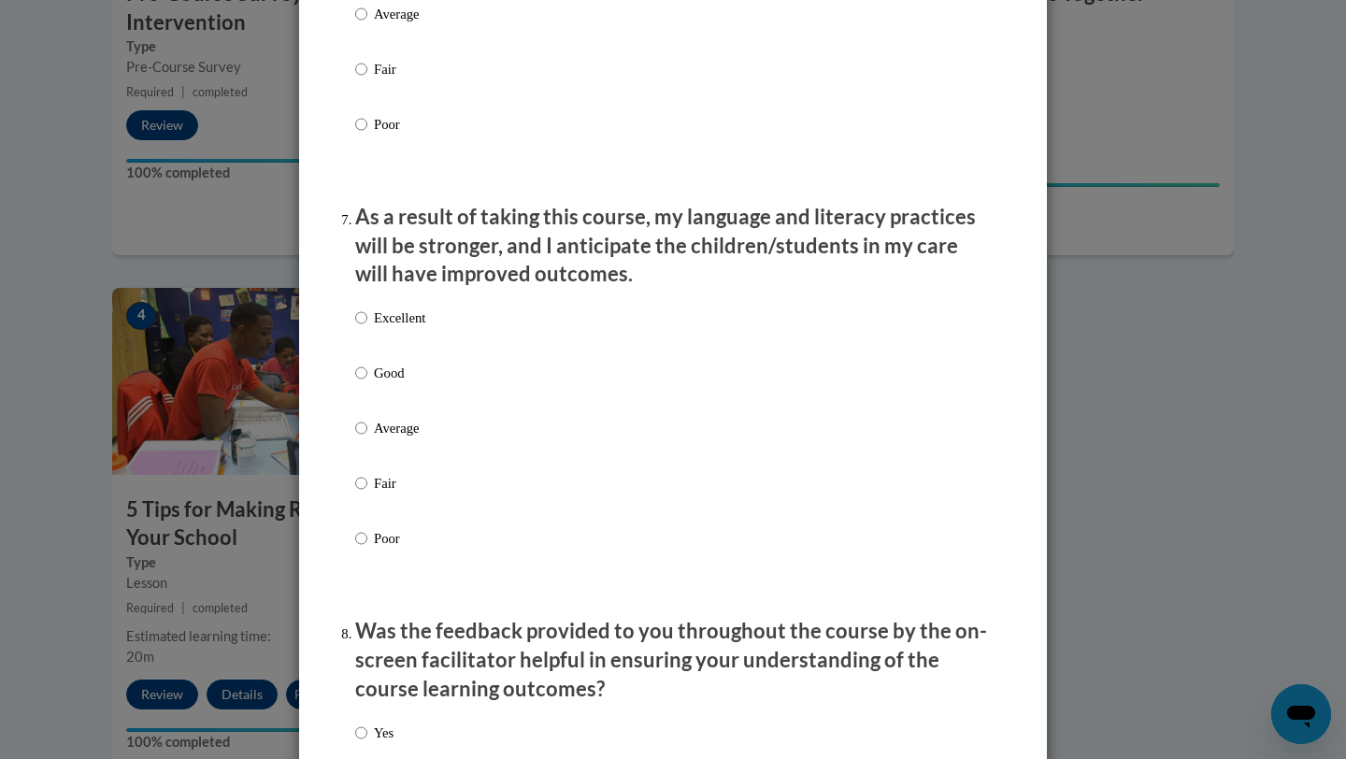
click at [388, 381] on p "Good" at bounding box center [399, 373] width 51 height 21
click at [367, 381] on input "Good" at bounding box center [361, 373] width 12 height 21
radio input "true"
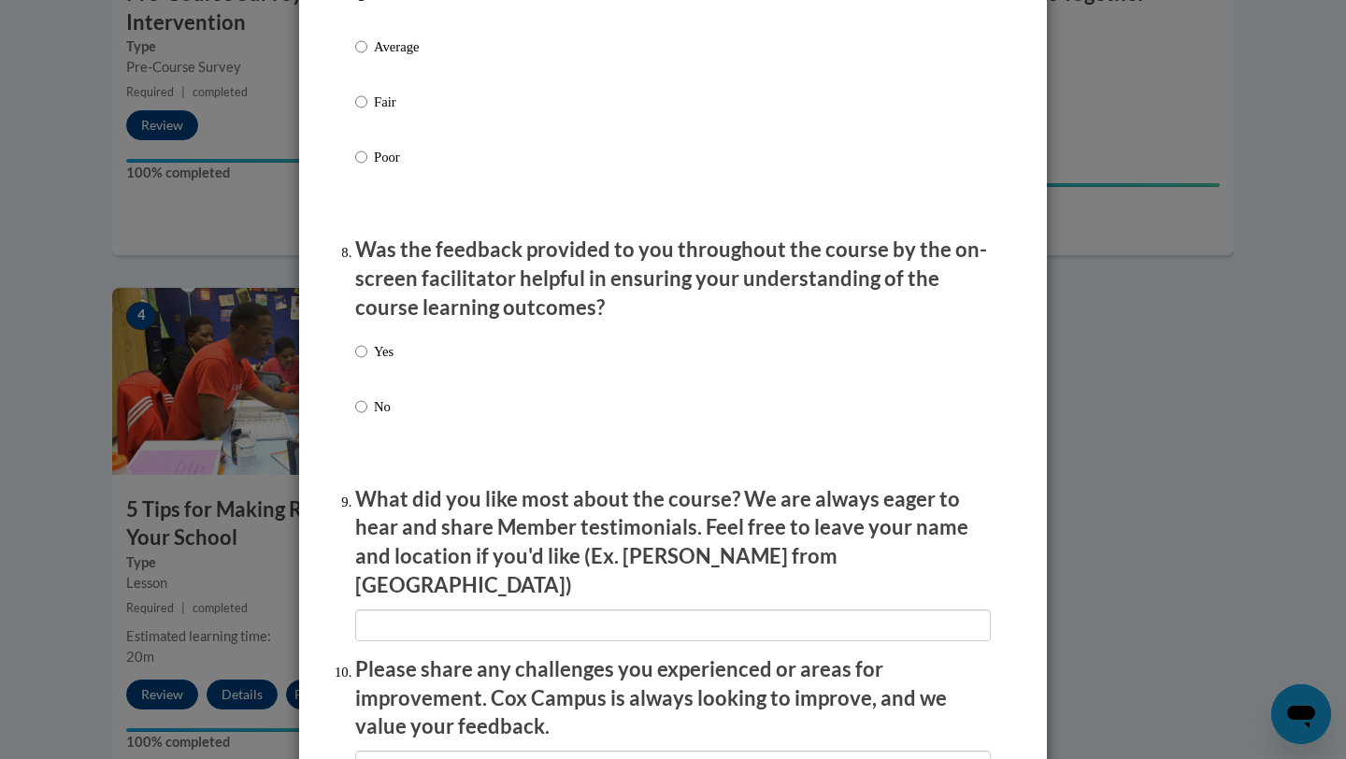
scroll to position [2749, 0]
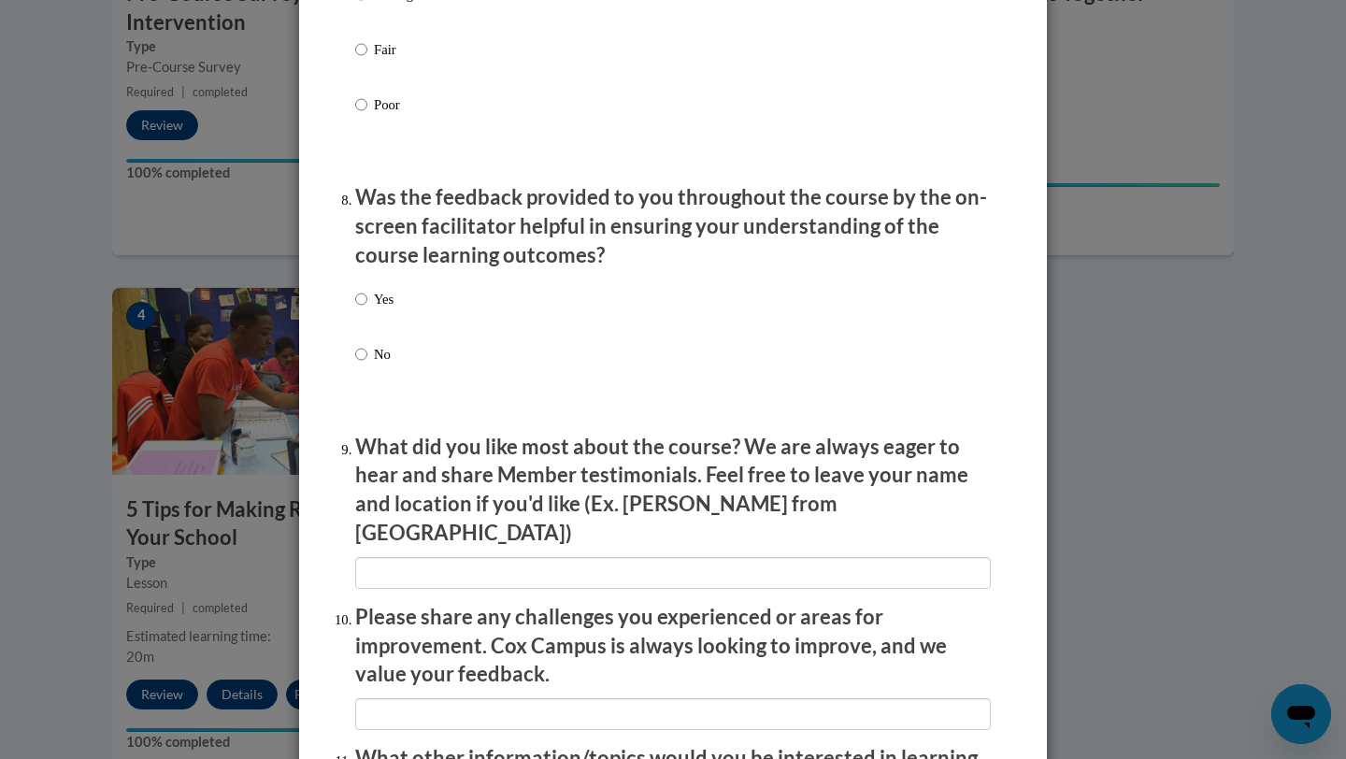
click at [393, 309] on p "Yes" at bounding box center [384, 299] width 20 height 21
click at [367, 309] on input "Yes" at bounding box center [361, 299] width 12 height 21
radio input "true"
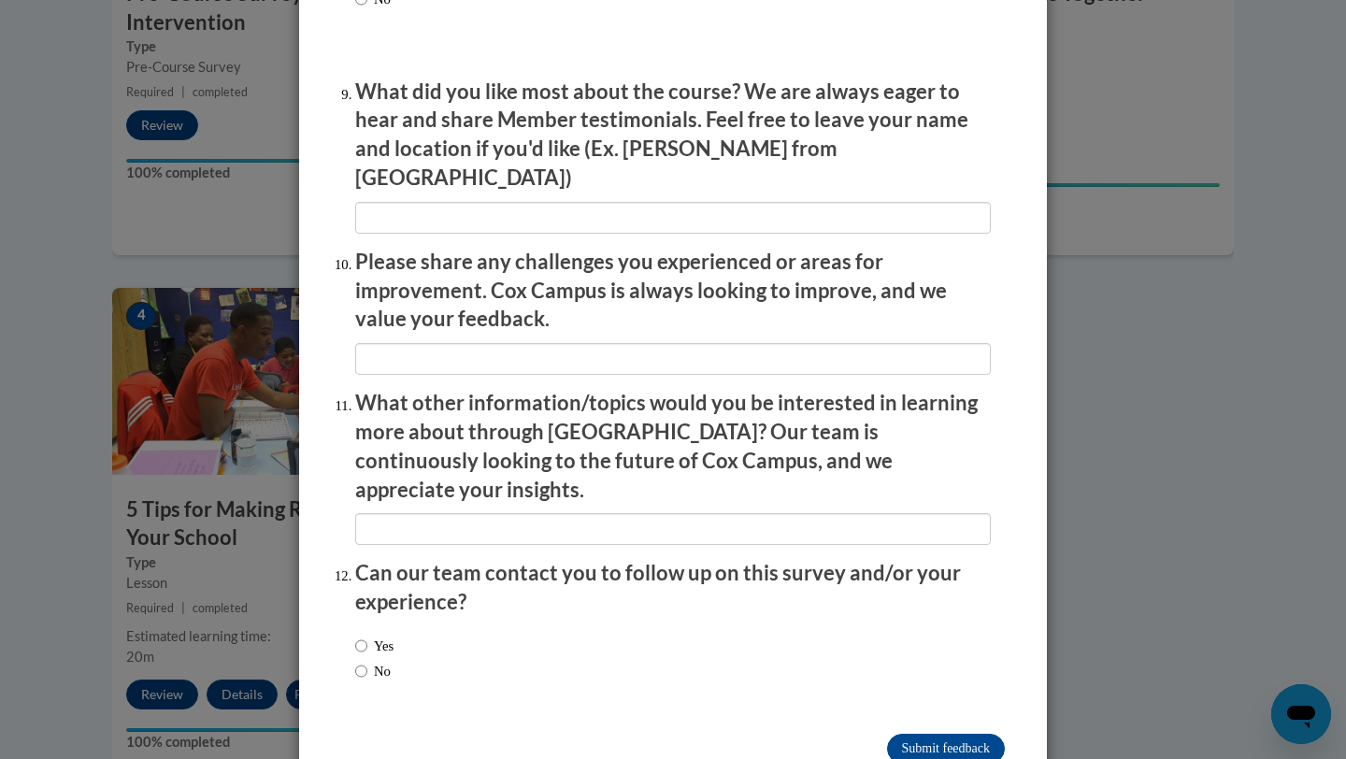
scroll to position [3130, 0]
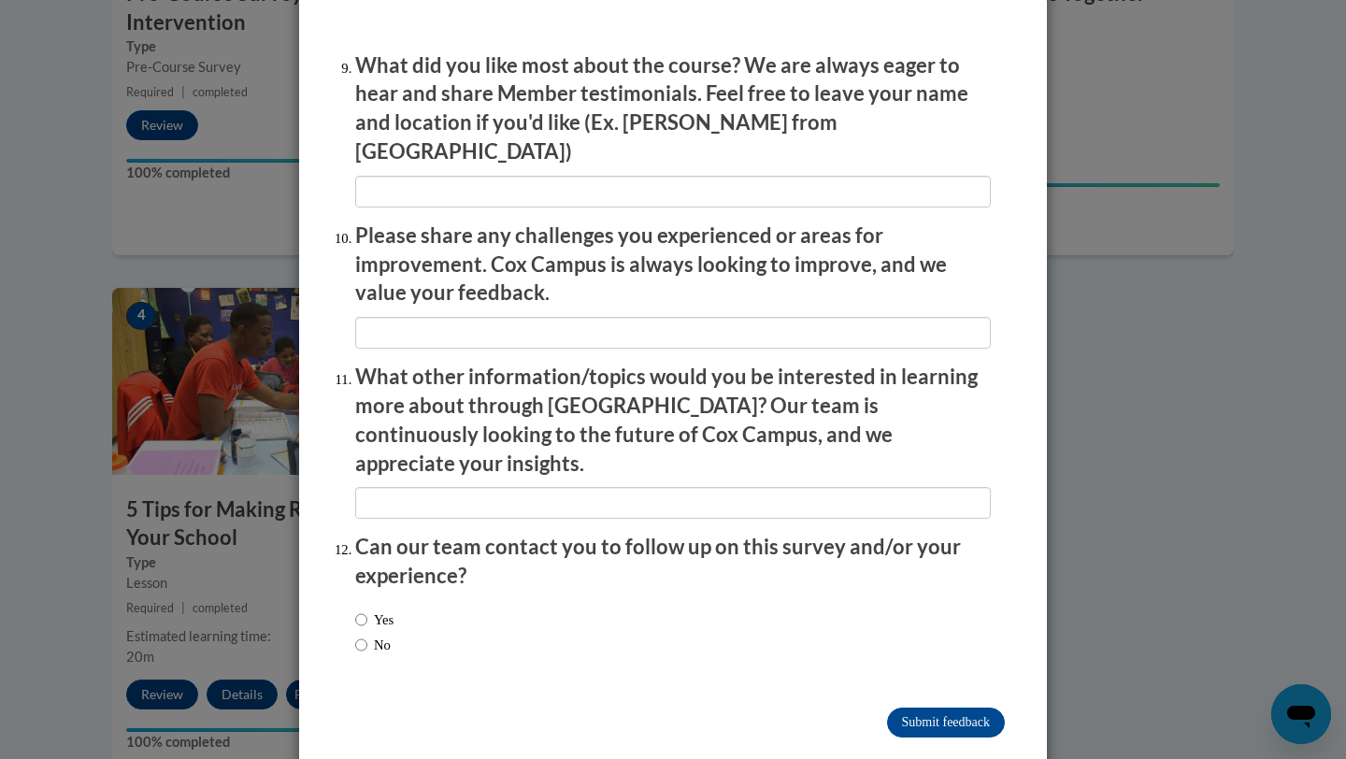
click at [382, 635] on label "No" at bounding box center [373, 645] width 36 height 21
click at [367, 635] on input "No" at bounding box center [361, 645] width 12 height 21
radio input "true"
click at [958, 708] on input "Submit feedback" at bounding box center [946, 723] width 118 height 30
